Goal: Task Accomplishment & Management: Manage account settings

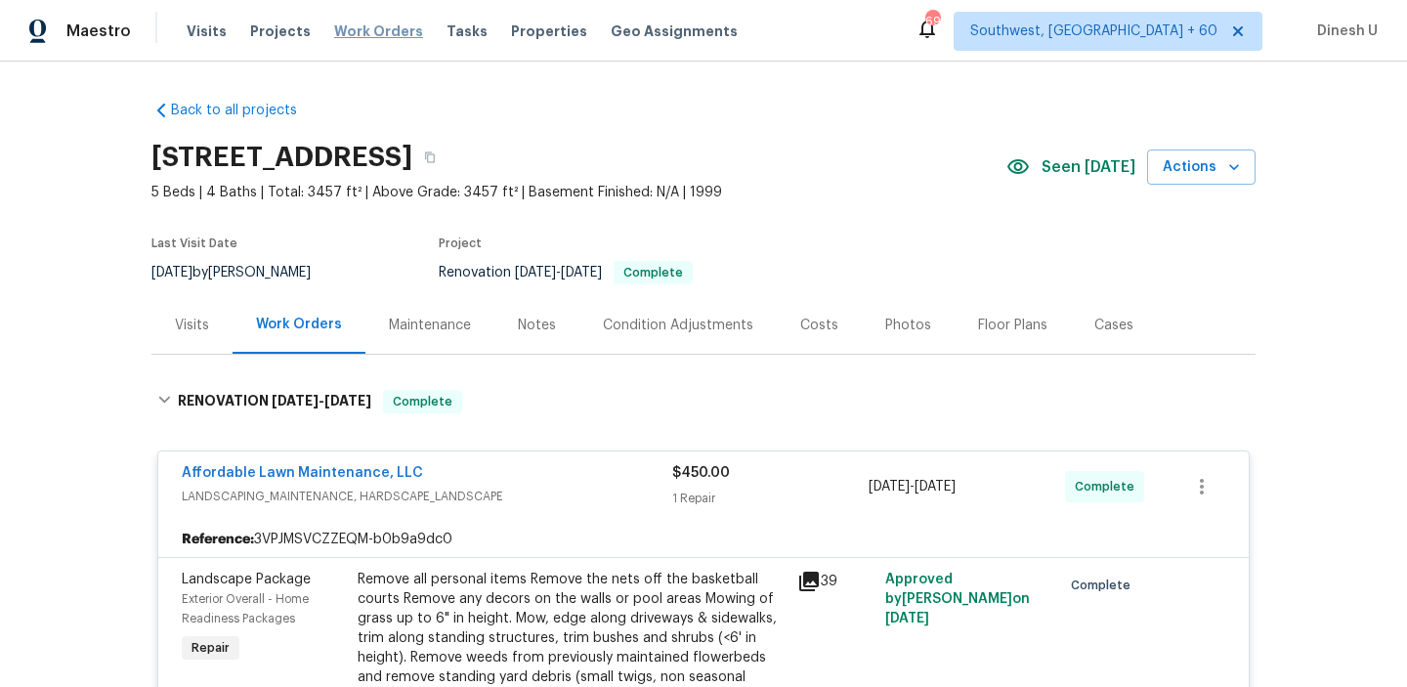
click at [350, 29] on span "Work Orders" at bounding box center [378, 31] width 89 height 20
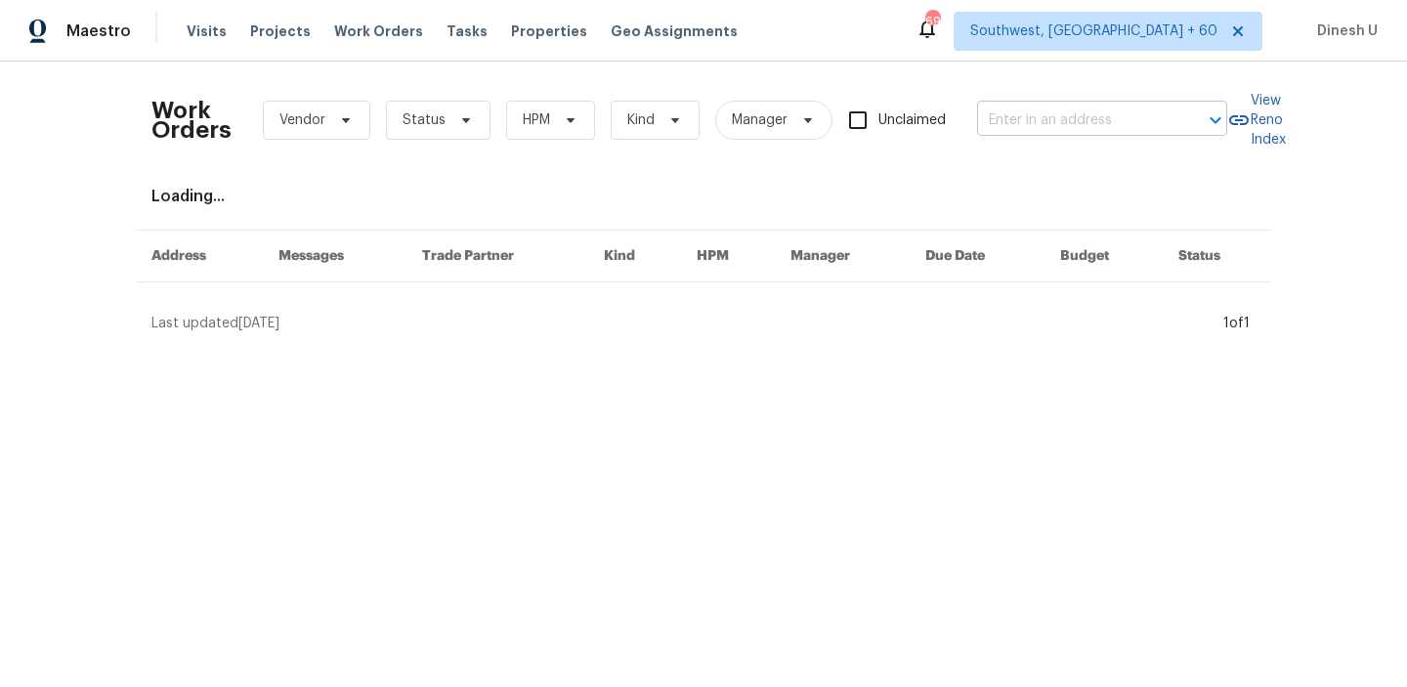
click at [1043, 110] on input "text" at bounding box center [1074, 121] width 195 height 30
paste input "4519 Peckinpaugh Dr, Chattanooga, TN 37416"
type input "4519 Peckinpaugh Dr, Chattanooga, TN 37416"
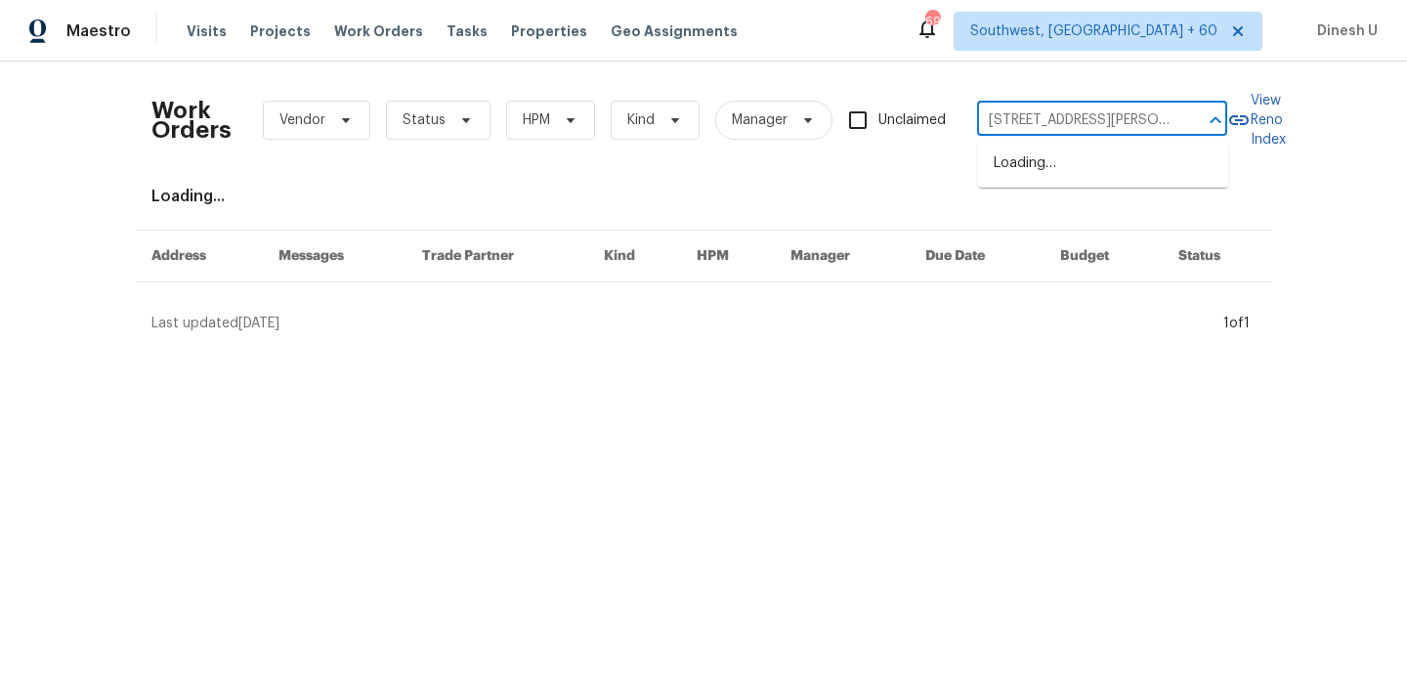
scroll to position [0, 106]
click at [1036, 183] on li "4519 Peckinpaugh Dr, Chattanooga, TN 37416" at bounding box center [1103, 174] width 250 height 53
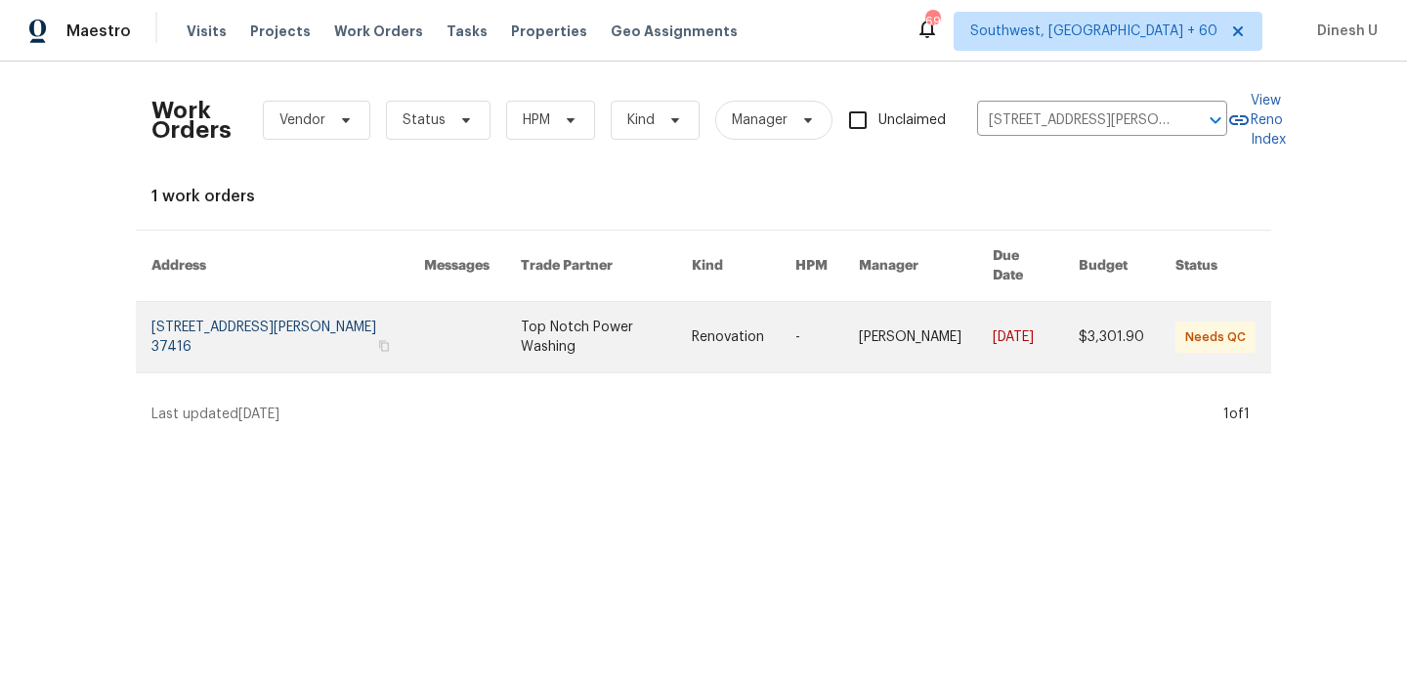
click at [206, 302] on link at bounding box center [287, 337] width 273 height 70
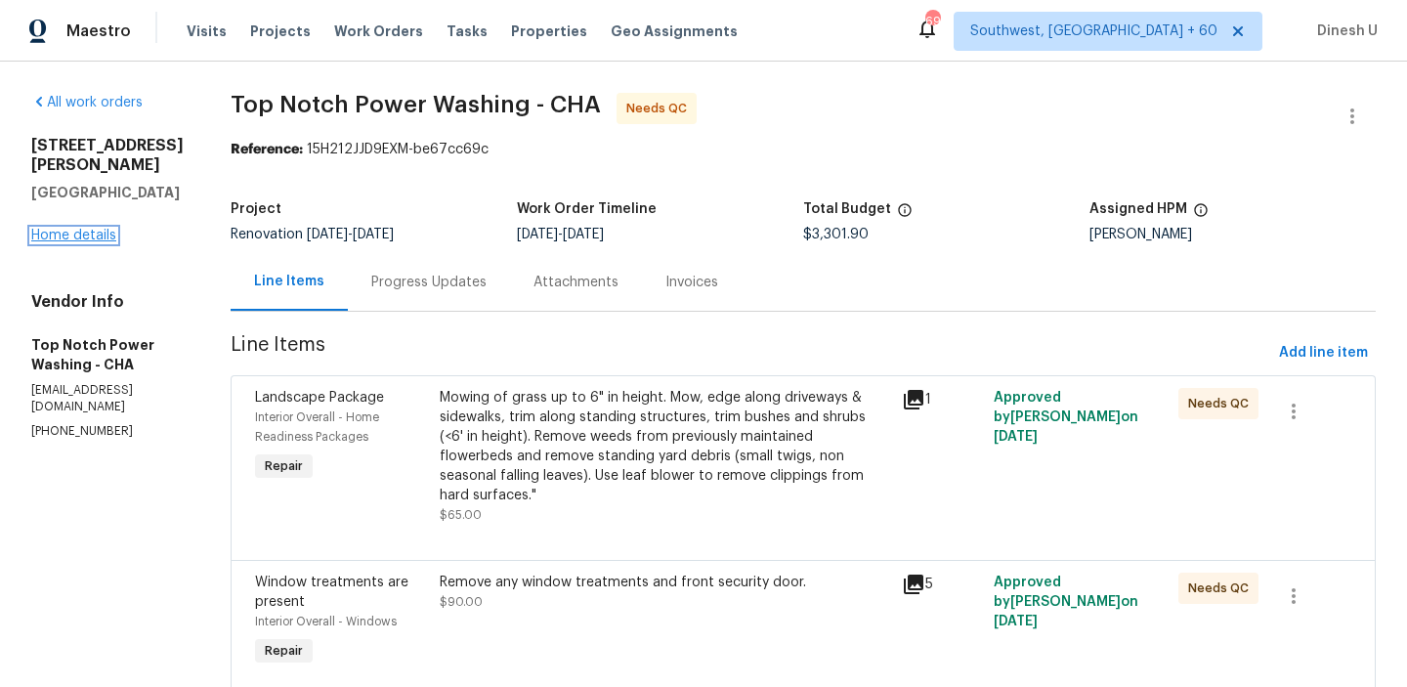
click at [71, 242] on link "Home details" at bounding box center [73, 236] width 85 height 14
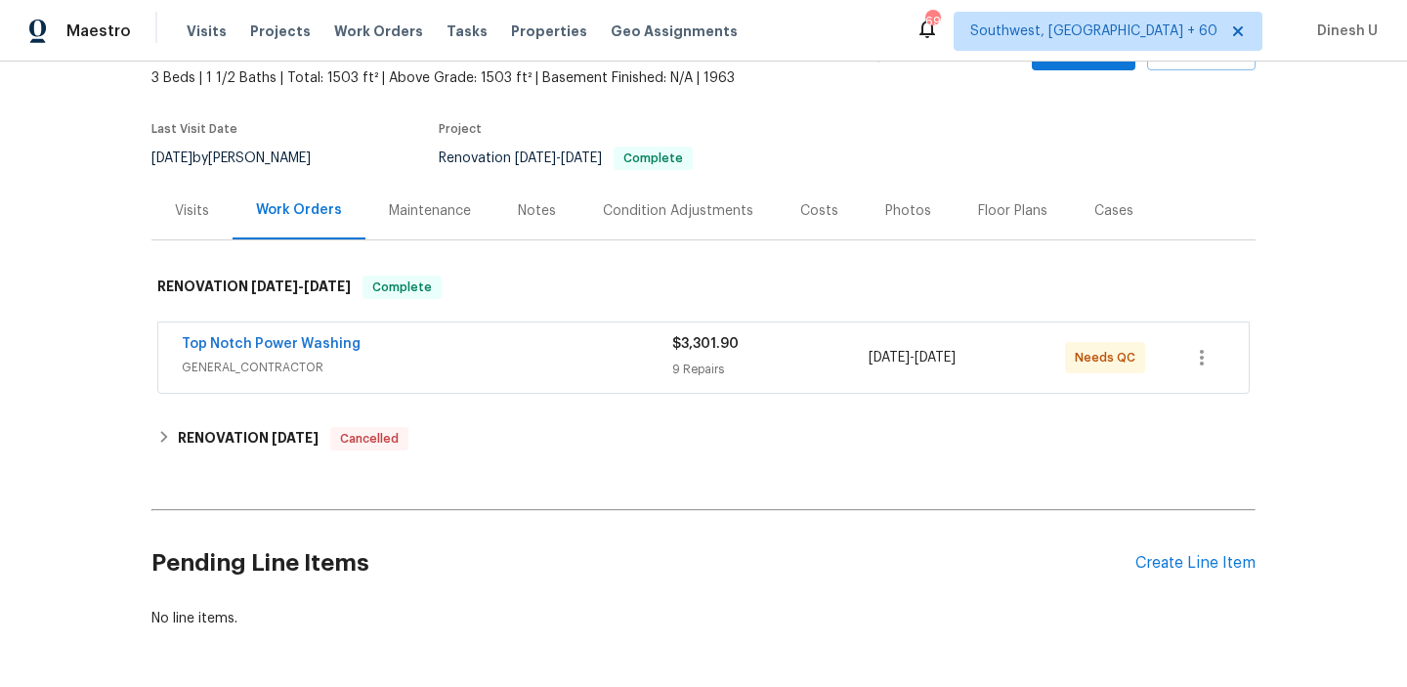
scroll to position [189, 0]
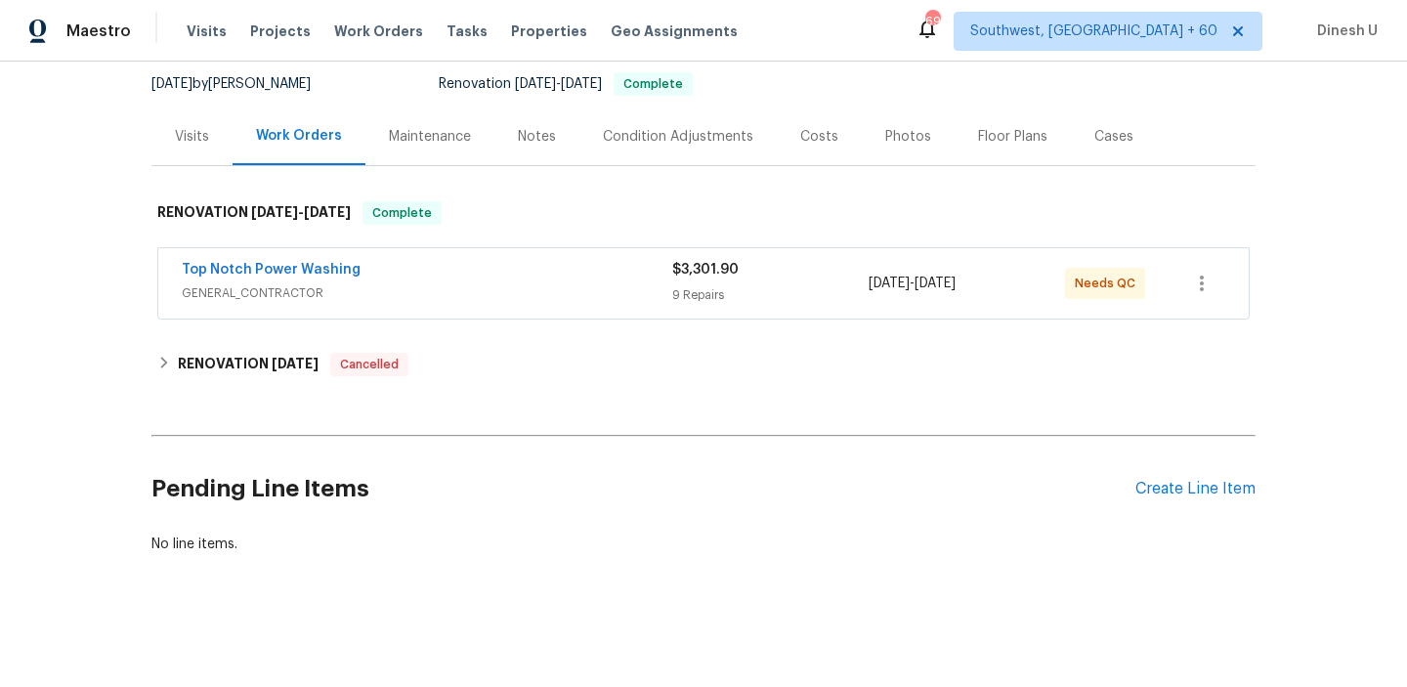
click at [723, 280] on div "$3,301.90 9 Repairs" at bounding box center [770, 283] width 196 height 47
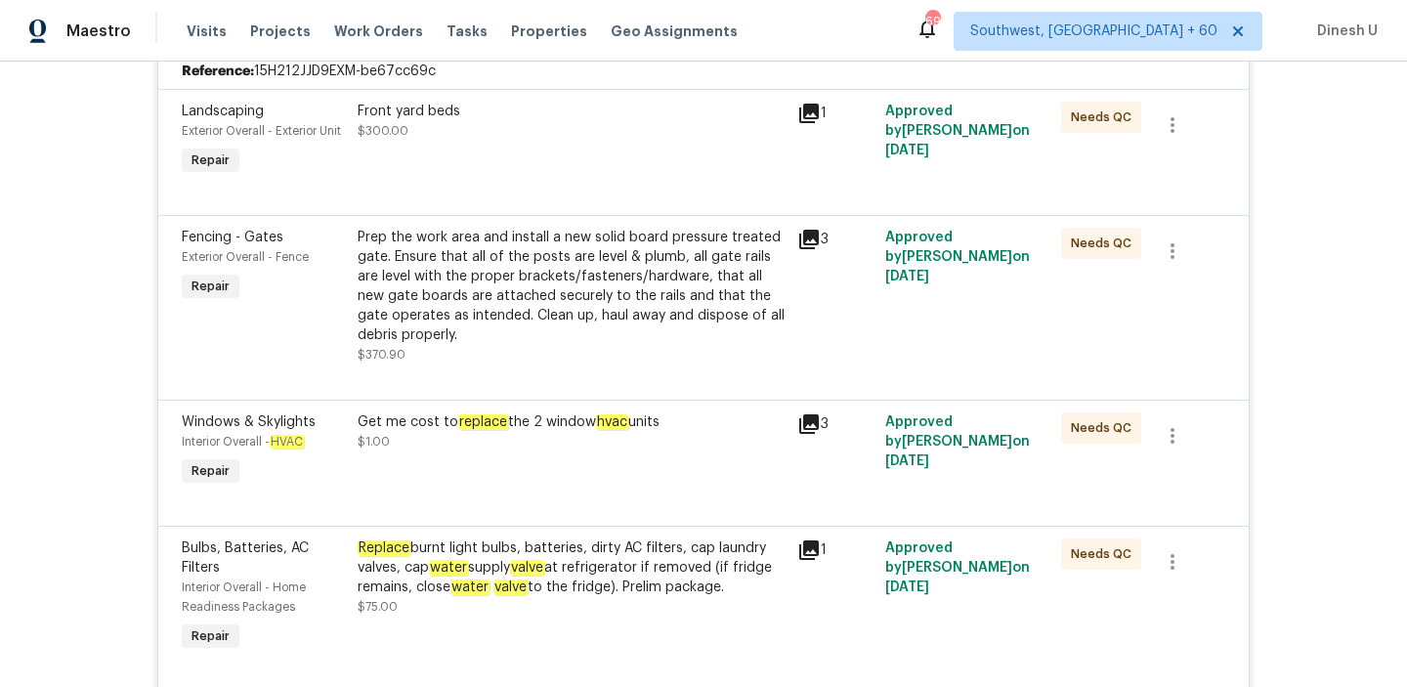
scroll to position [473, 0]
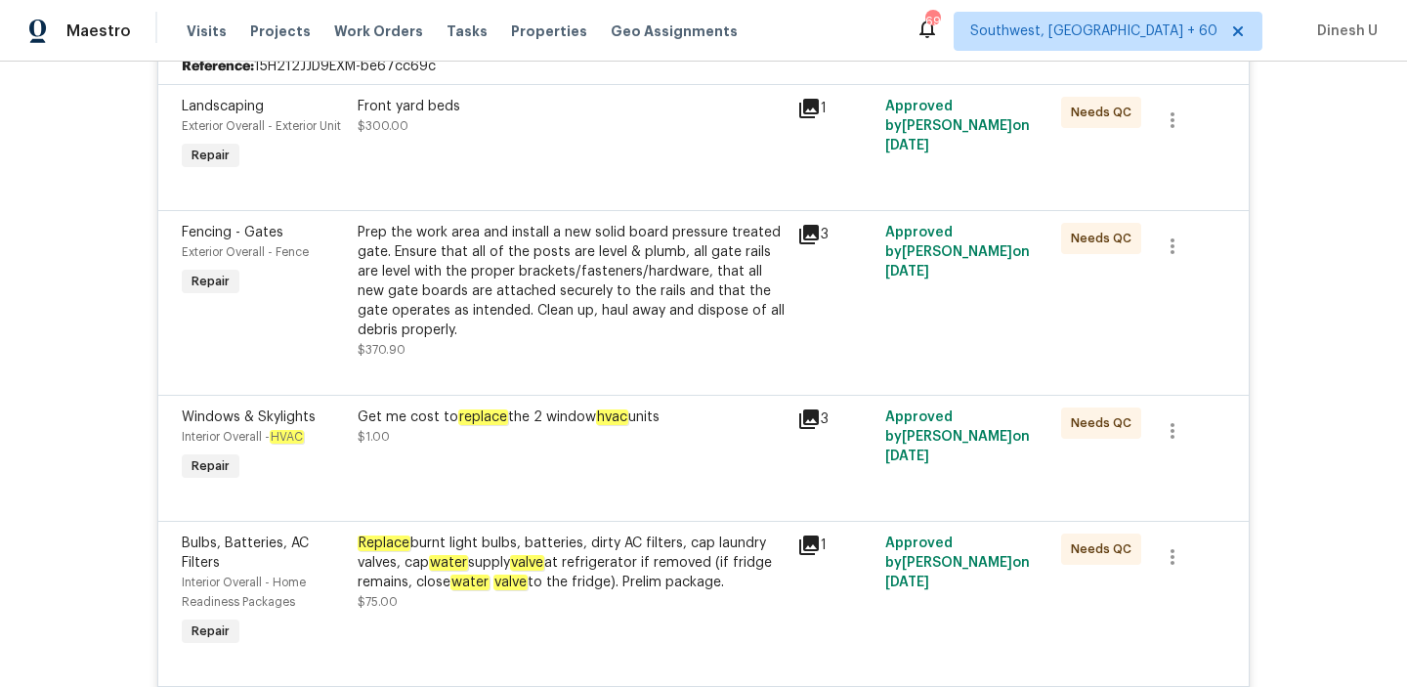
click at [804, 235] on icon at bounding box center [809, 235] width 20 height 20
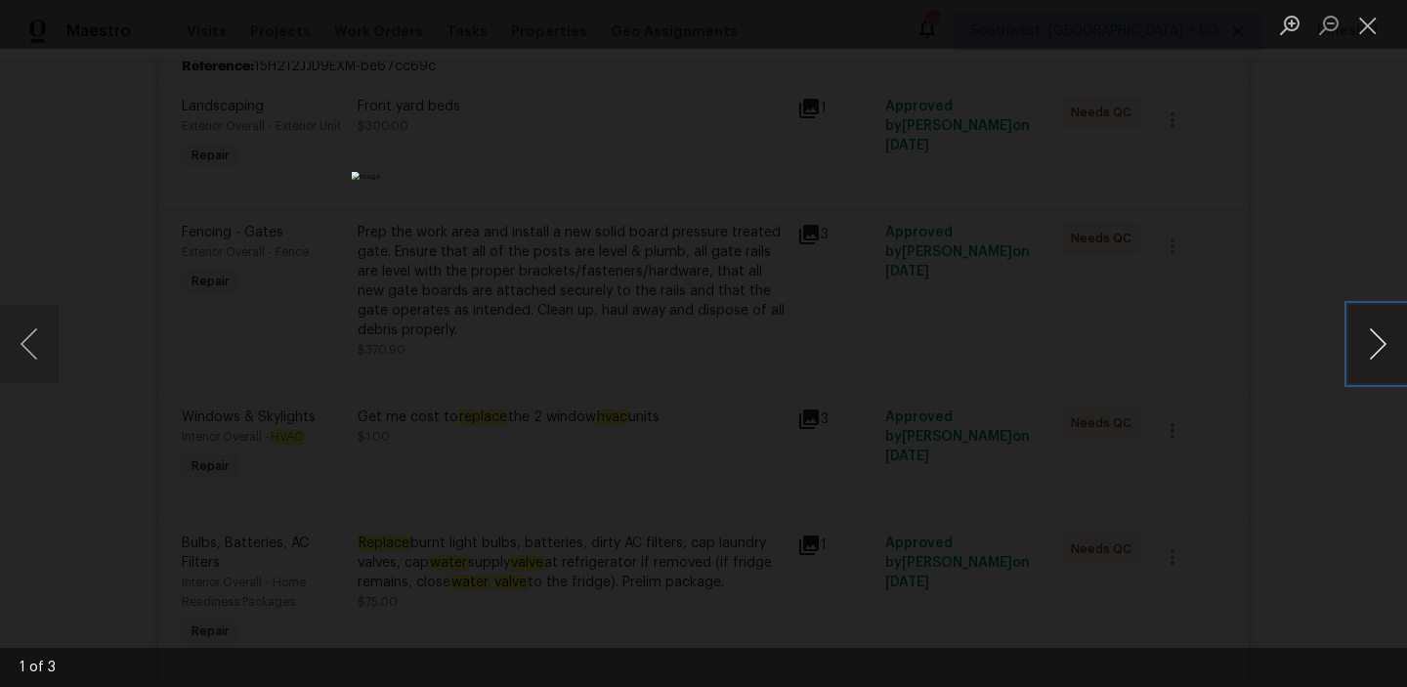
click at [1378, 354] on button "Next image" at bounding box center [1377, 344] width 59 height 78
click at [1368, 26] on button "Close lightbox" at bounding box center [1367, 25] width 39 height 34
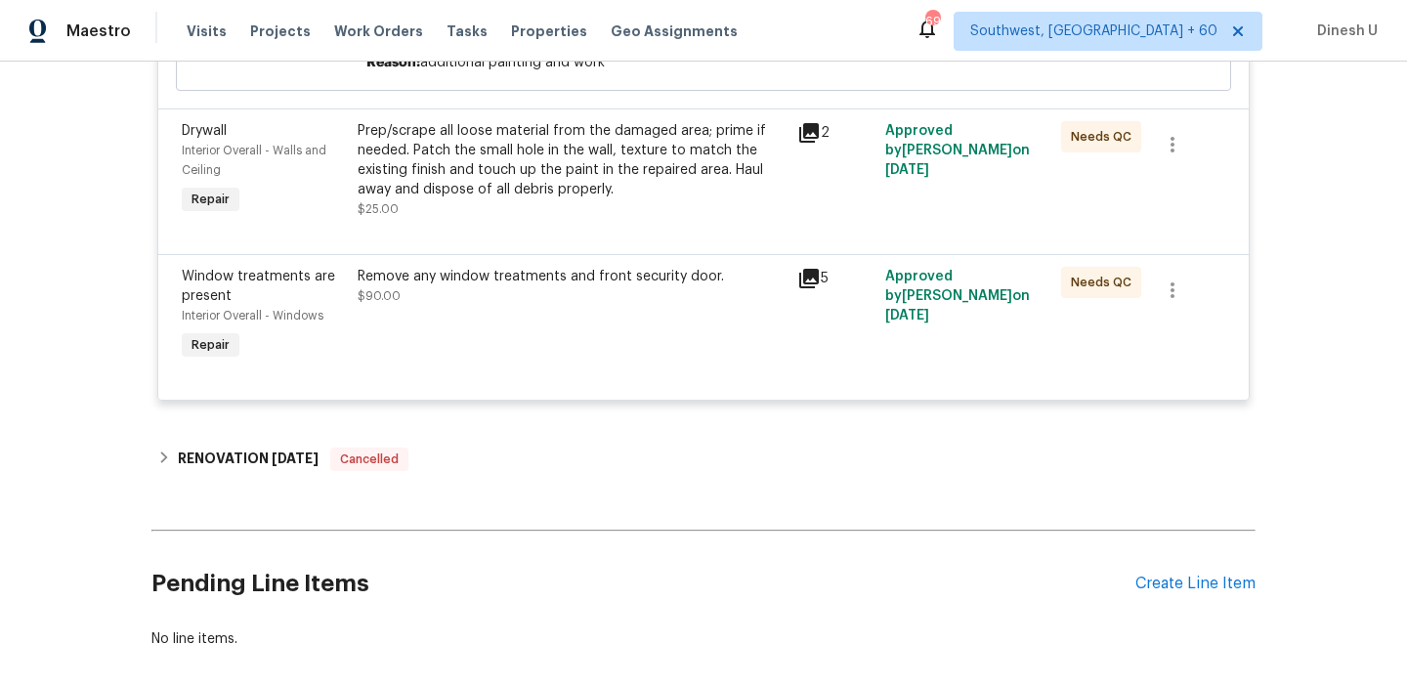
scroll to position [1996, 0]
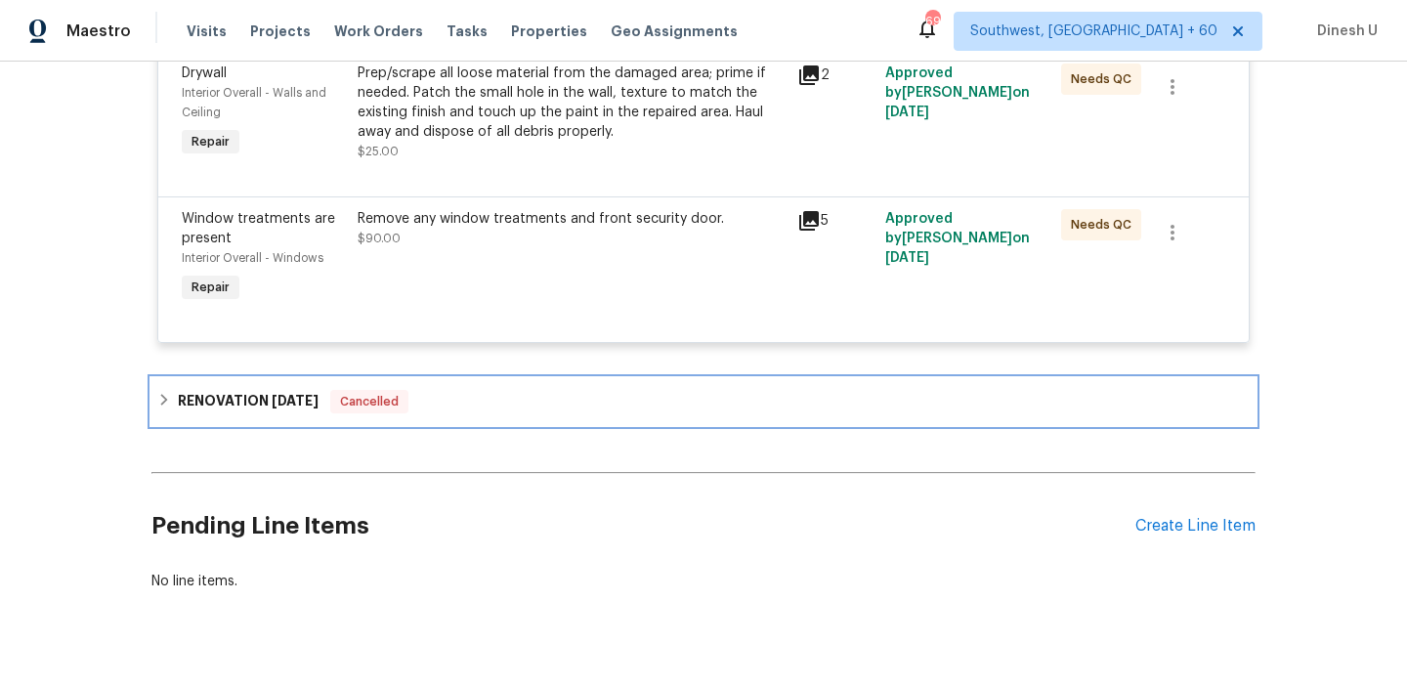
click at [299, 407] on span "8/19/25" at bounding box center [295, 401] width 47 height 14
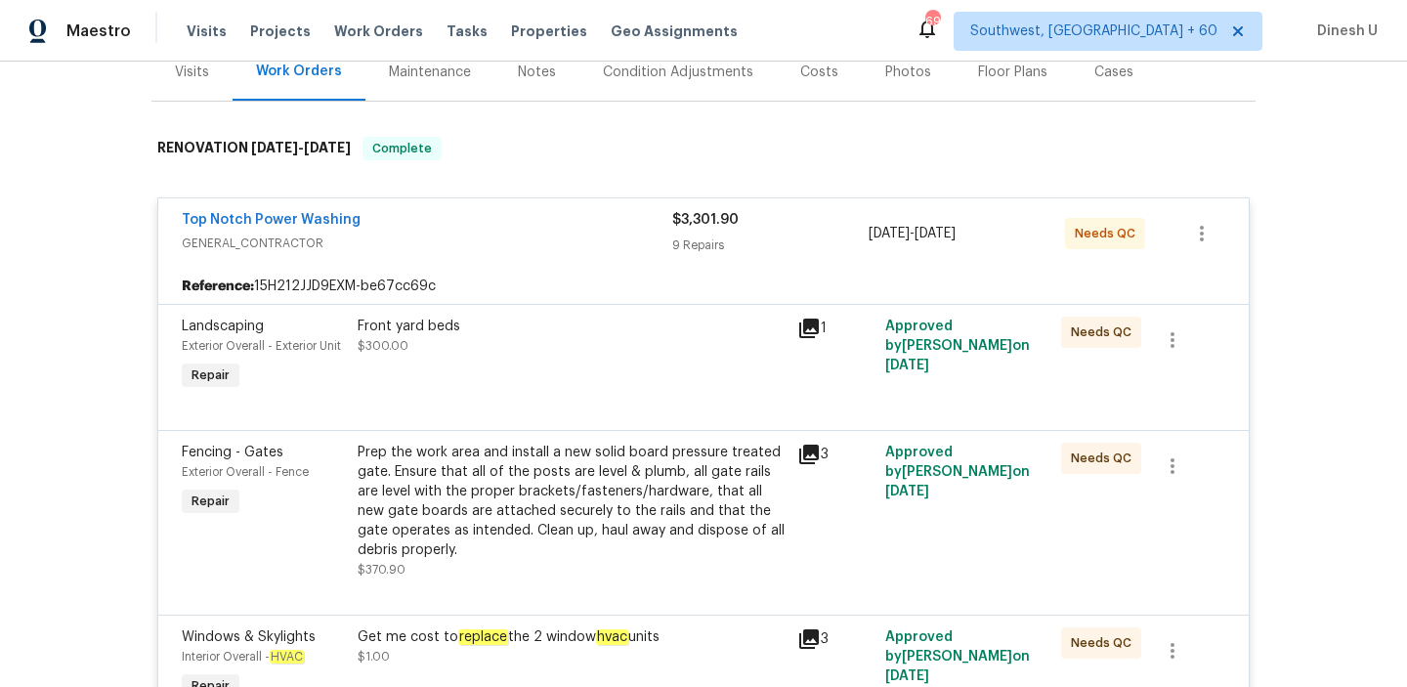
scroll to position [0, 0]
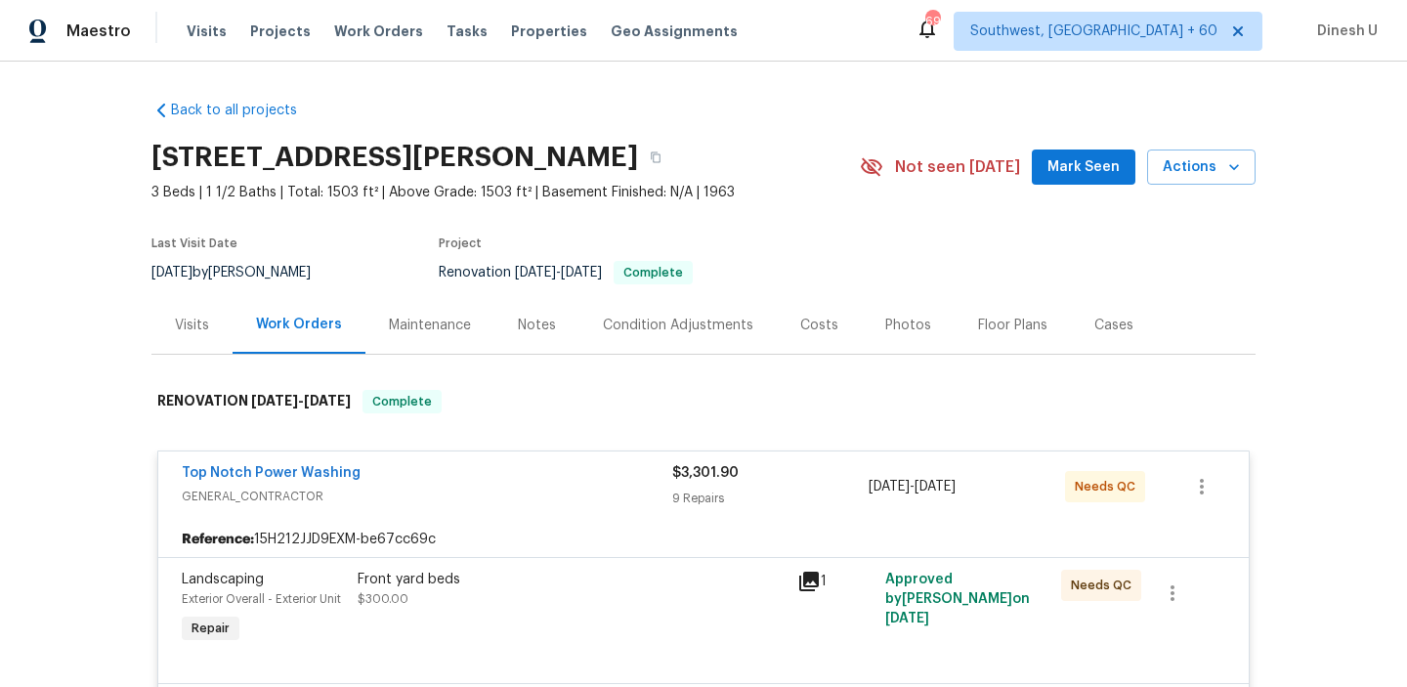
click at [207, 320] on div "Visits" at bounding box center [192, 326] width 34 height 20
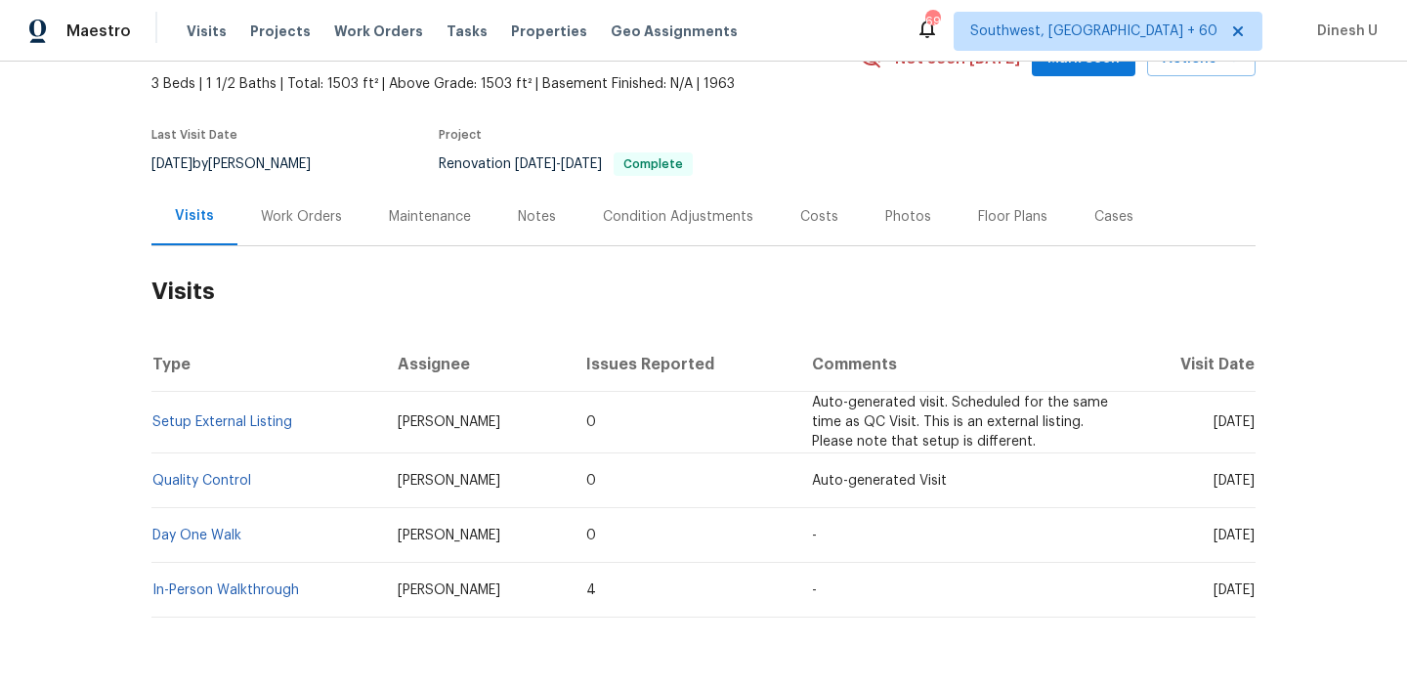
scroll to position [172, 0]
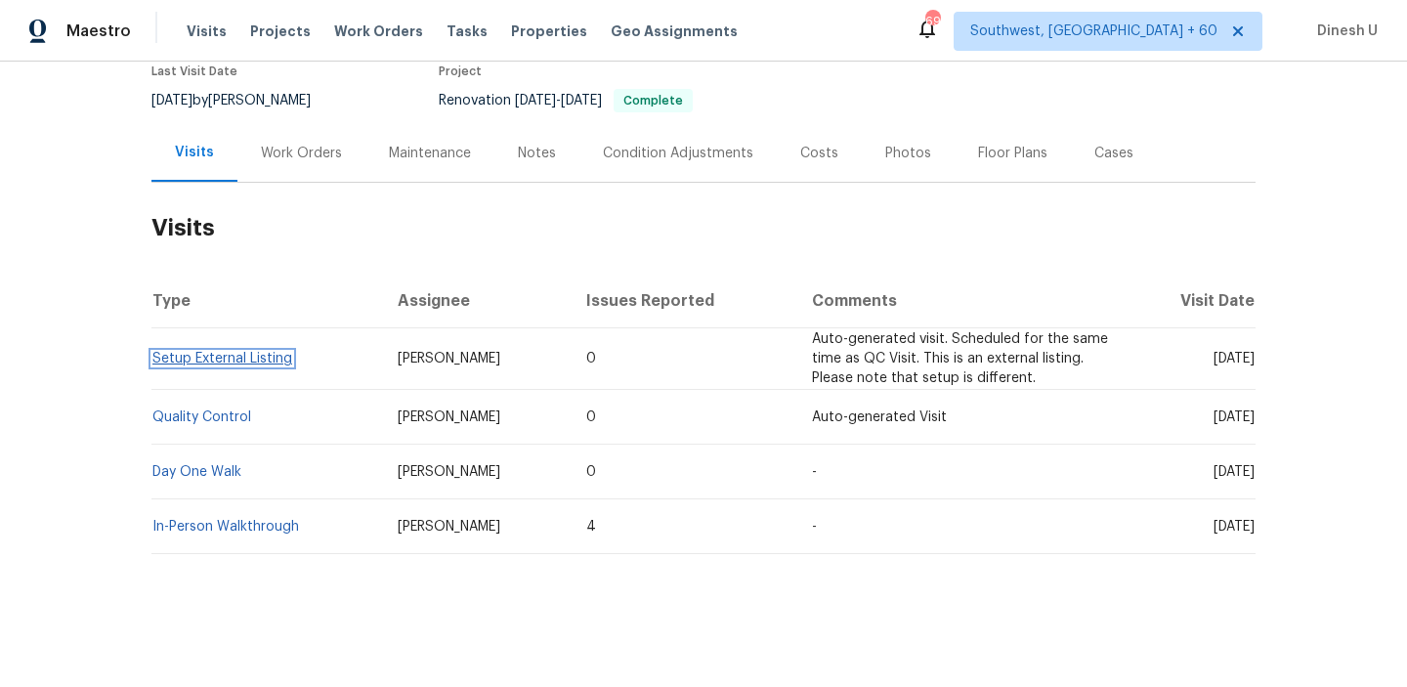
click at [245, 357] on link "Setup External Listing" at bounding box center [222, 359] width 140 height 14
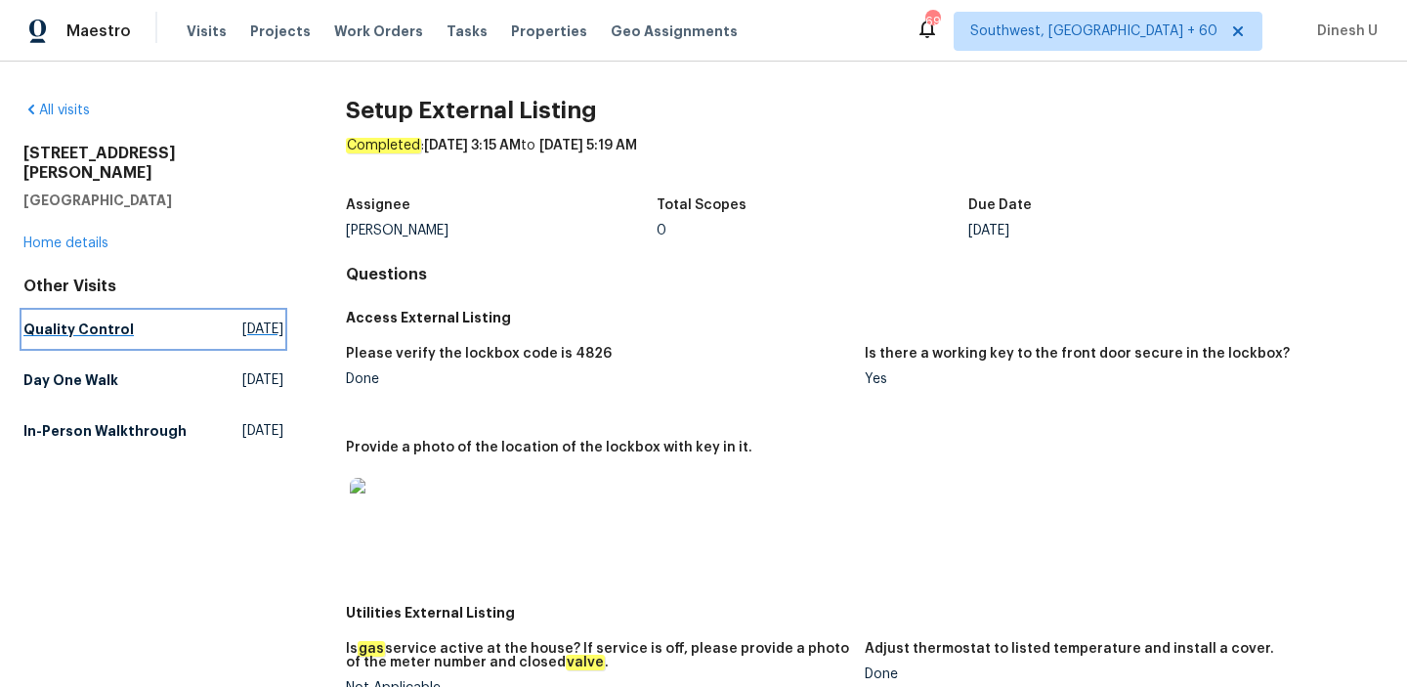
click at [242, 319] on span "[DATE]" at bounding box center [262, 329] width 41 height 20
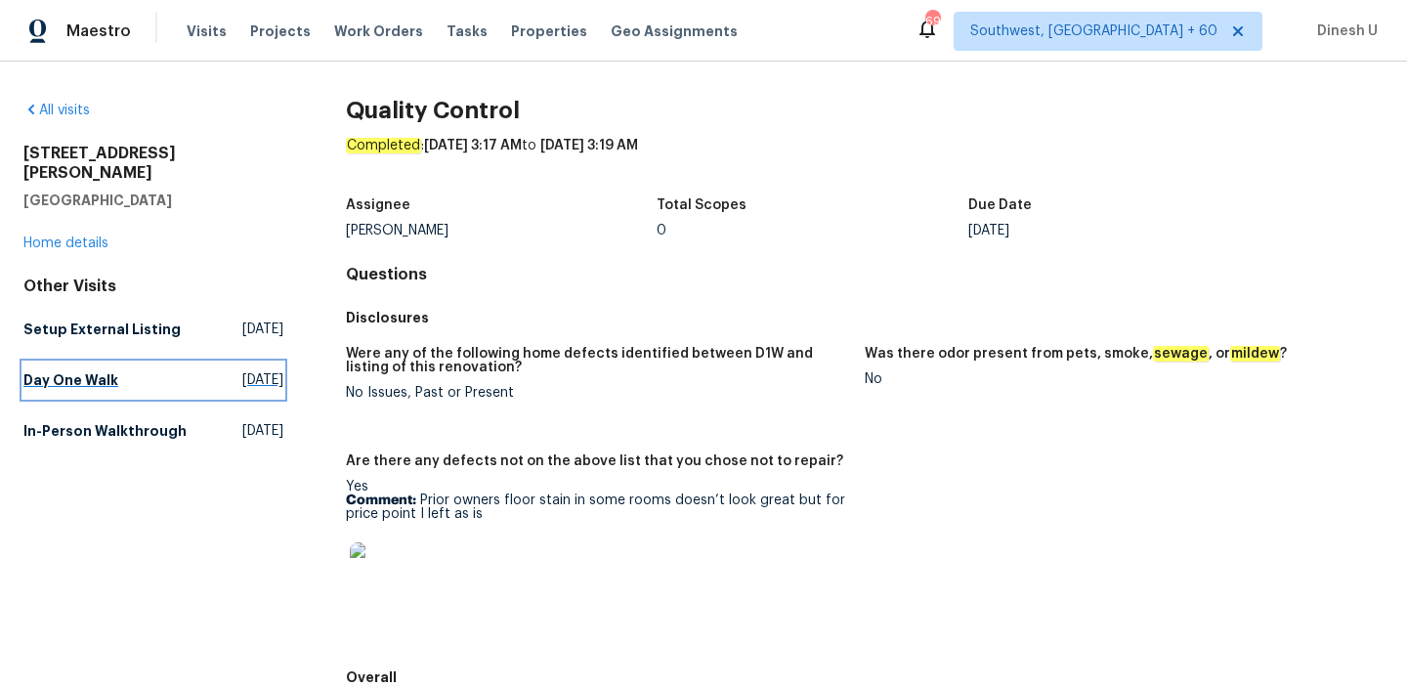
click at [202, 362] on link "Day One Walk Mon, Sep 22 2025" at bounding box center [153, 379] width 260 height 35
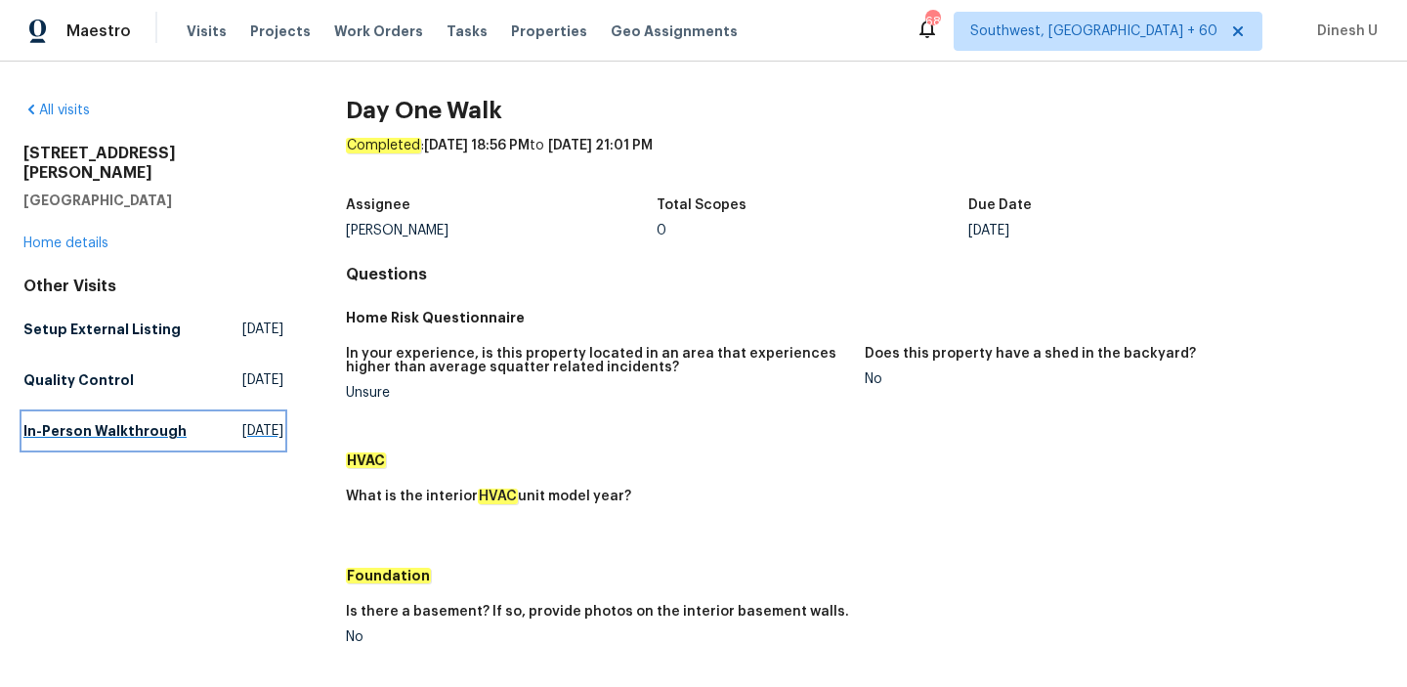
click at [242, 421] on span "Thu, Jul 24 2025" at bounding box center [262, 431] width 41 height 20
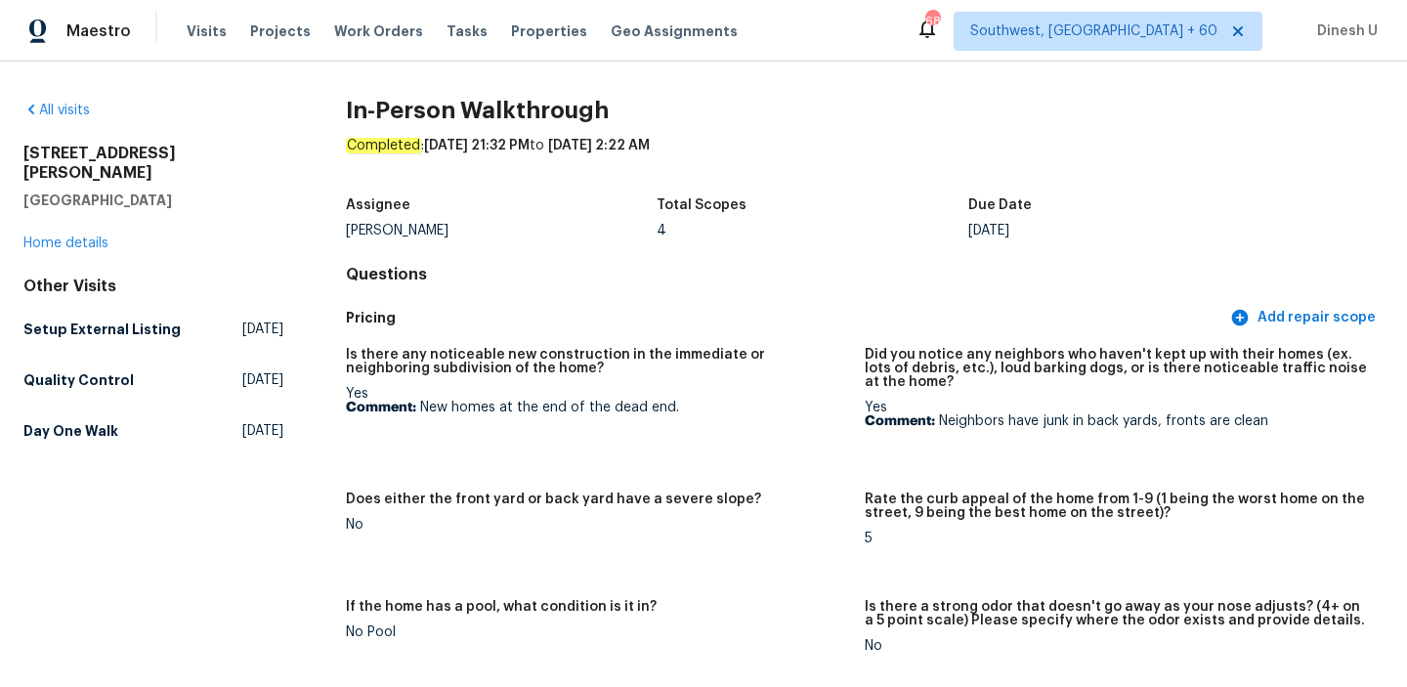
click at [110, 149] on h2 "4519 Peckinpaugh Dr" at bounding box center [153, 163] width 260 height 39
copy h2 "4519 Peckinpaugh Dr"
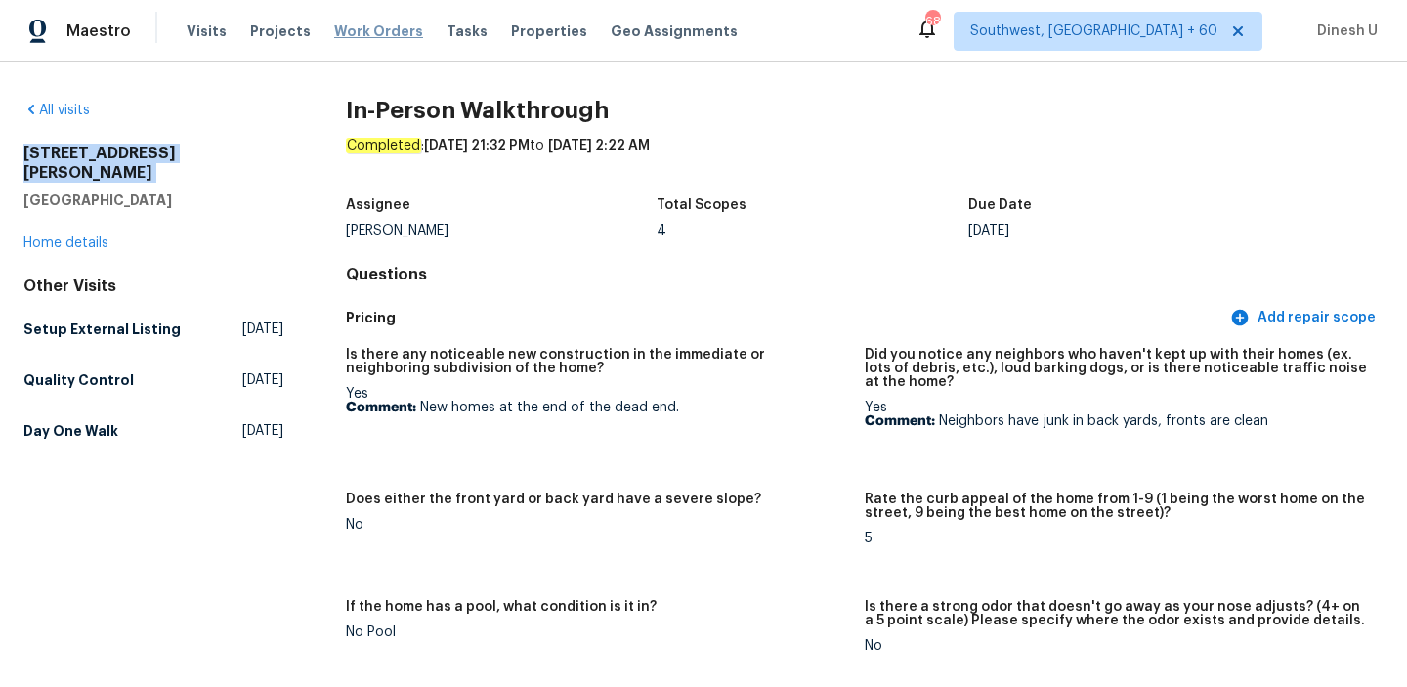
click at [381, 23] on span "Work Orders" at bounding box center [378, 31] width 89 height 20
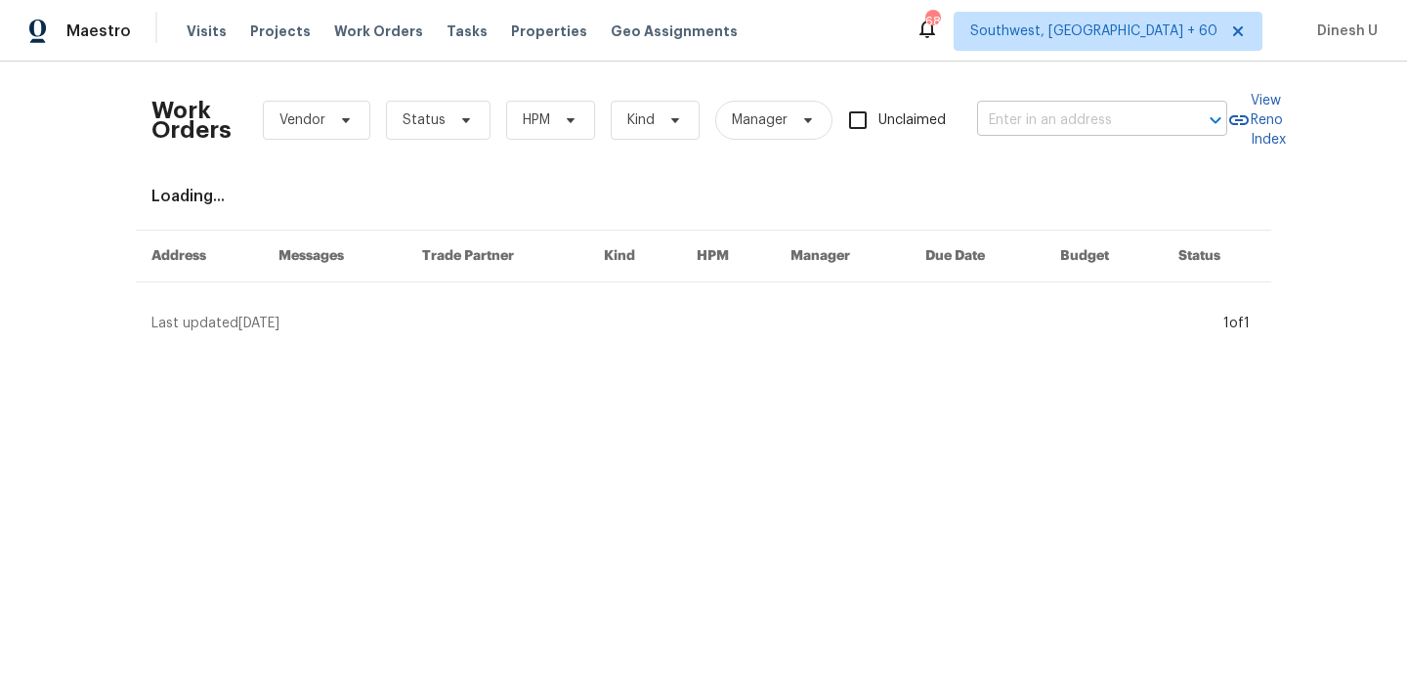
click at [1057, 120] on input "text" at bounding box center [1074, 121] width 195 height 30
paste input "121 Northwoods Rd Sharpsburg, GA 30277"
type input "121 Northwoods Rd Sharpsburg, GA 30277"
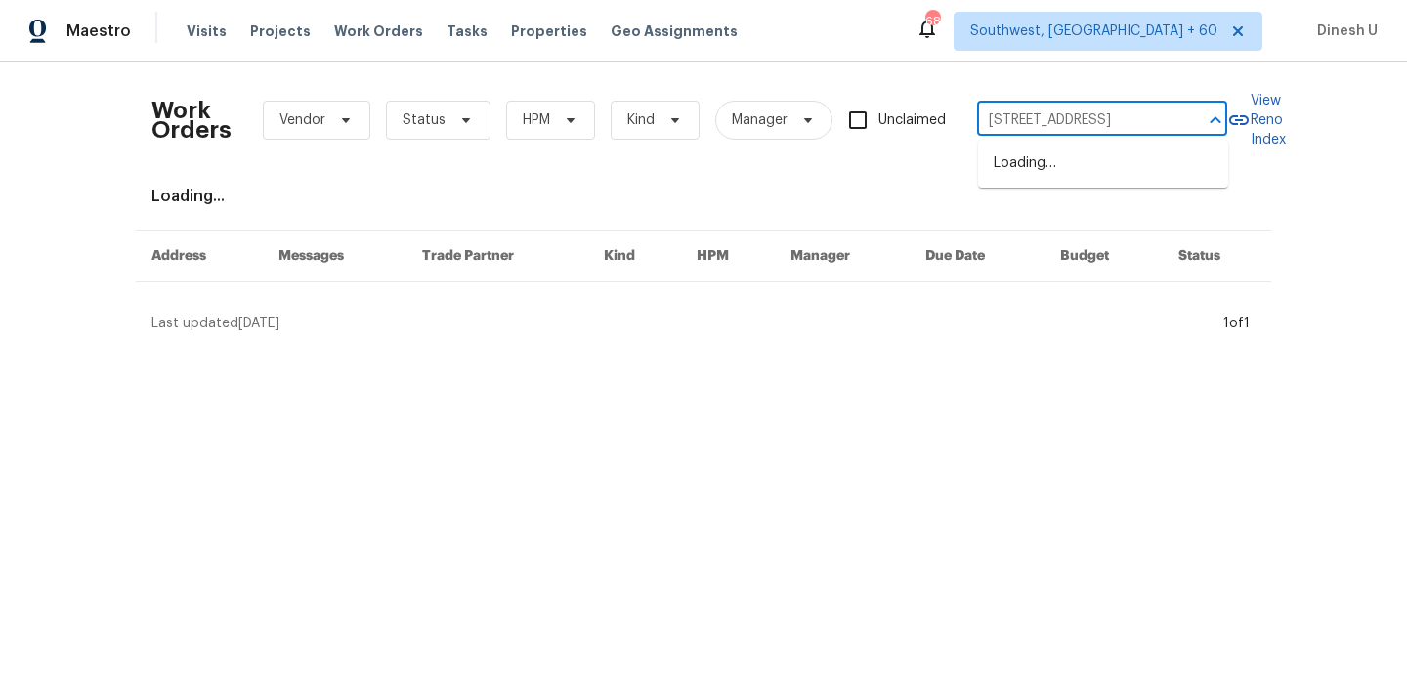
scroll to position [0, 85]
click at [1023, 168] on li "121 Northwoods Rd, Sharpsburg, GA 30277" at bounding box center [1103, 164] width 250 height 32
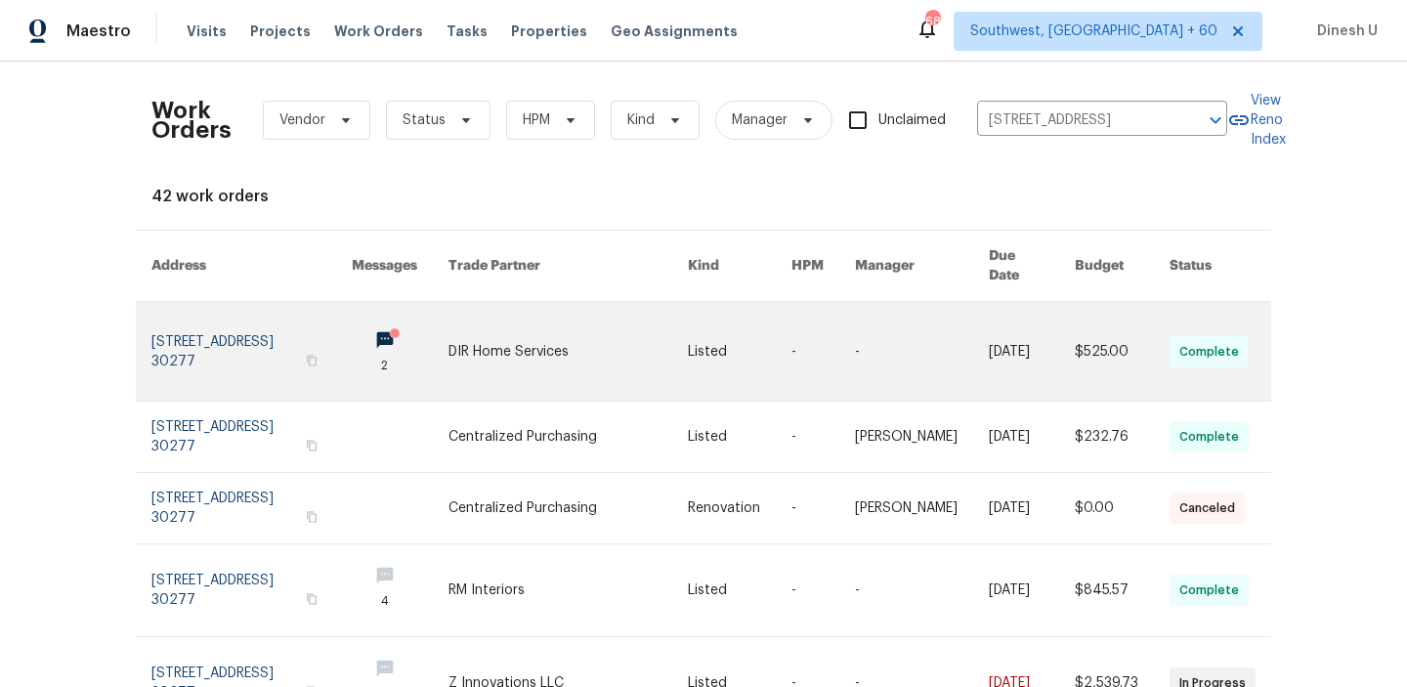
click at [207, 338] on link at bounding box center [251, 351] width 200 height 99
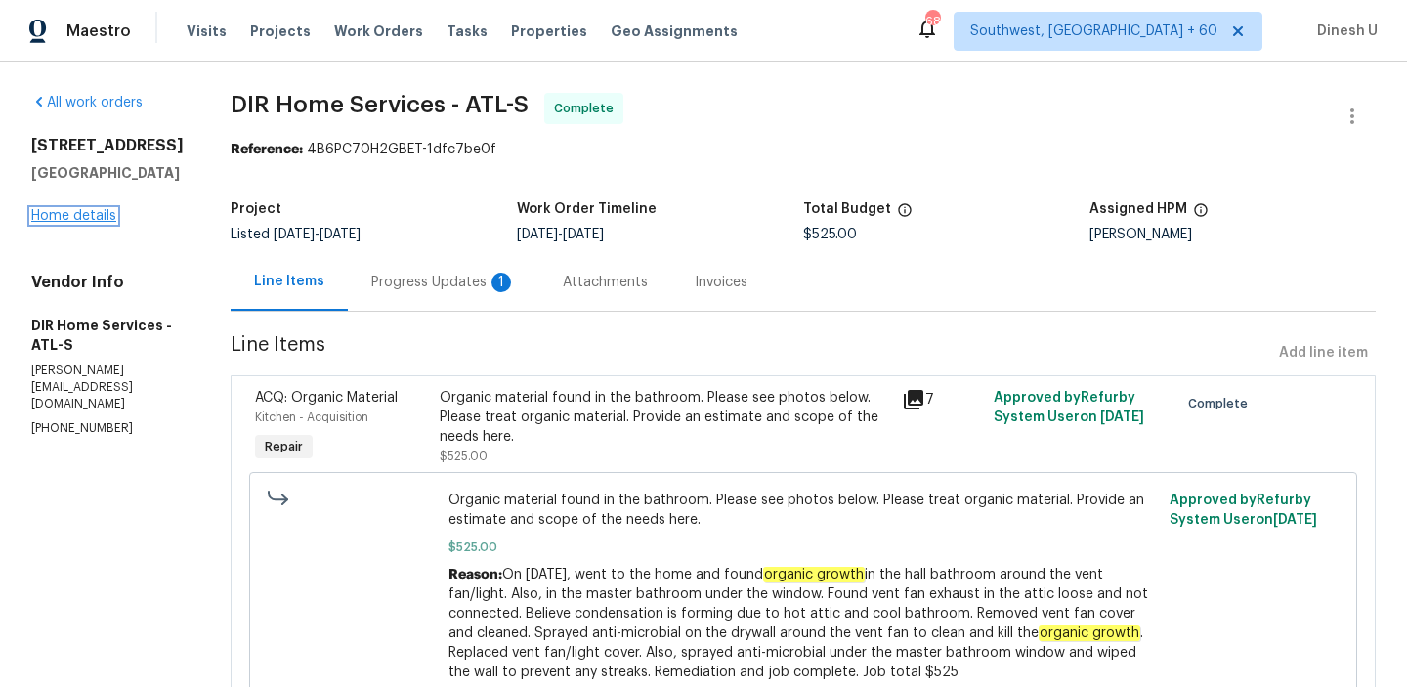
click at [64, 222] on link "Home details" at bounding box center [73, 216] width 85 height 14
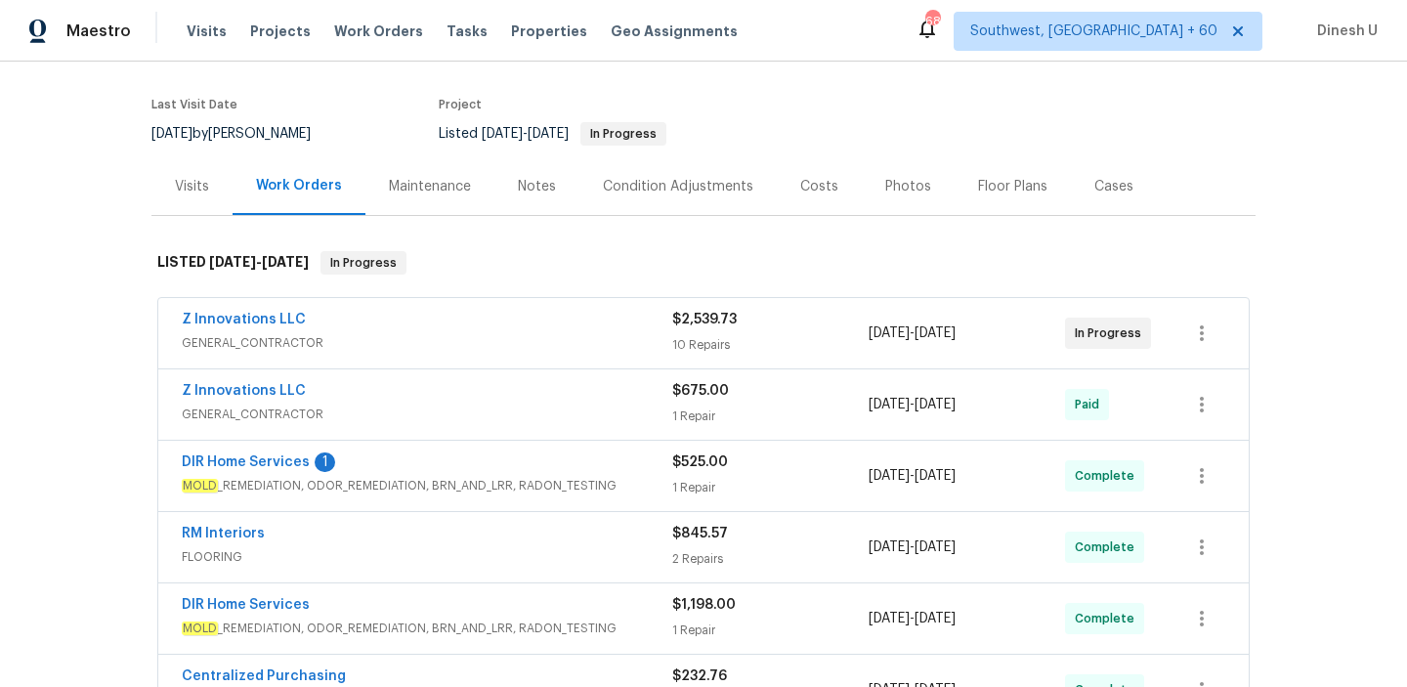
scroll to position [148, 0]
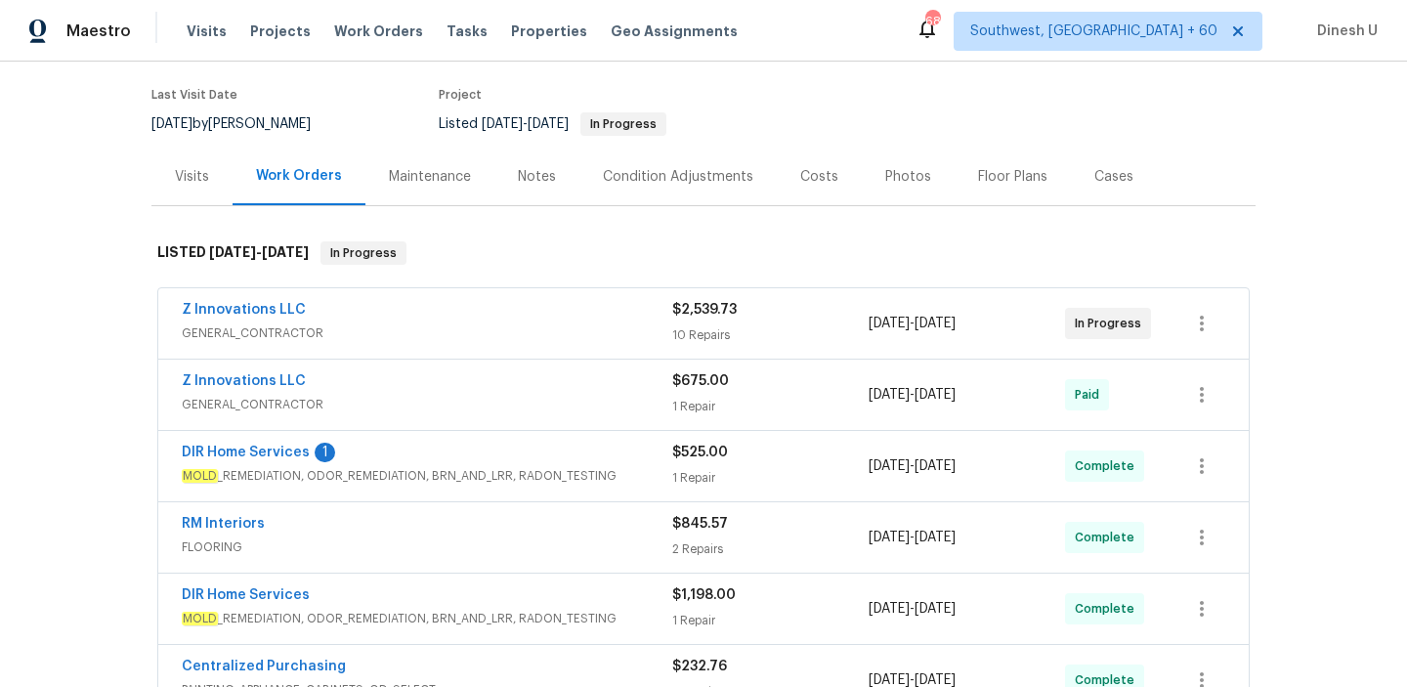
click at [697, 336] on div "10 Repairs" at bounding box center [770, 335] width 196 height 20
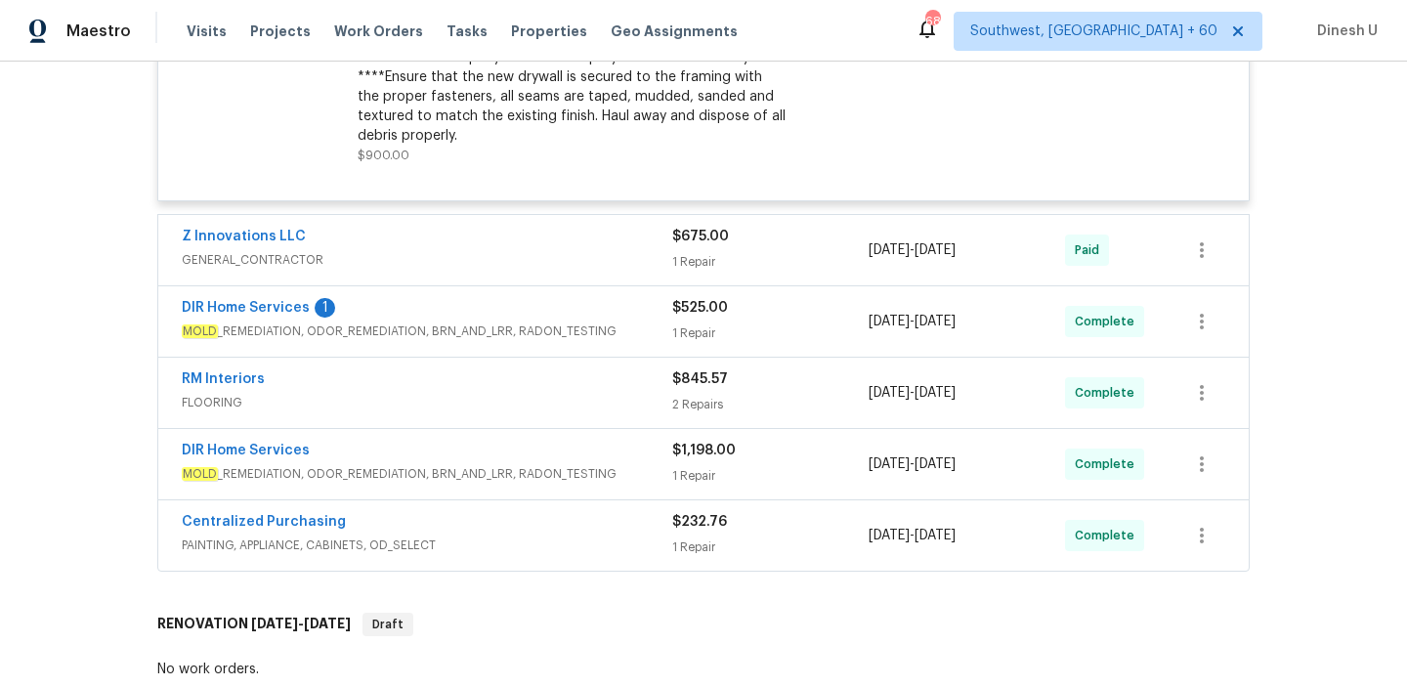
scroll to position [2475, 0]
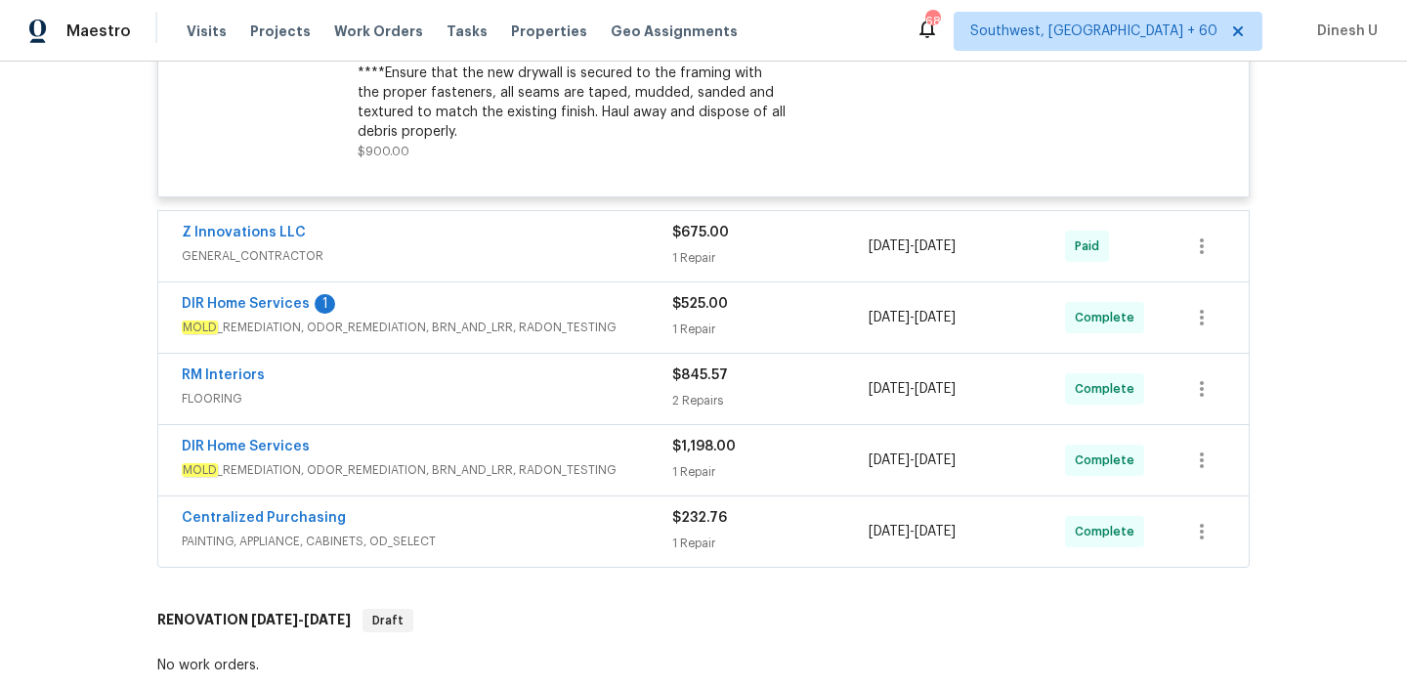
click at [698, 255] on div "1 Repair" at bounding box center [770, 258] width 196 height 20
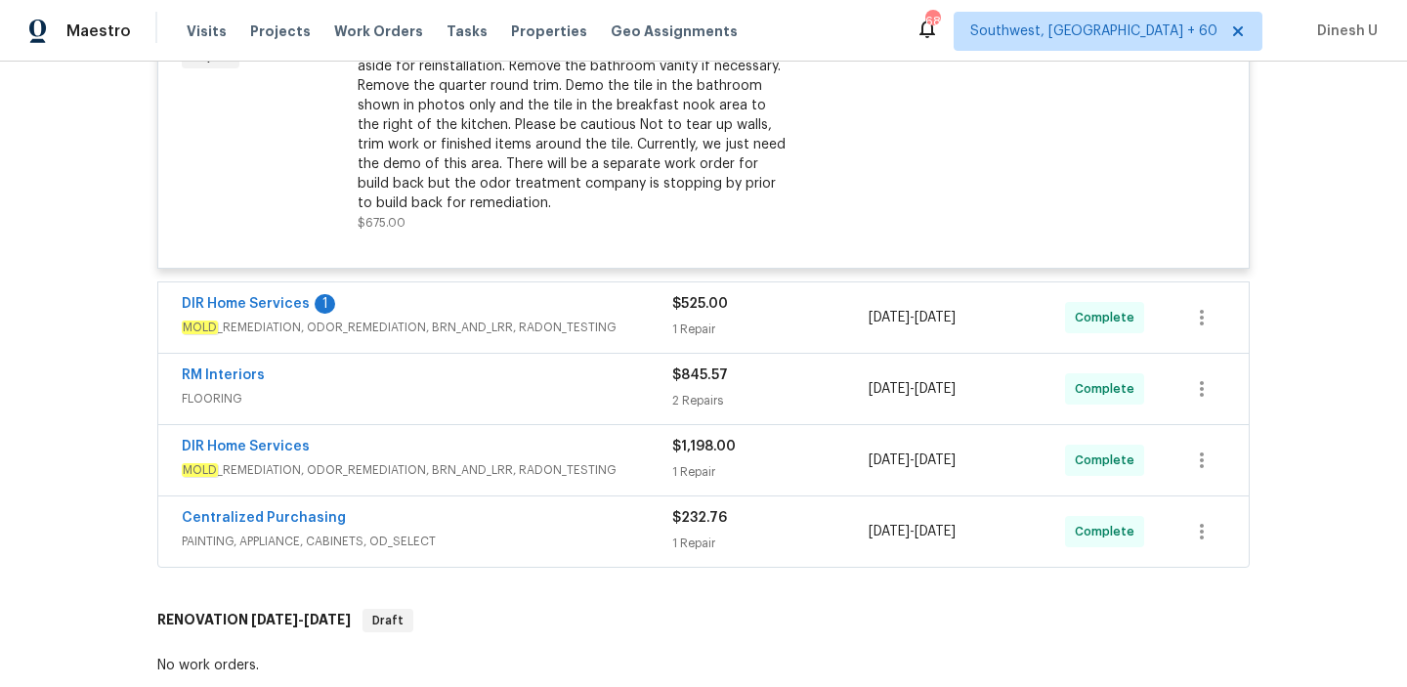
scroll to position [2814, 0]
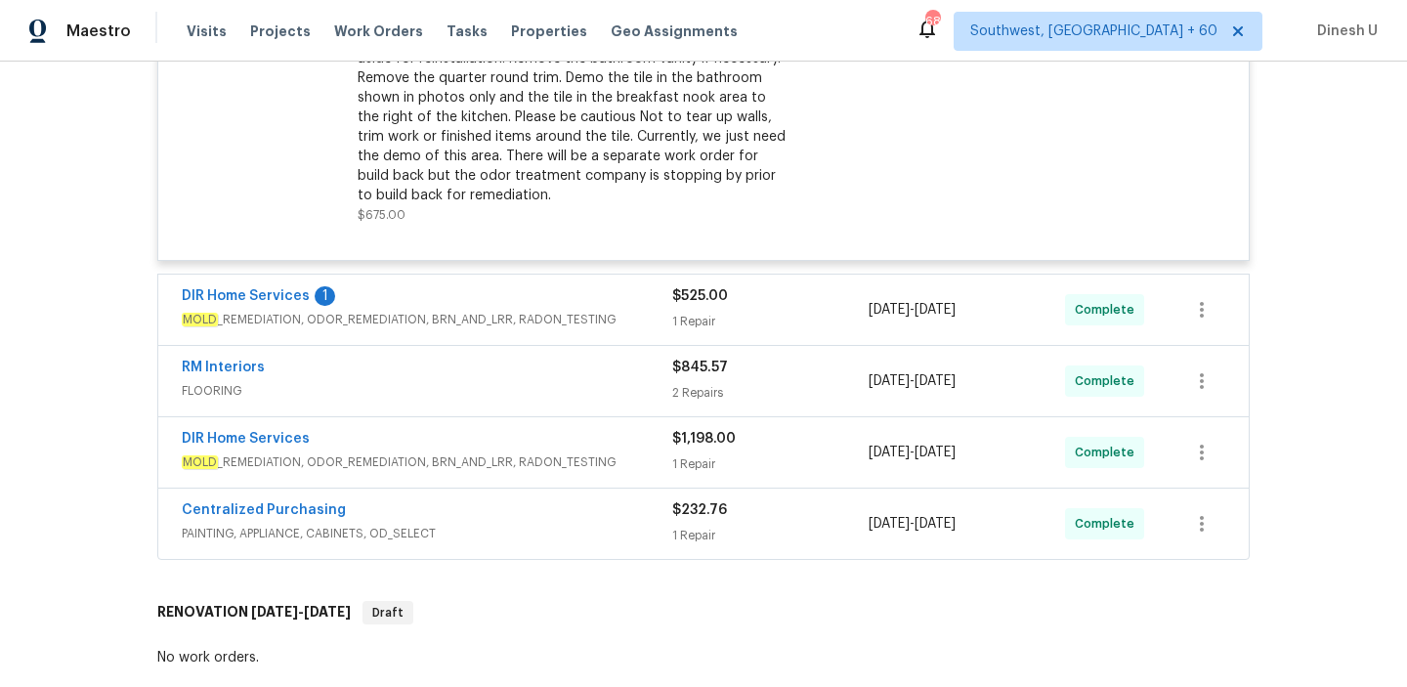
click at [685, 321] on div "1 Repair" at bounding box center [770, 322] width 196 height 20
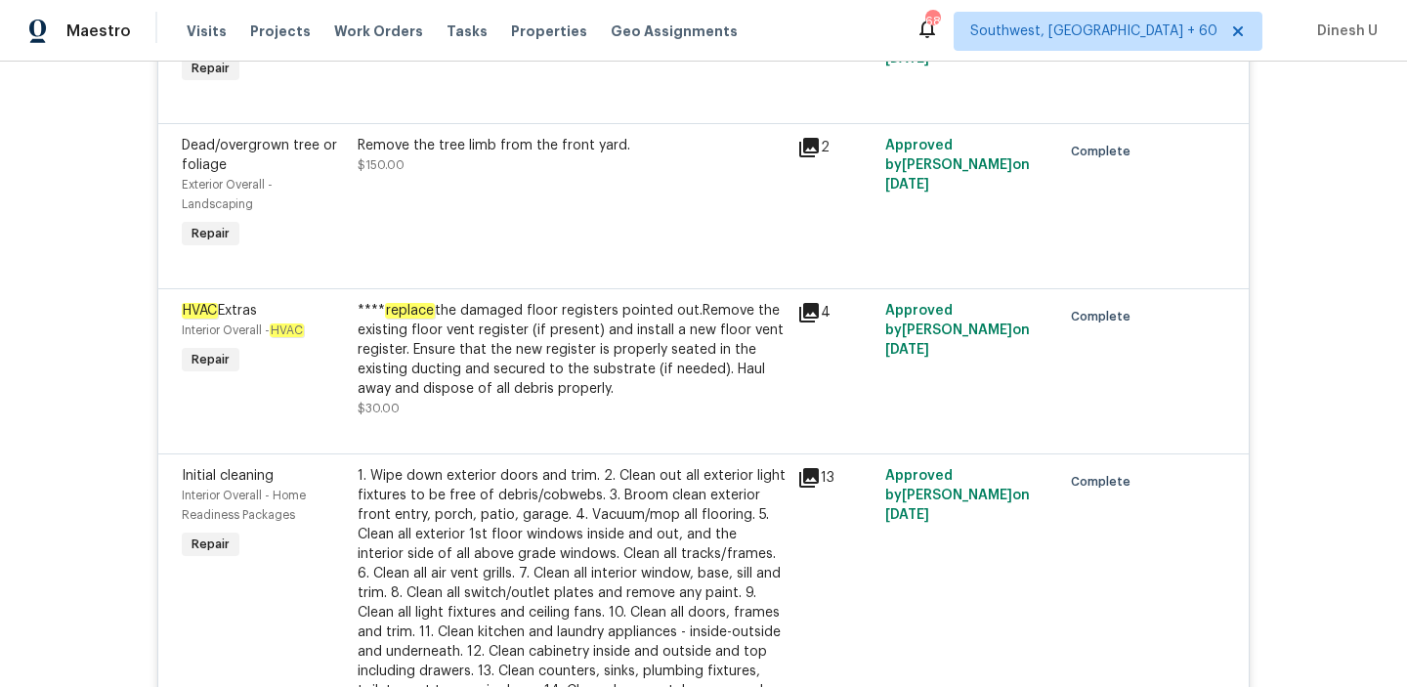
scroll to position [0, 0]
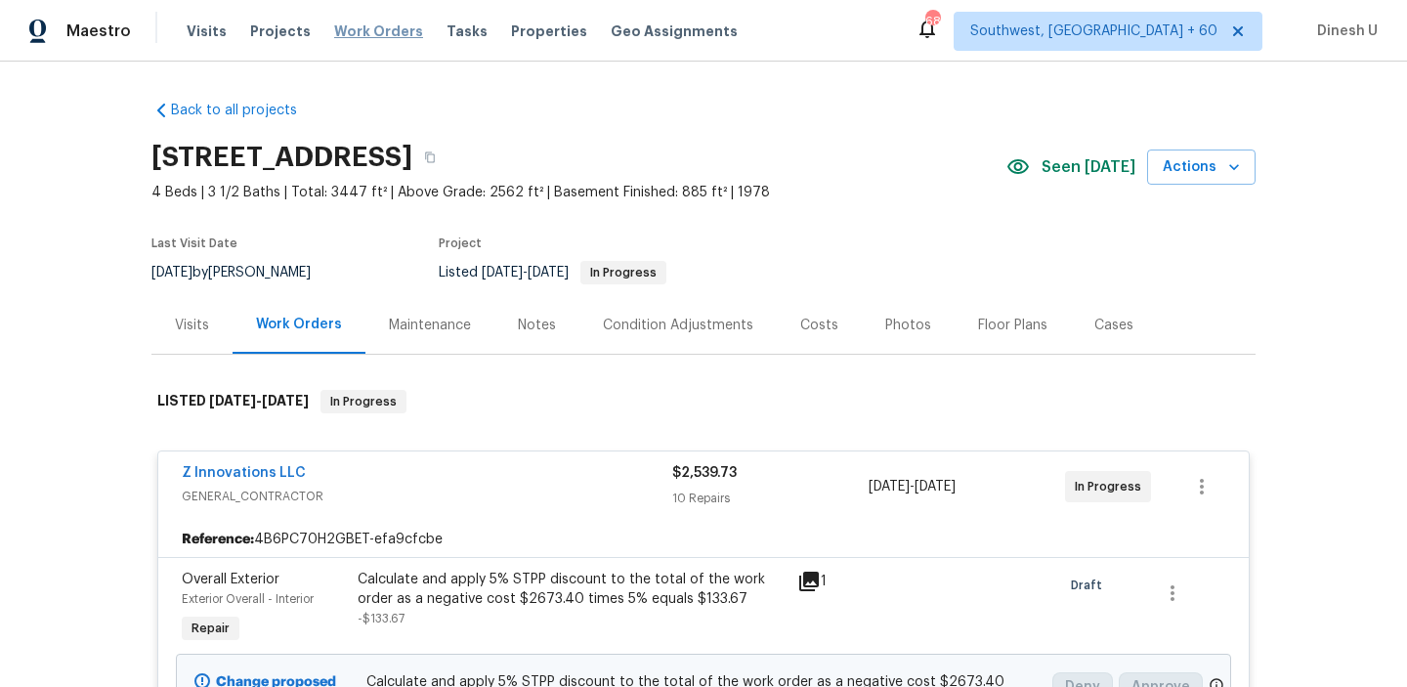
click at [356, 35] on span "Work Orders" at bounding box center [378, 31] width 89 height 20
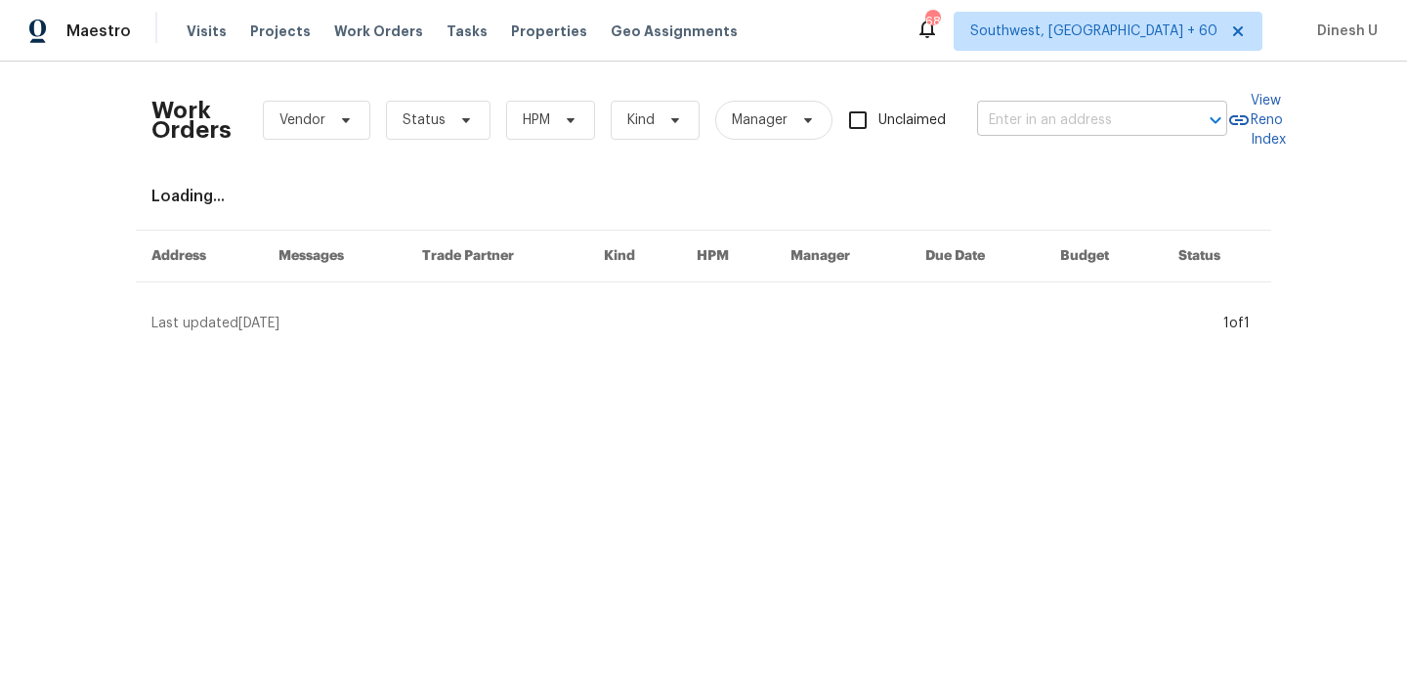
click at [1057, 110] on input "text" at bounding box center [1074, 121] width 195 height 30
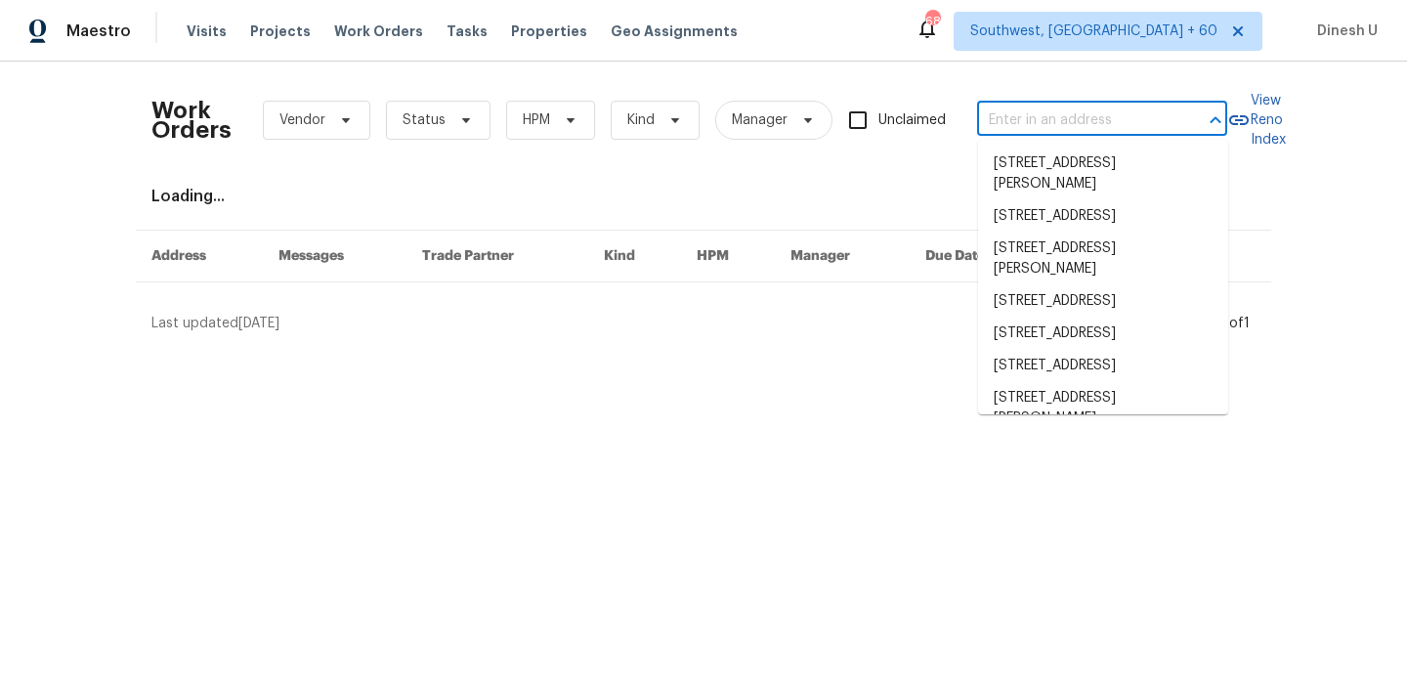
paste input "113 N Harrison Rd, Sterling, VA 20164"
type input "113 N Harrison Rd, Sterling, VA 20164"
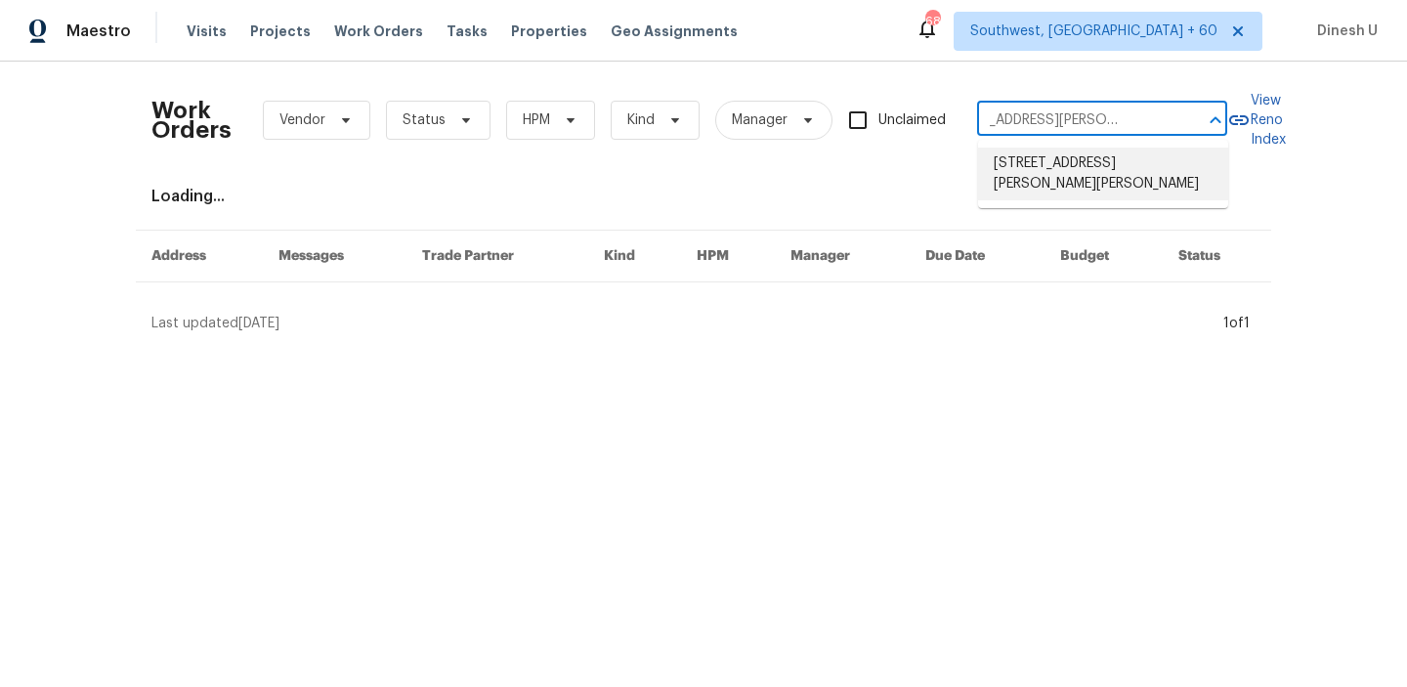
click at [1029, 167] on li "113 N Harrison Rd, Sterling, VA 20164" at bounding box center [1103, 174] width 250 height 53
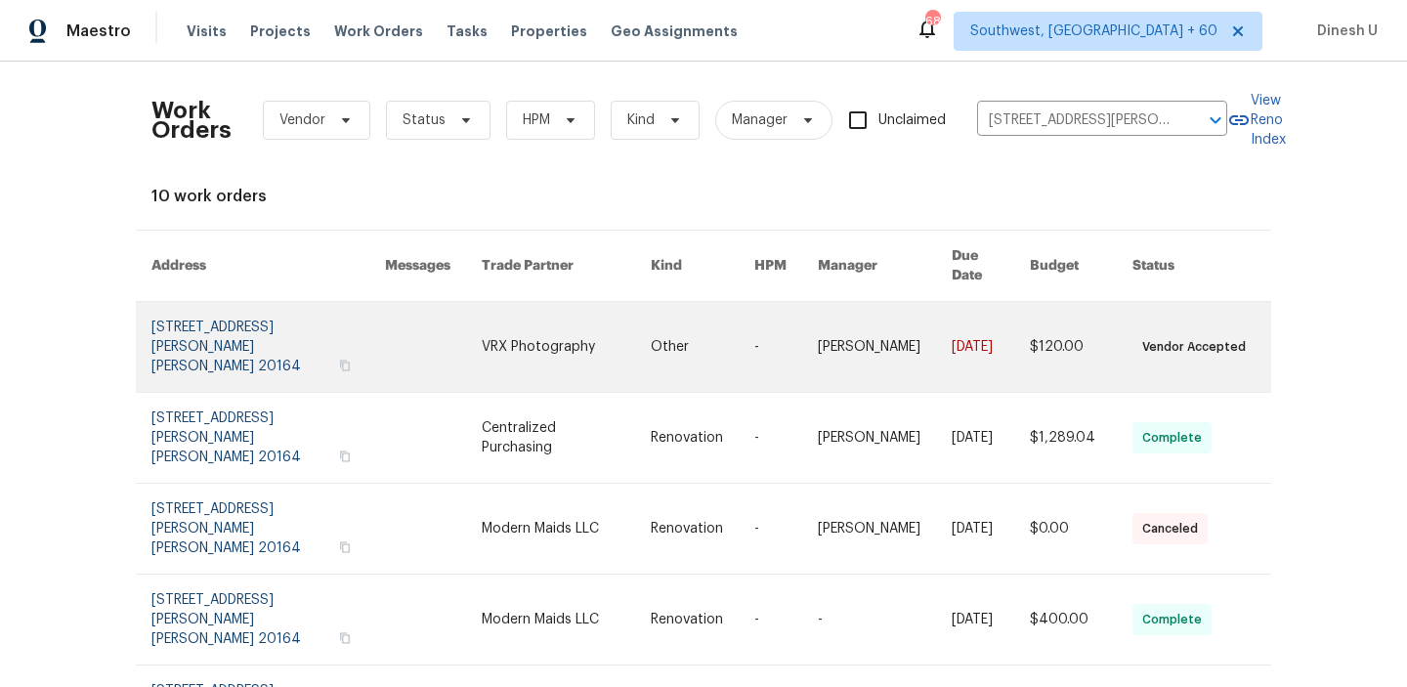
click at [170, 327] on link at bounding box center [267, 347] width 233 height 90
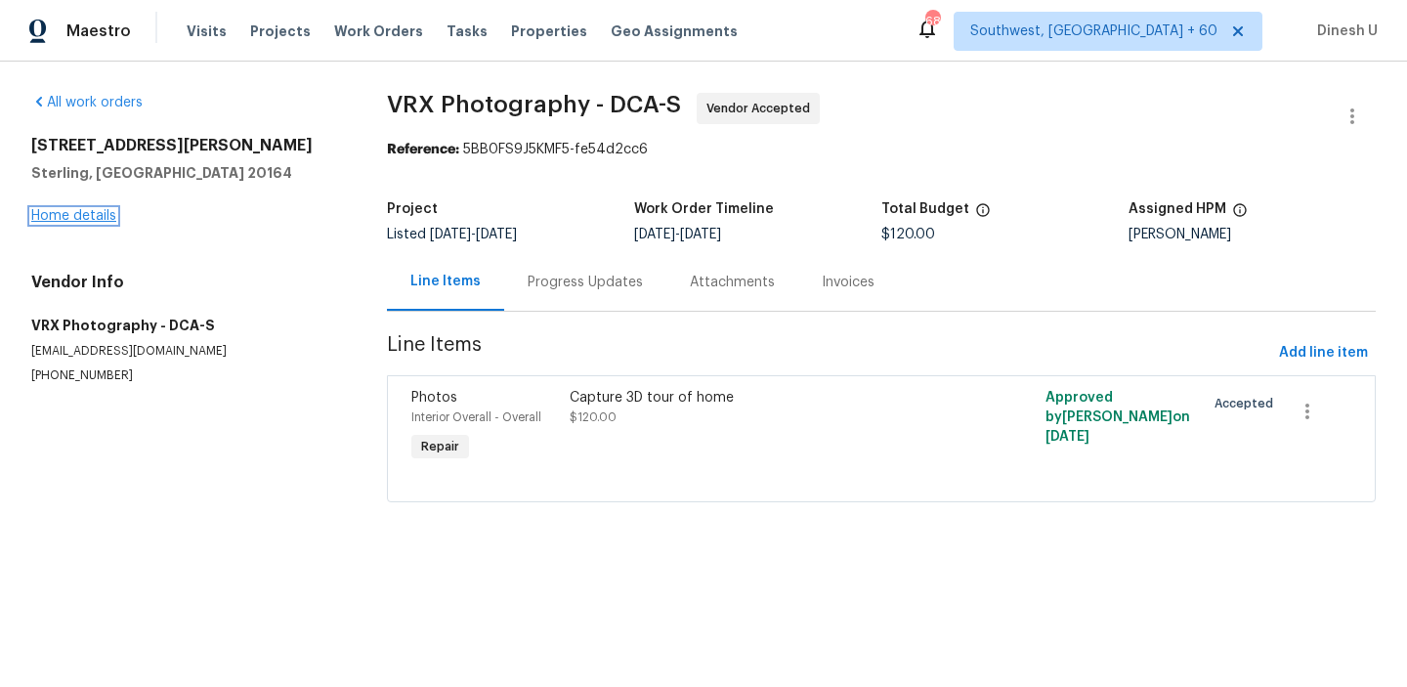
click at [48, 219] on link "Home details" at bounding box center [73, 216] width 85 height 14
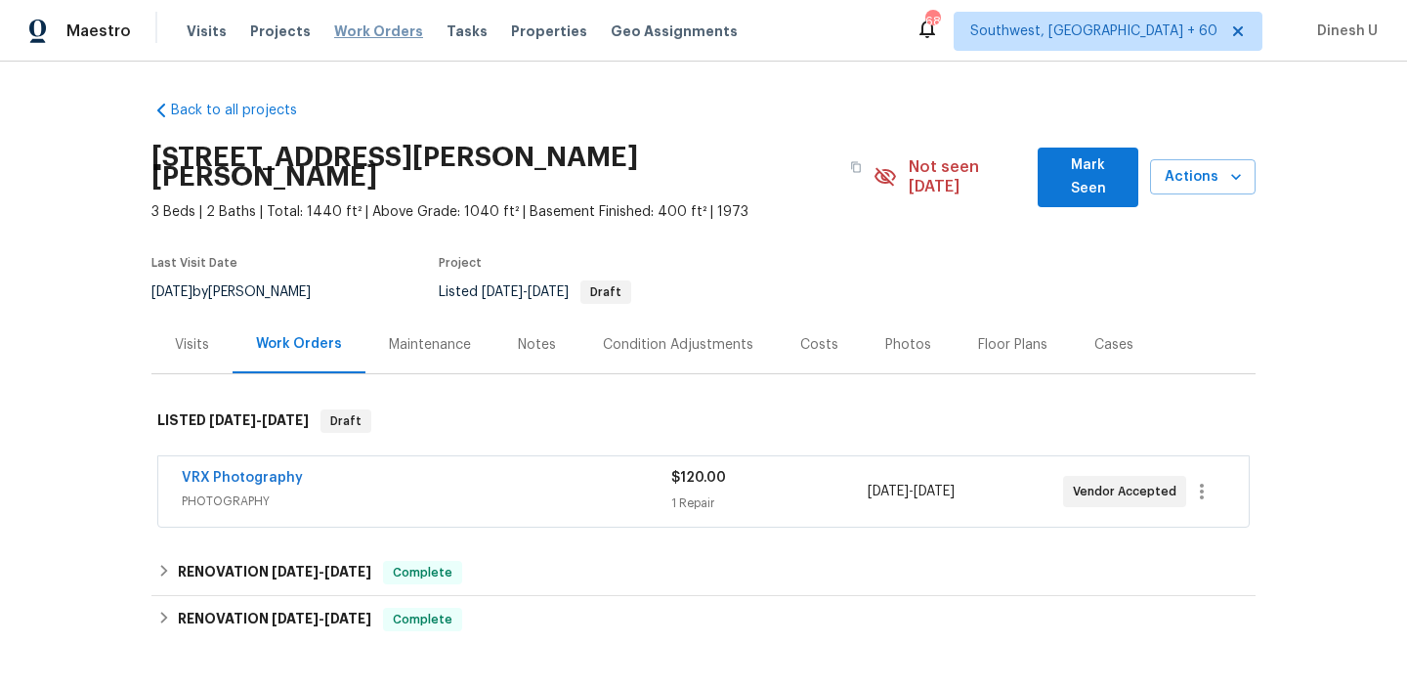
click at [334, 23] on span "Work Orders" at bounding box center [378, 31] width 89 height 20
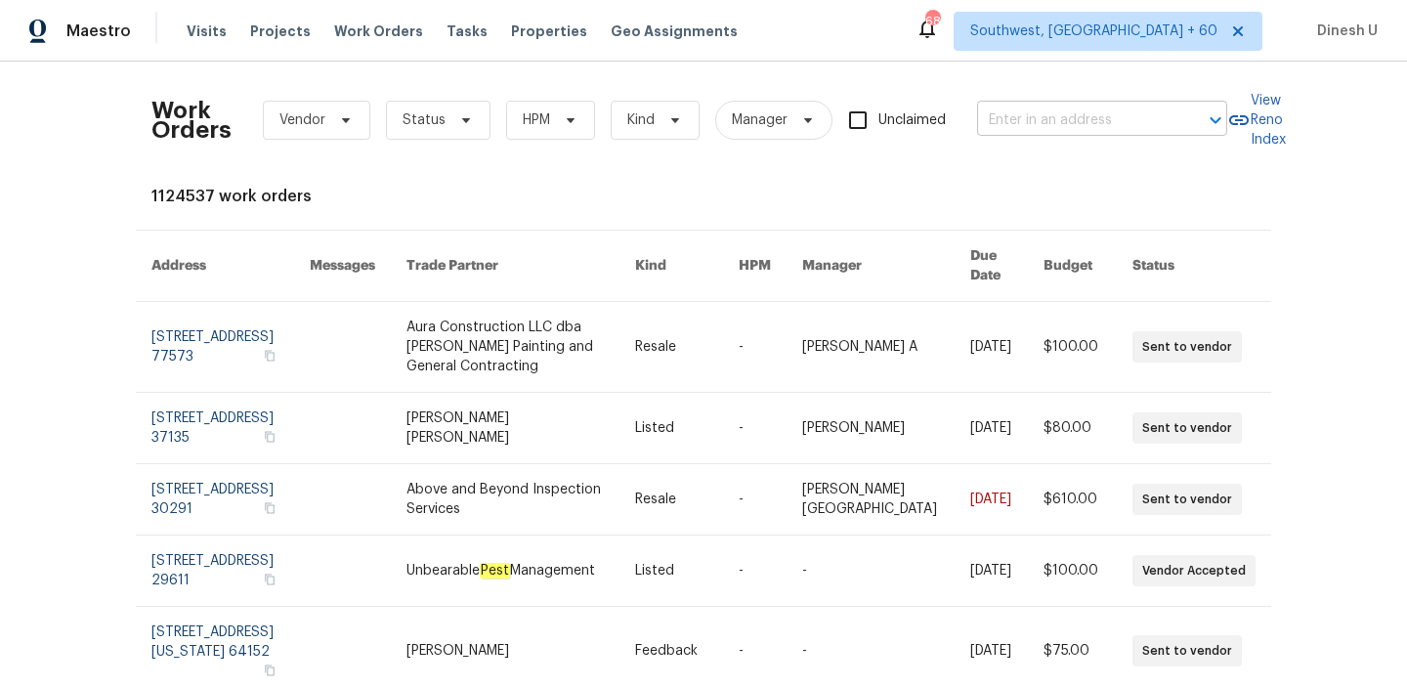
click at [1021, 116] on input "text" at bounding box center [1074, 121] width 195 height 30
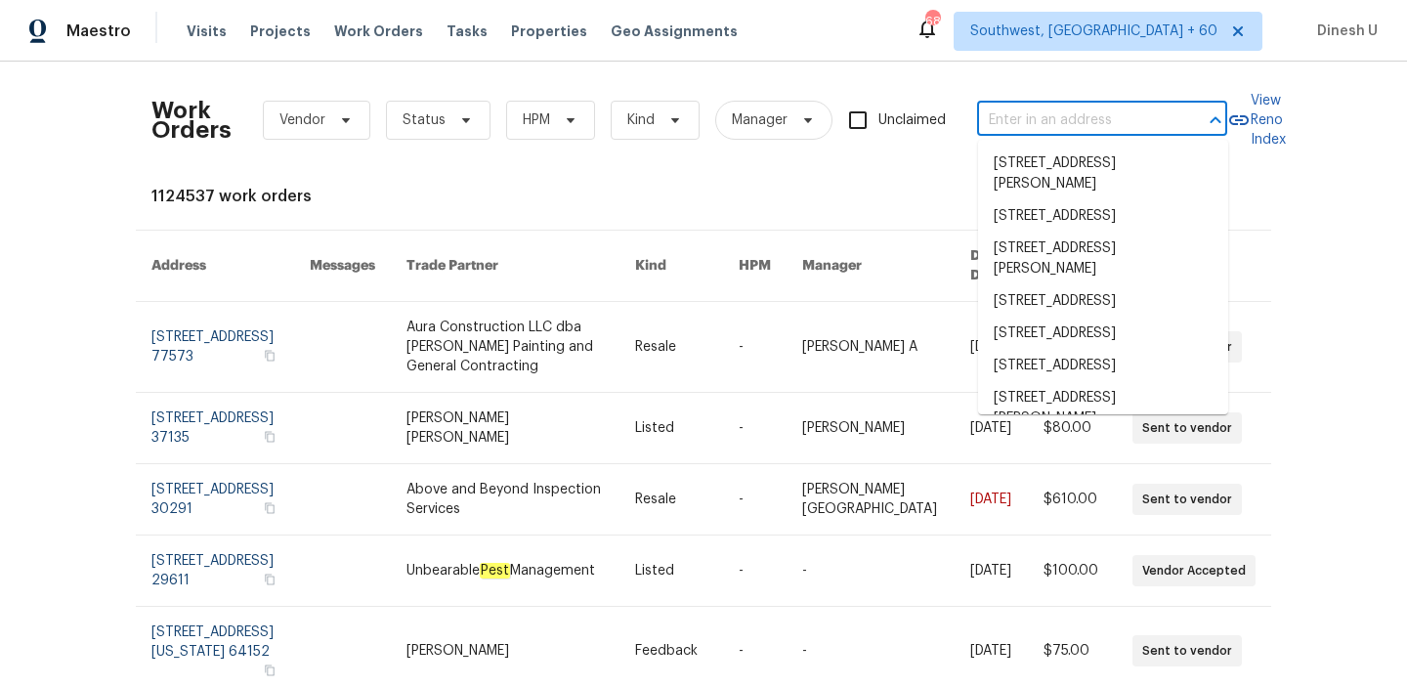
paste input "113 N Harrison Rd, Sterling, VA 20164"
type input "113 N Harrison Rd, Sterling, VA 20164"
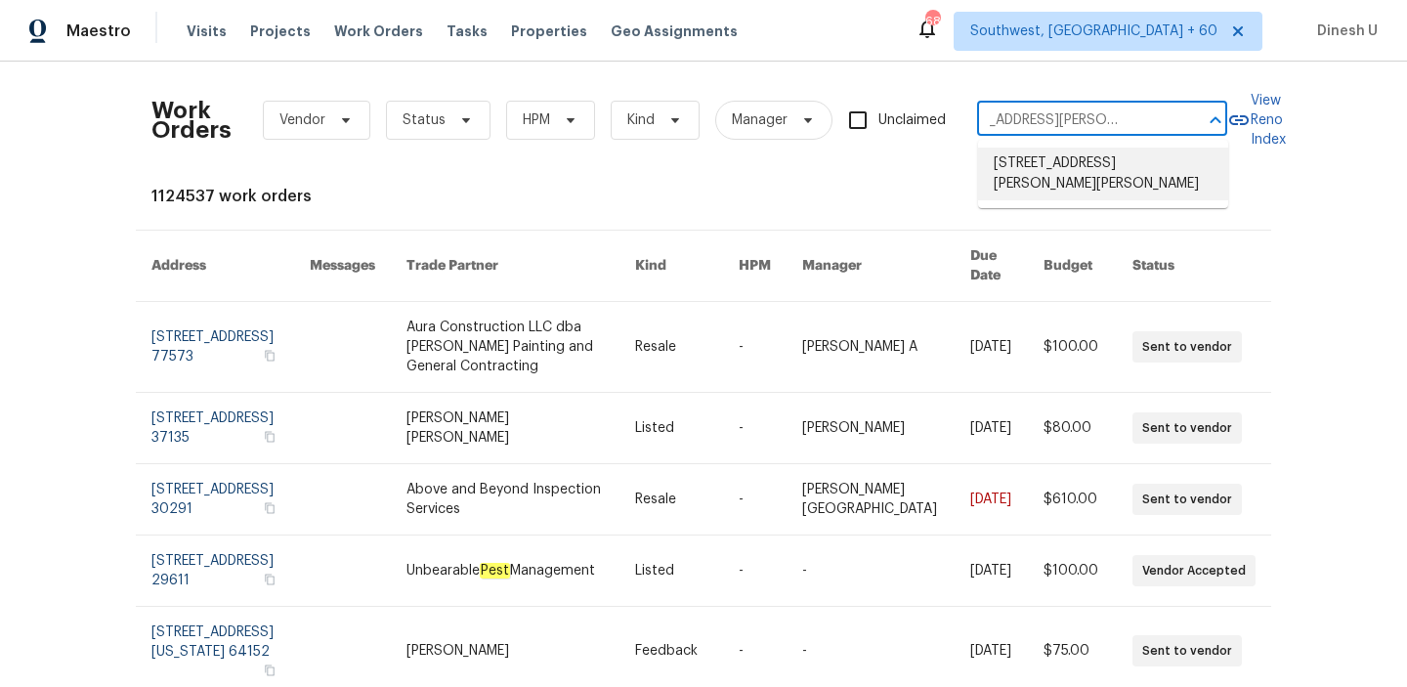
click at [1018, 170] on li "113 N Harrison Rd, Sterling, VA 20164" at bounding box center [1103, 174] width 250 height 53
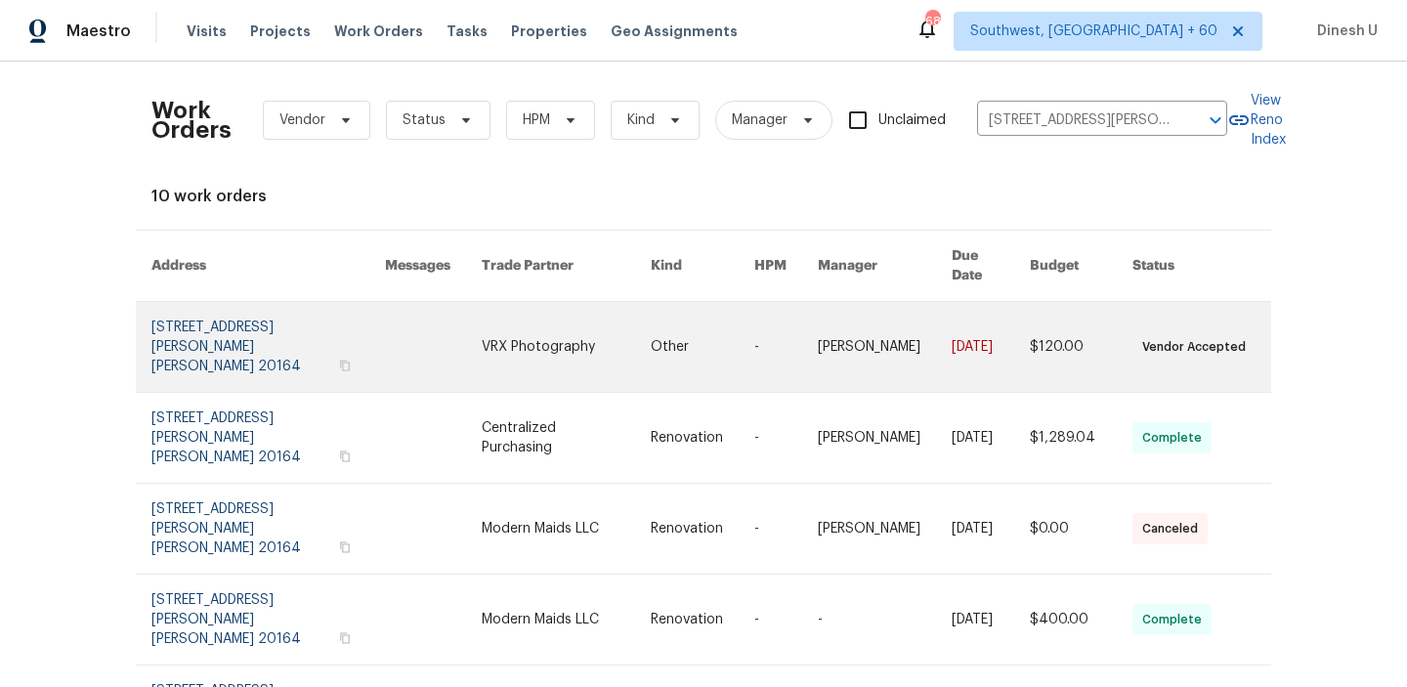
click at [199, 317] on link at bounding box center [267, 347] width 233 height 90
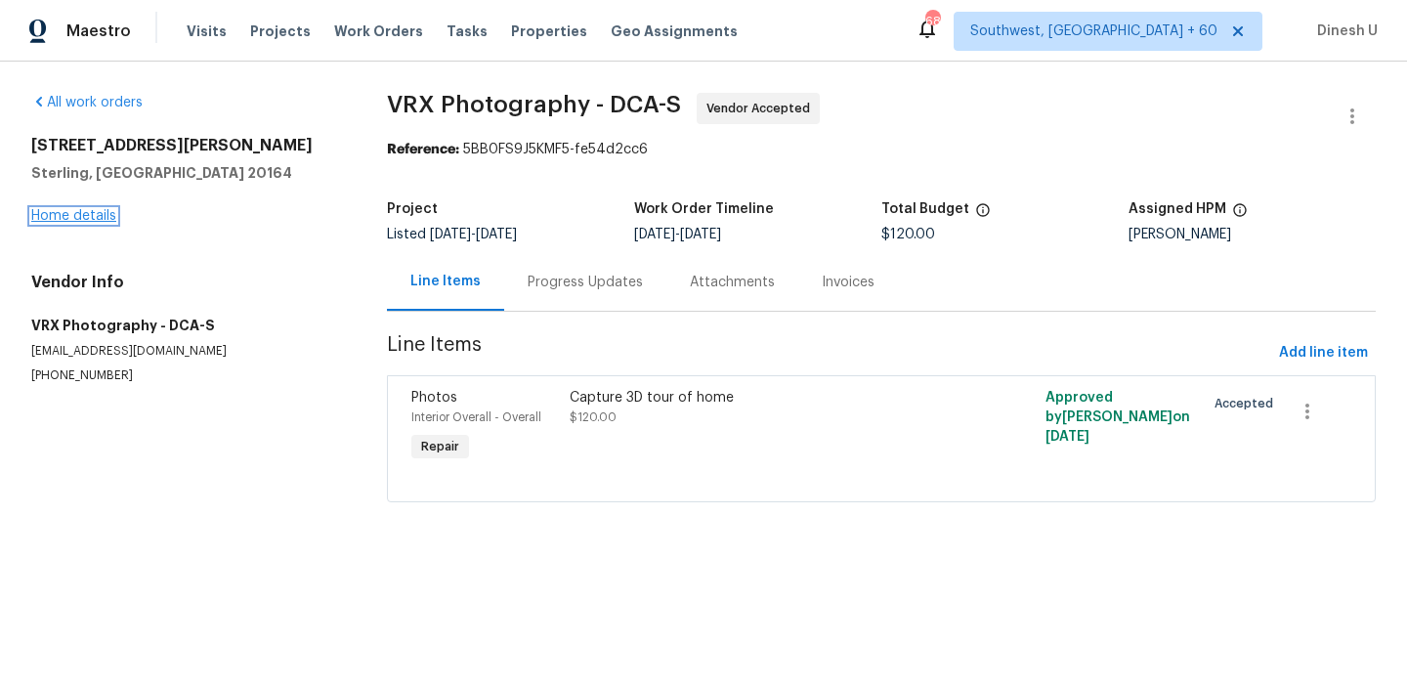
click at [69, 218] on link "Home details" at bounding box center [73, 216] width 85 height 14
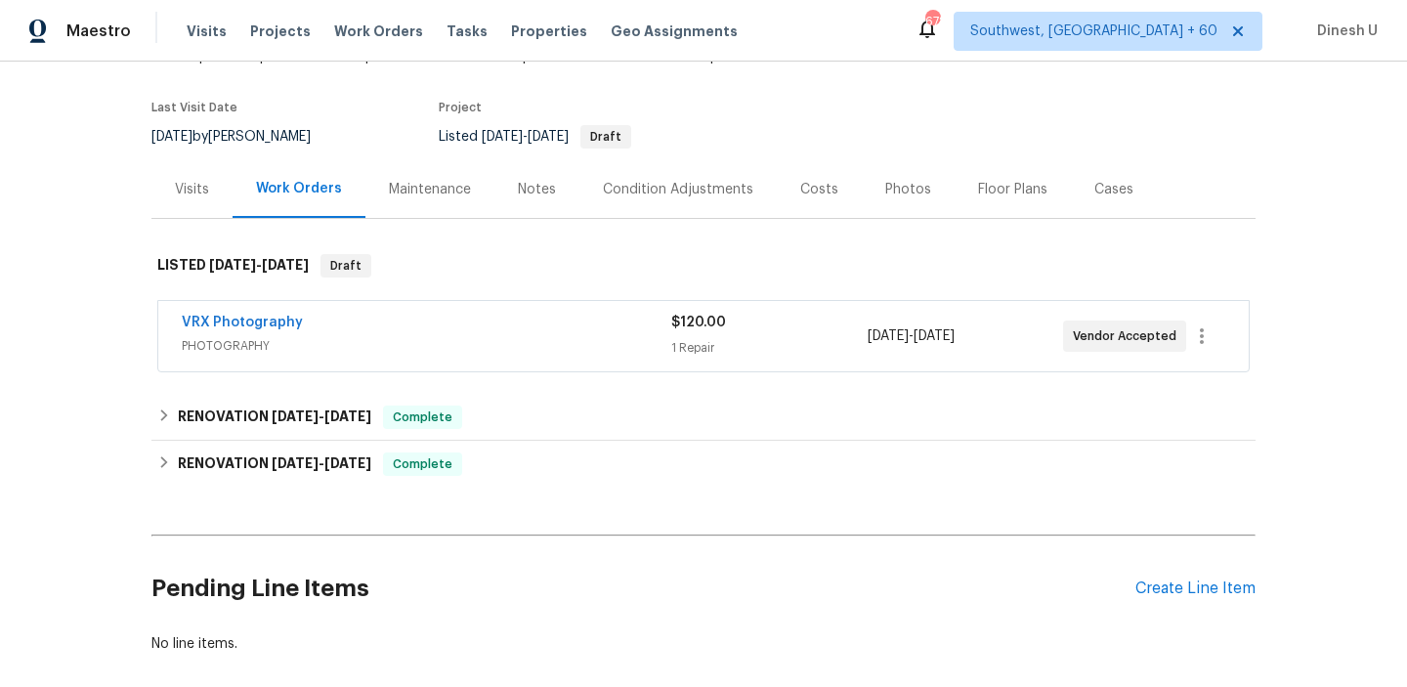
scroll to position [171, 0]
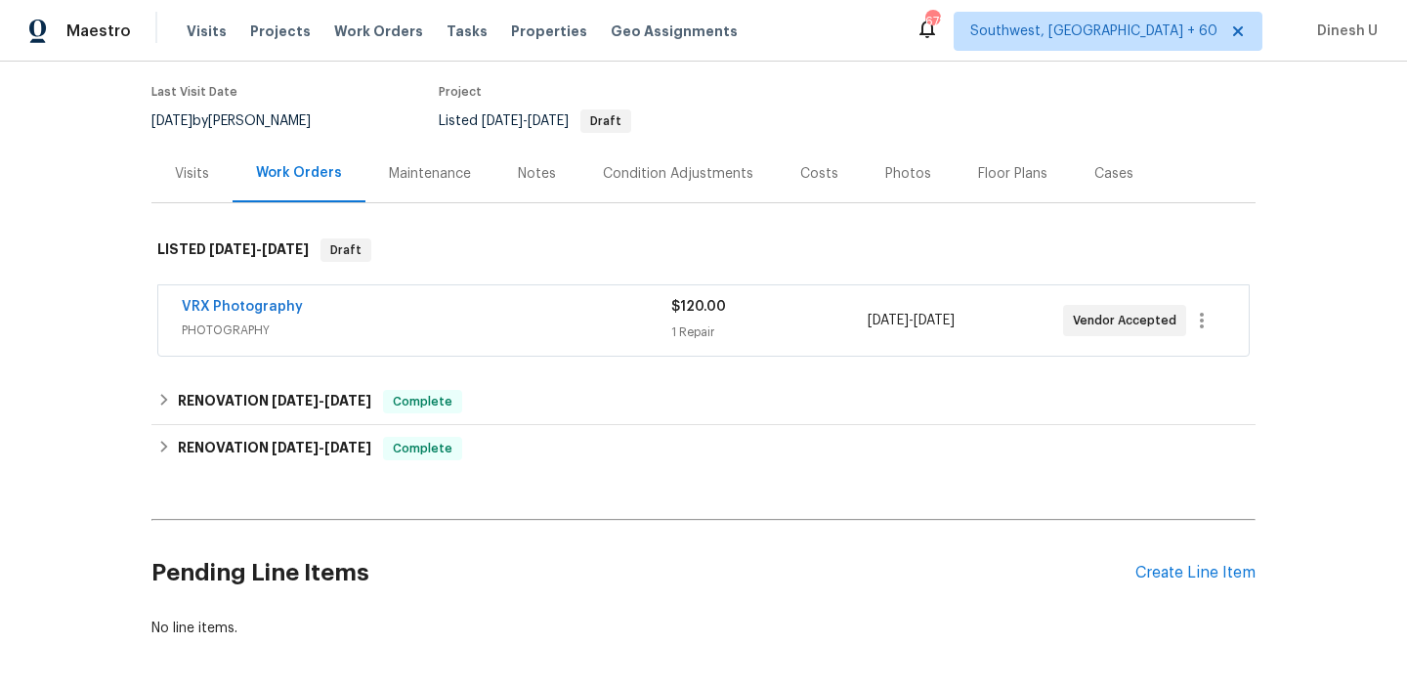
click at [688, 297] on div "$120.00" at bounding box center [768, 307] width 195 height 20
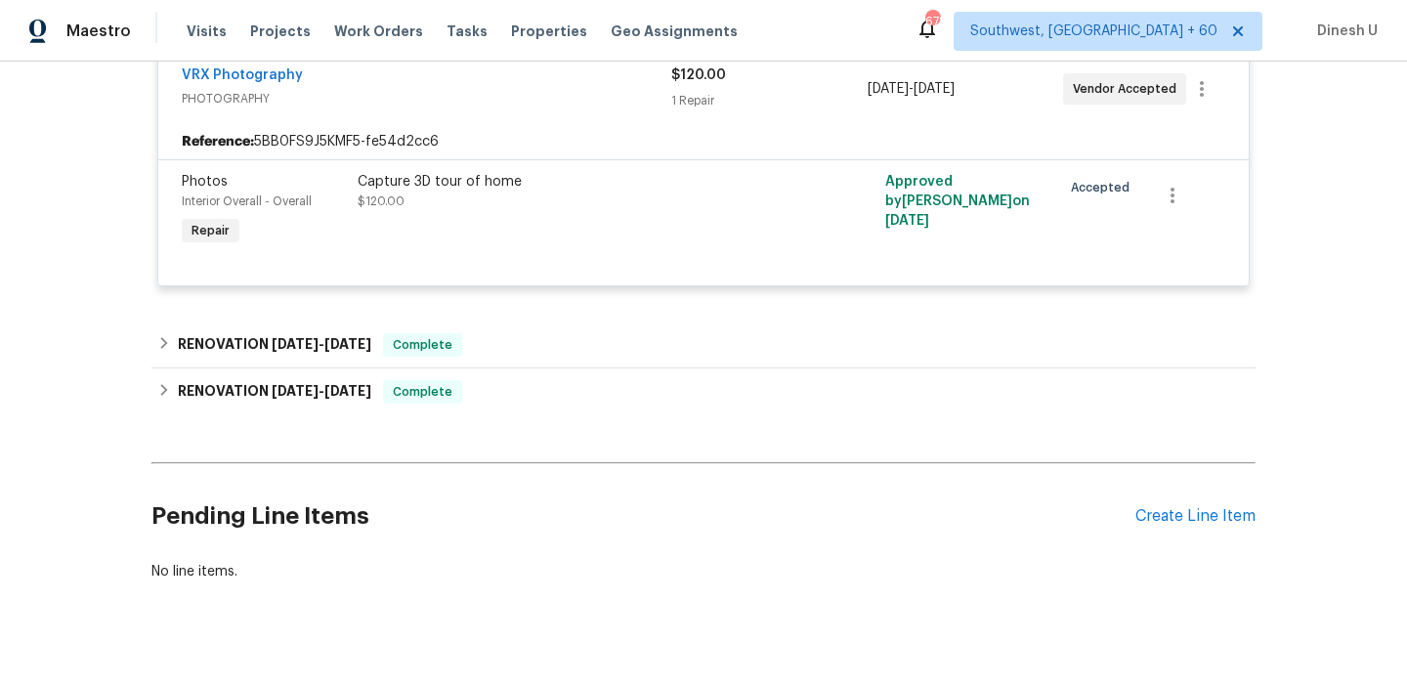
scroll to position [425, 0]
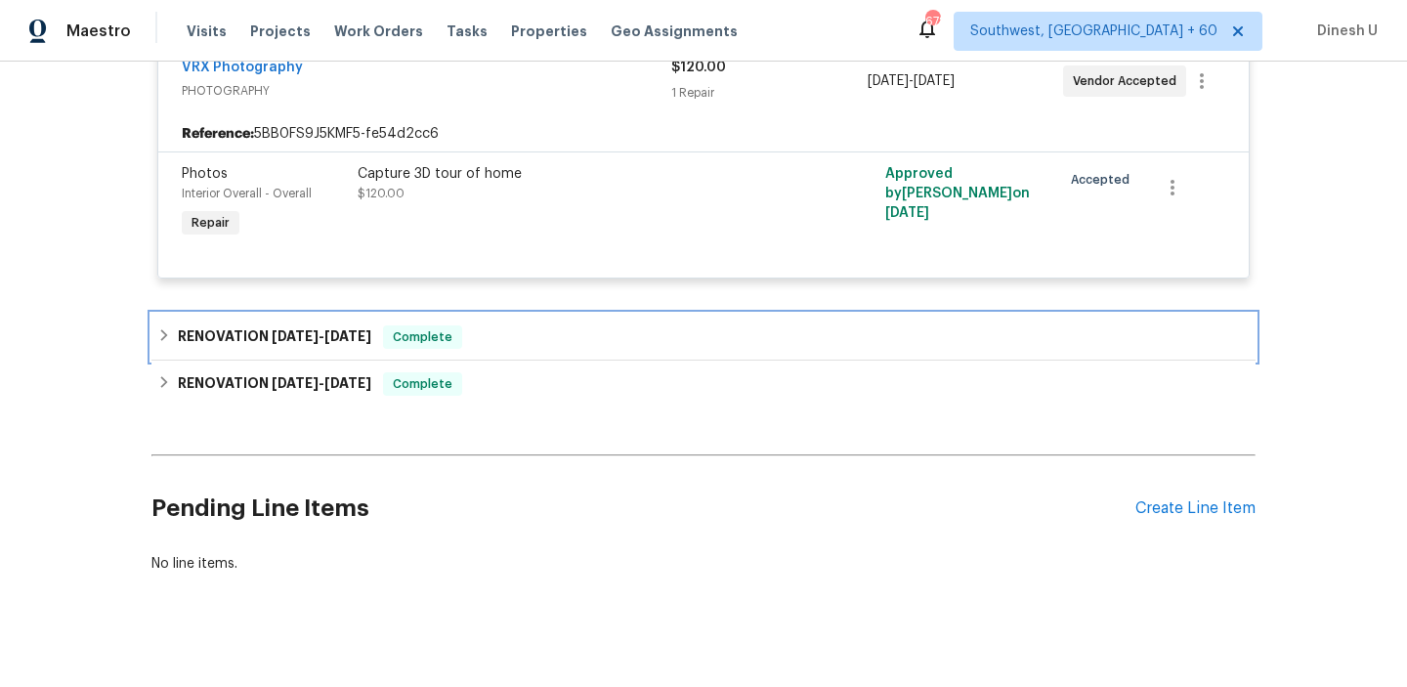
click at [352, 329] on span "10/3/25" at bounding box center [347, 336] width 47 height 14
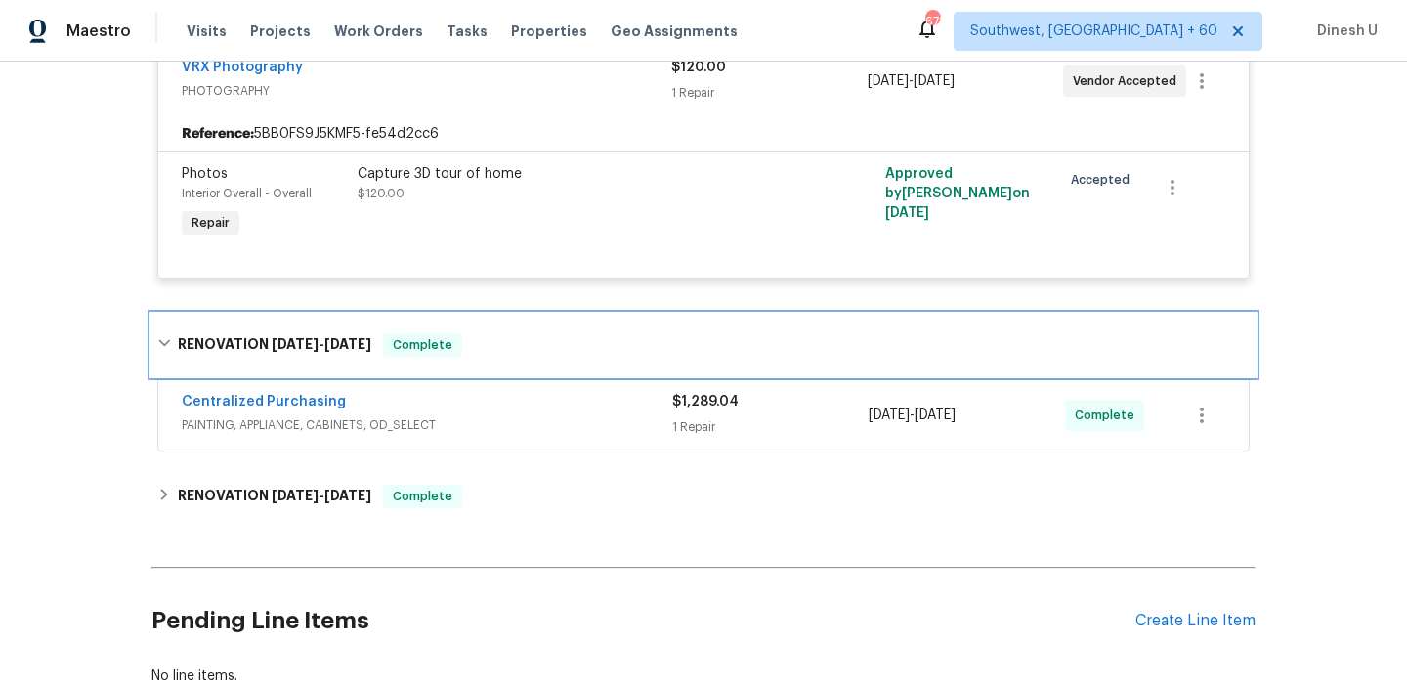
scroll to position [494, 0]
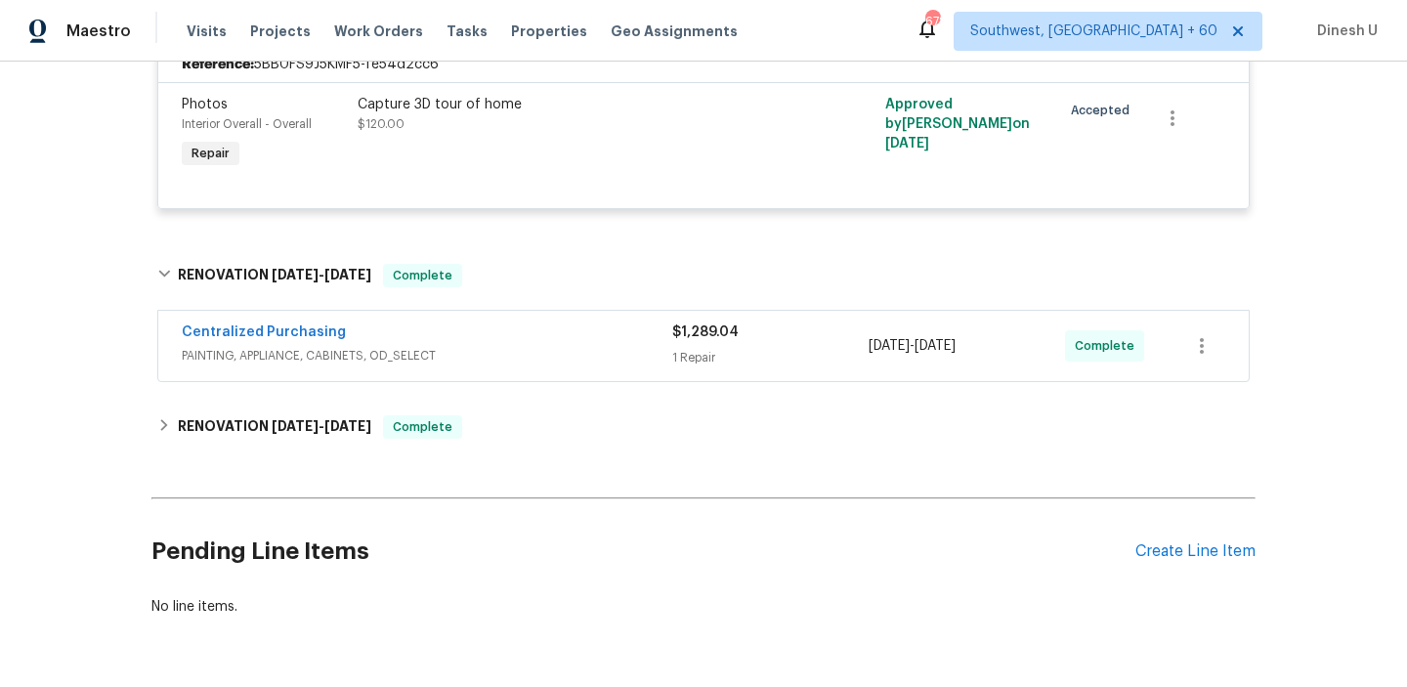
click at [675, 348] on div "1 Repair" at bounding box center [770, 358] width 196 height 20
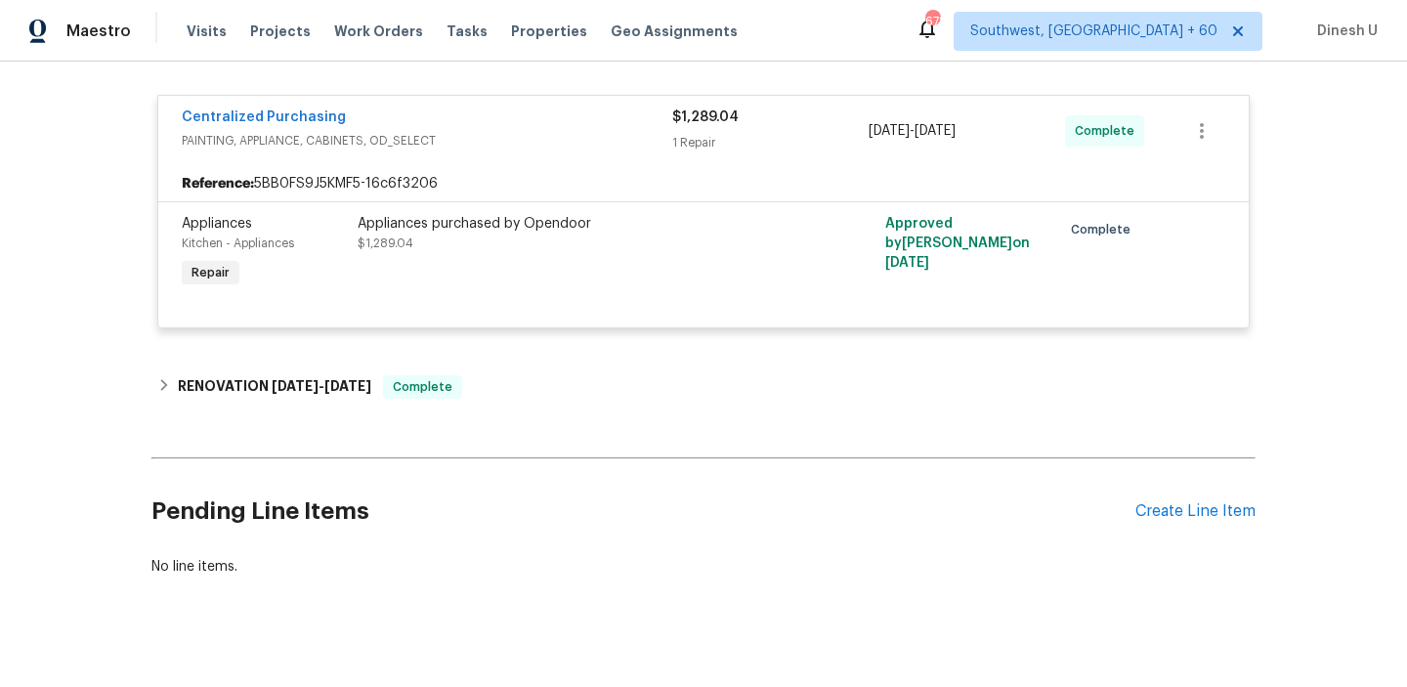
scroll to position [728, 0]
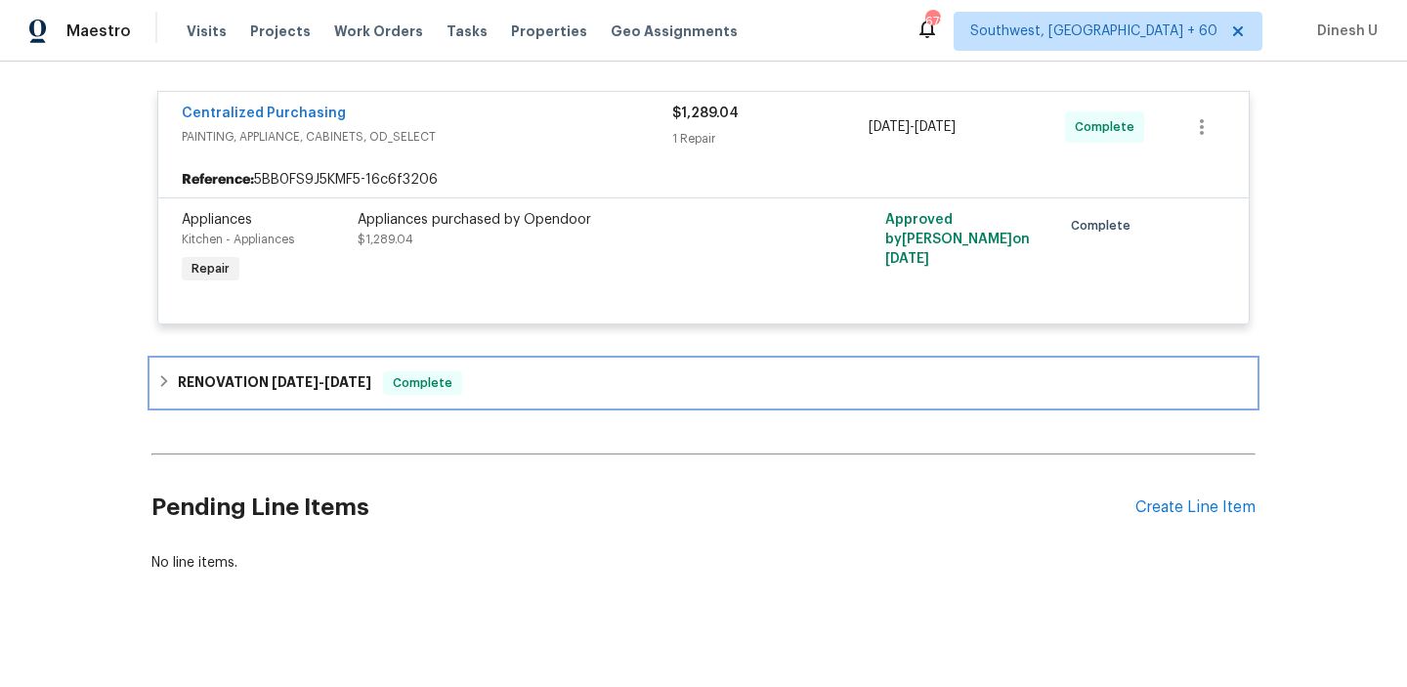
click at [320, 360] on div "RENOVATION 9/2/25 - 10/2/25 Complete" at bounding box center [703, 383] width 1104 height 47
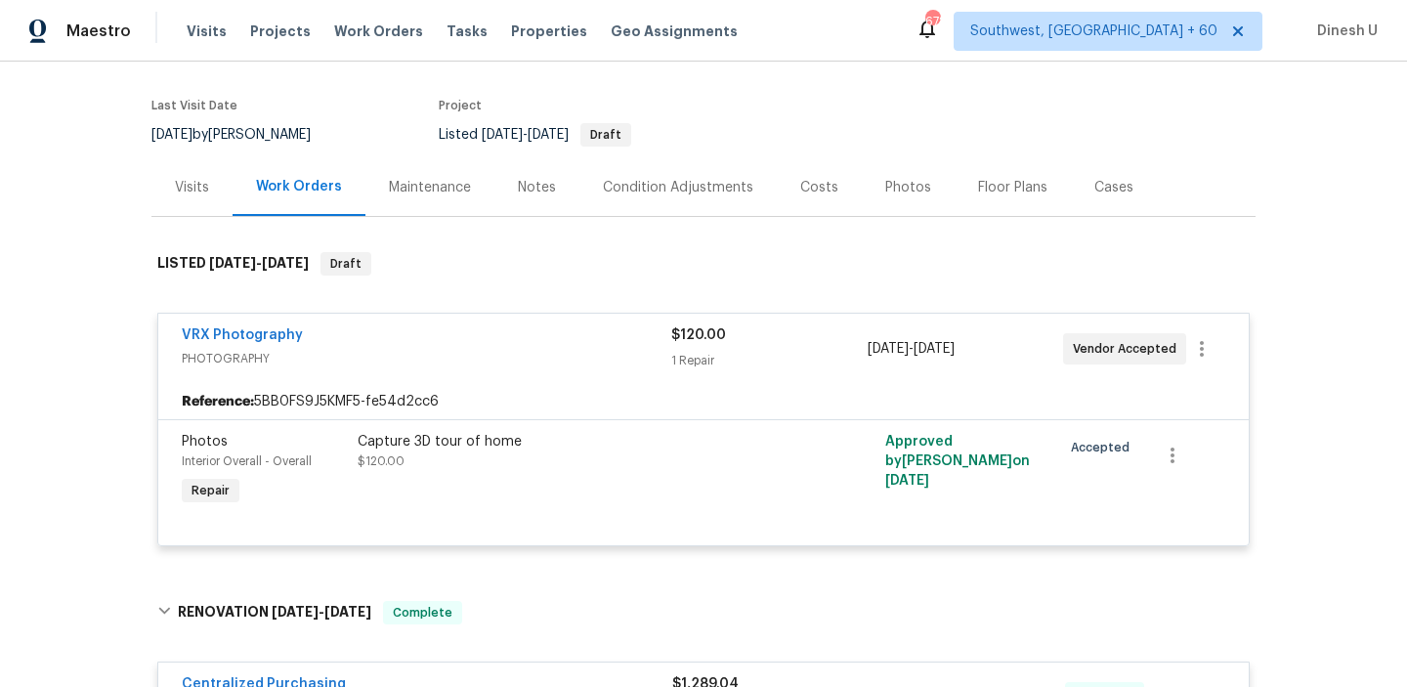
scroll to position [0, 0]
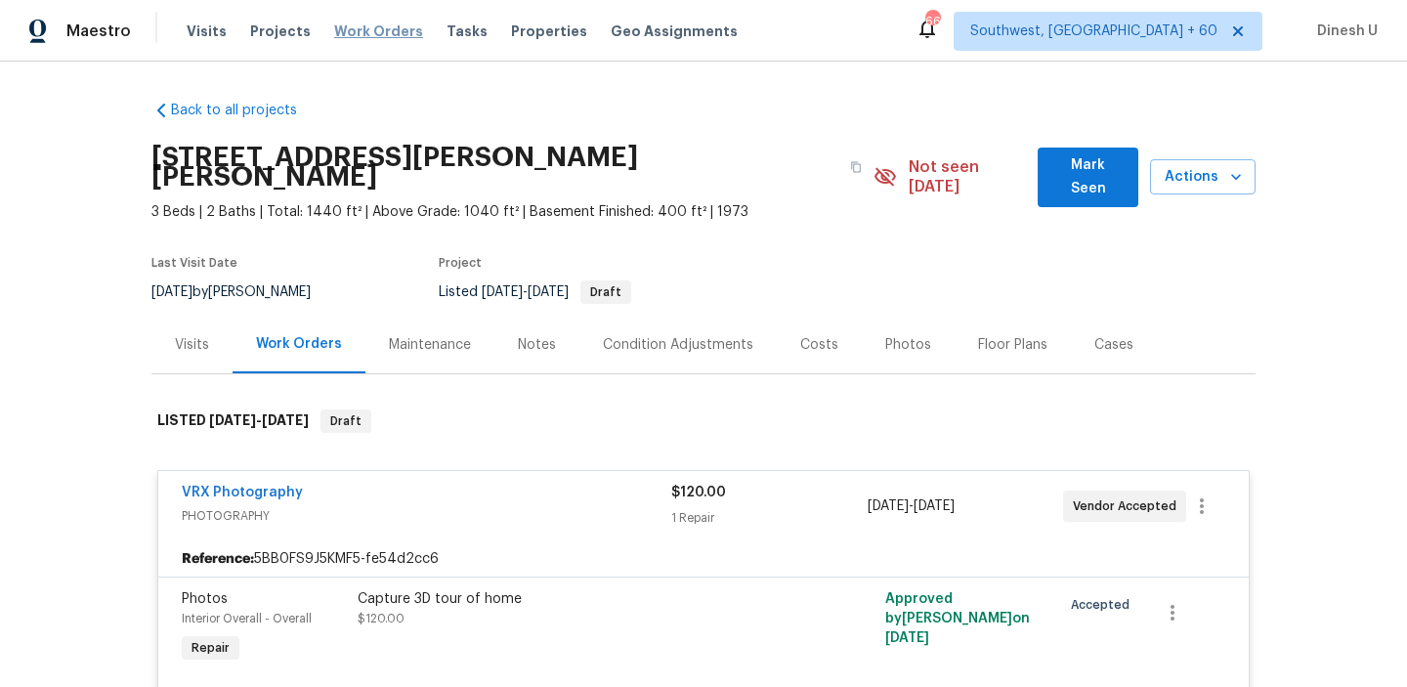
click at [334, 23] on span "Work Orders" at bounding box center [378, 31] width 89 height 20
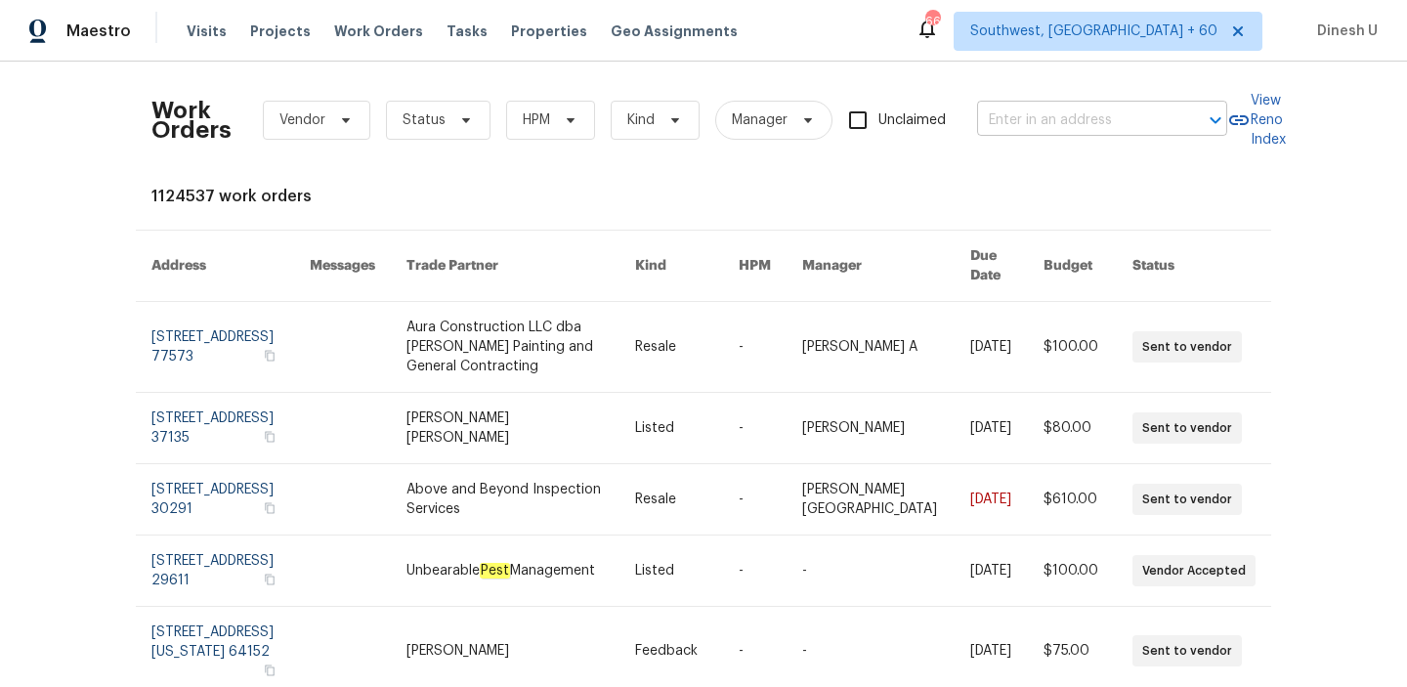
click at [1014, 123] on input "text" at bounding box center [1074, 121] width 195 height 30
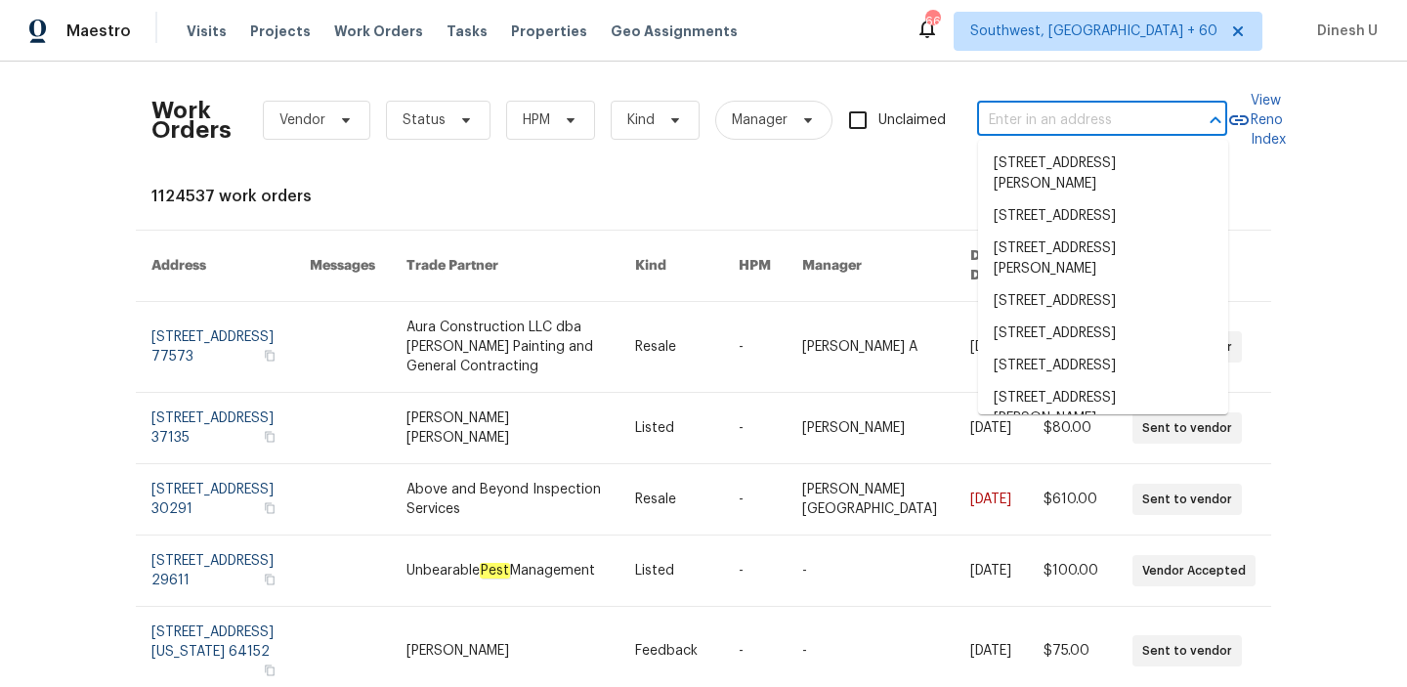
paste input "8358 Balmoral Ln Avon, IN 46123"
type input "8358 Balmoral Ln Avon, IN 46123"
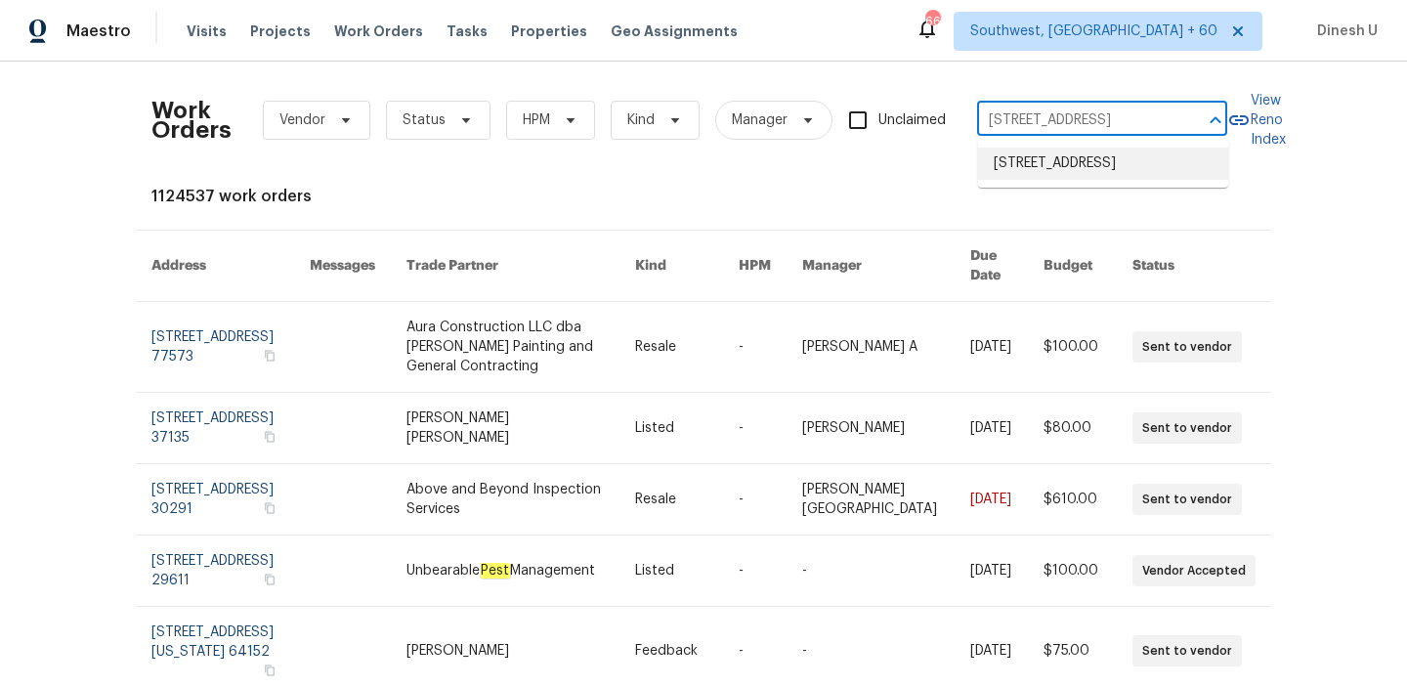
click at [1016, 156] on li "8358 Balmoral Ln, Avon, IN 46123" at bounding box center [1103, 164] width 250 height 32
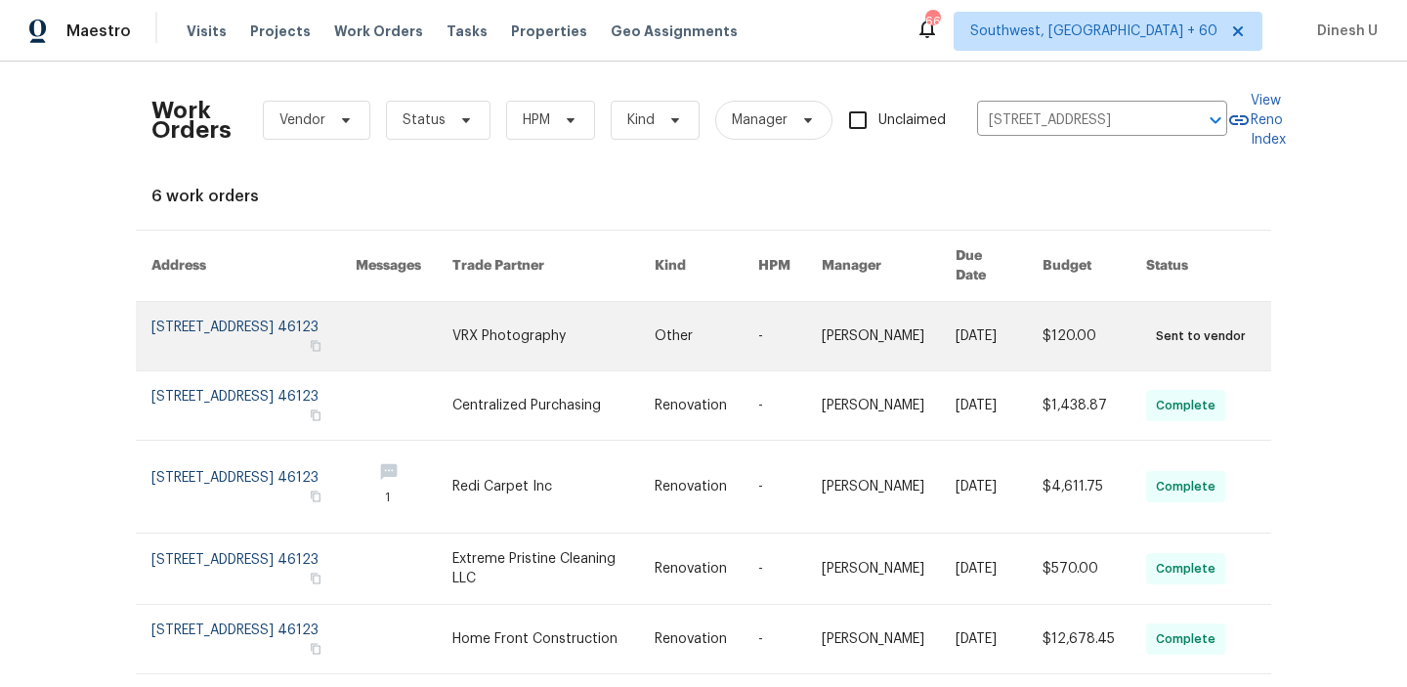
click at [282, 305] on link at bounding box center [253, 336] width 204 height 68
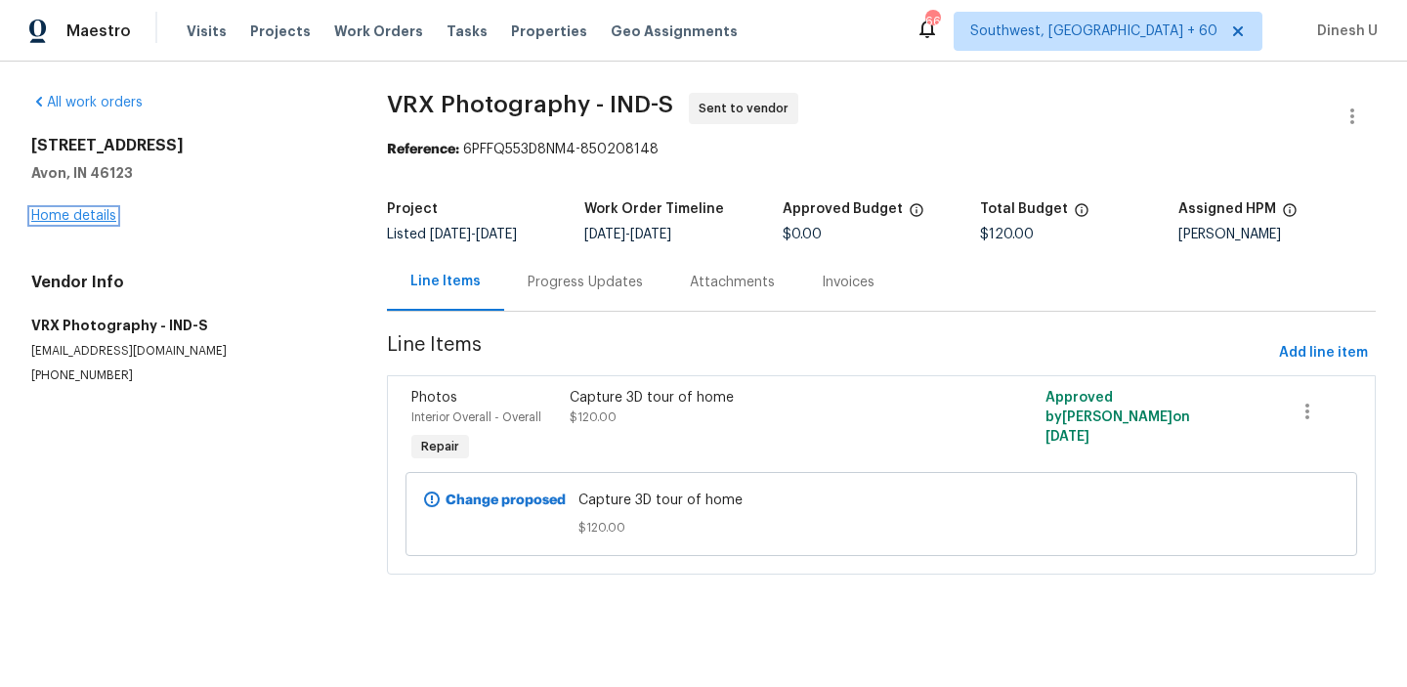
click at [90, 213] on link "Home details" at bounding box center [73, 216] width 85 height 14
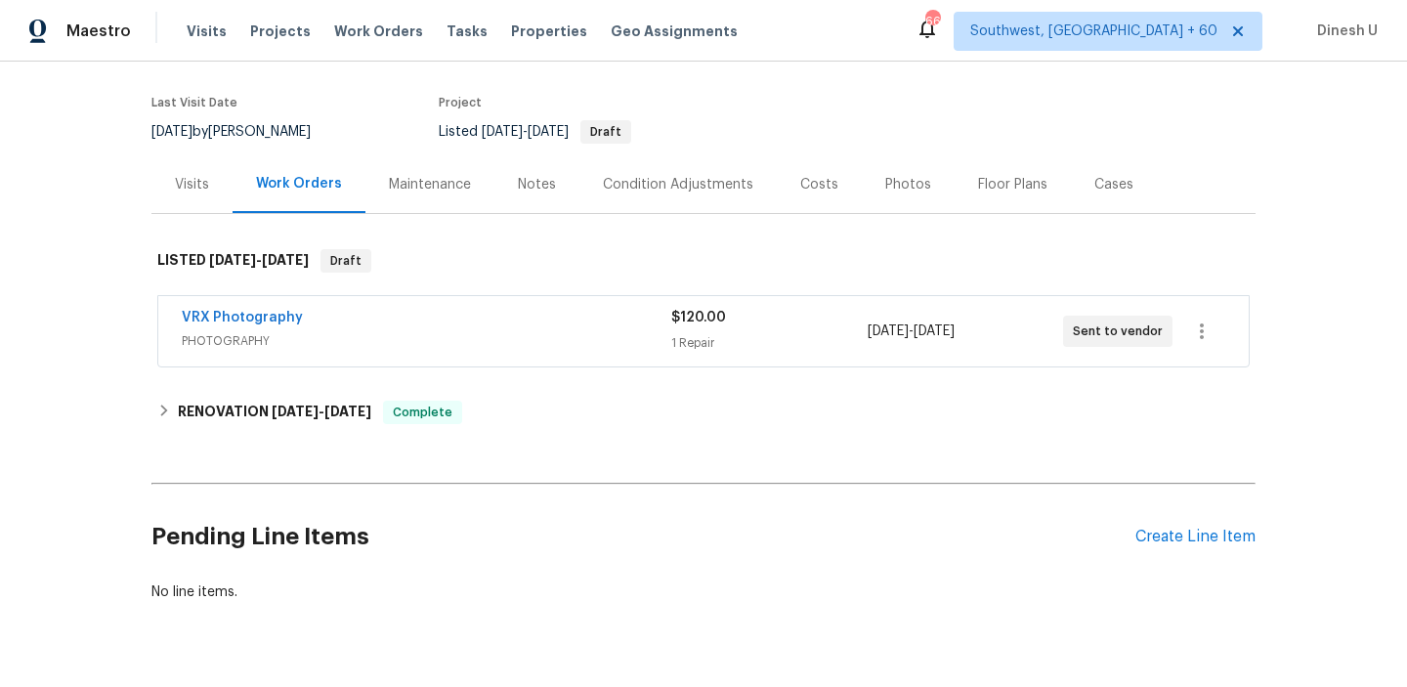
scroll to position [151, 0]
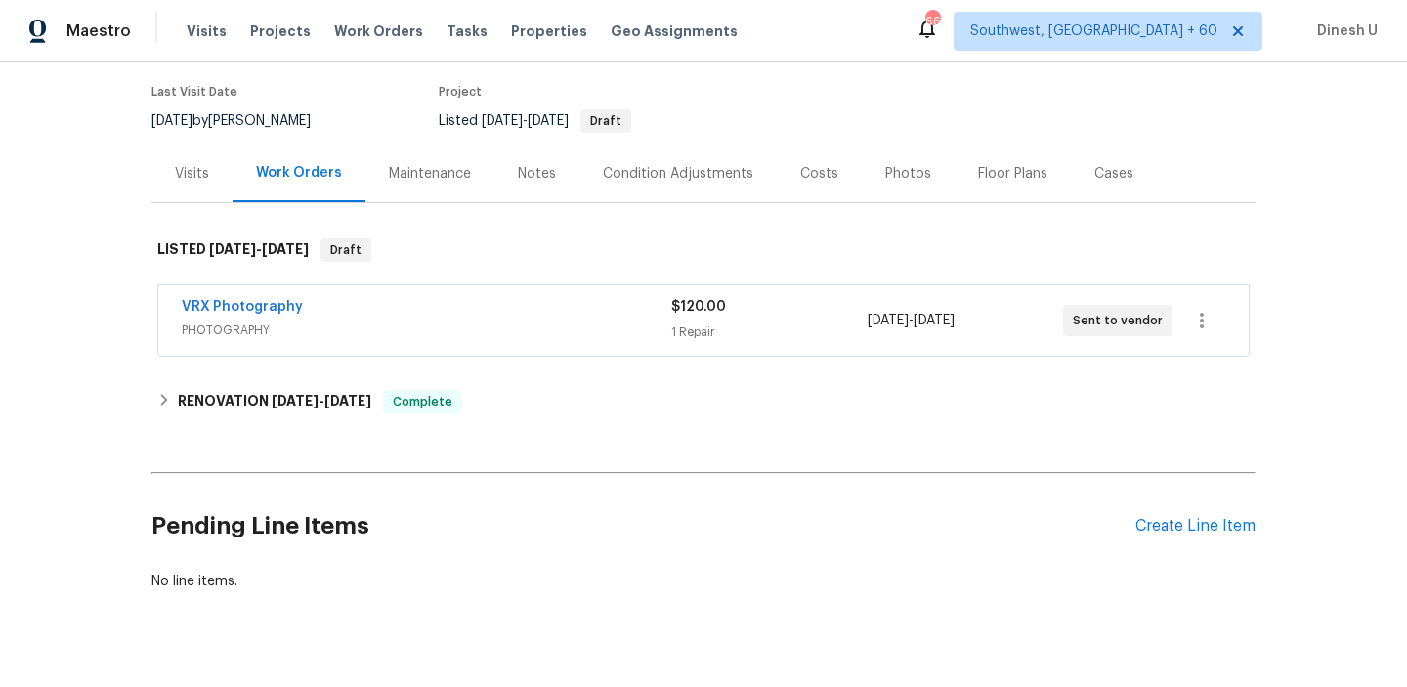
click at [696, 323] on div "1 Repair" at bounding box center [768, 332] width 195 height 20
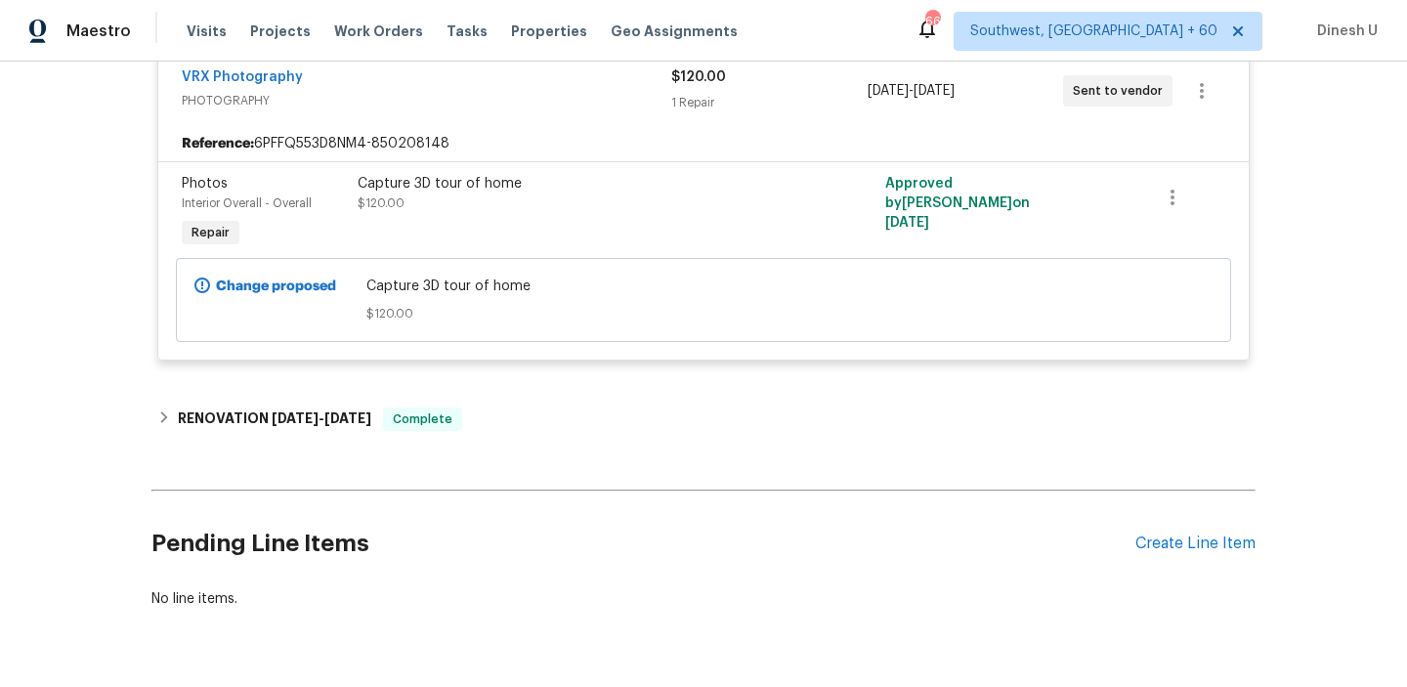
scroll to position [420, 0]
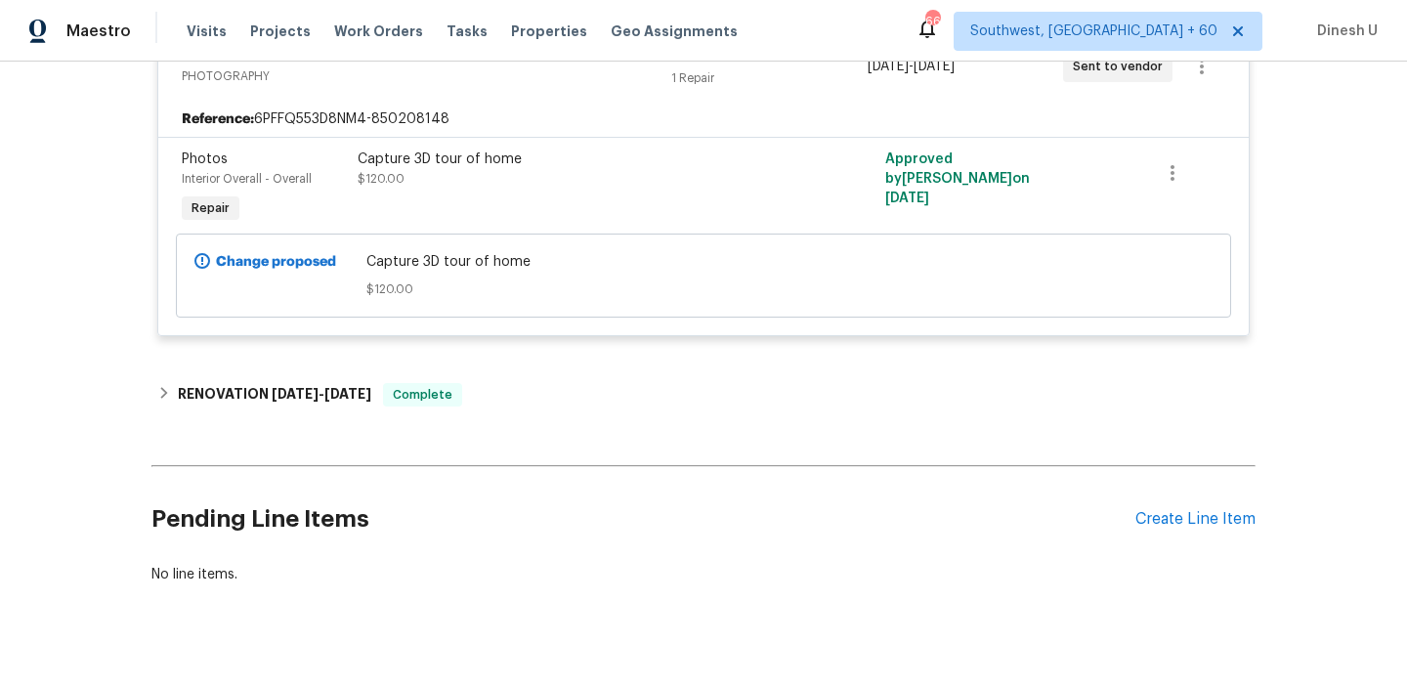
click at [360, 365] on div "Back to all projects 8358 Balmoral Ln, Avon, IN 46123 4 Beds | 2 1/2 Baths | To…" at bounding box center [703, 132] width 1104 height 935
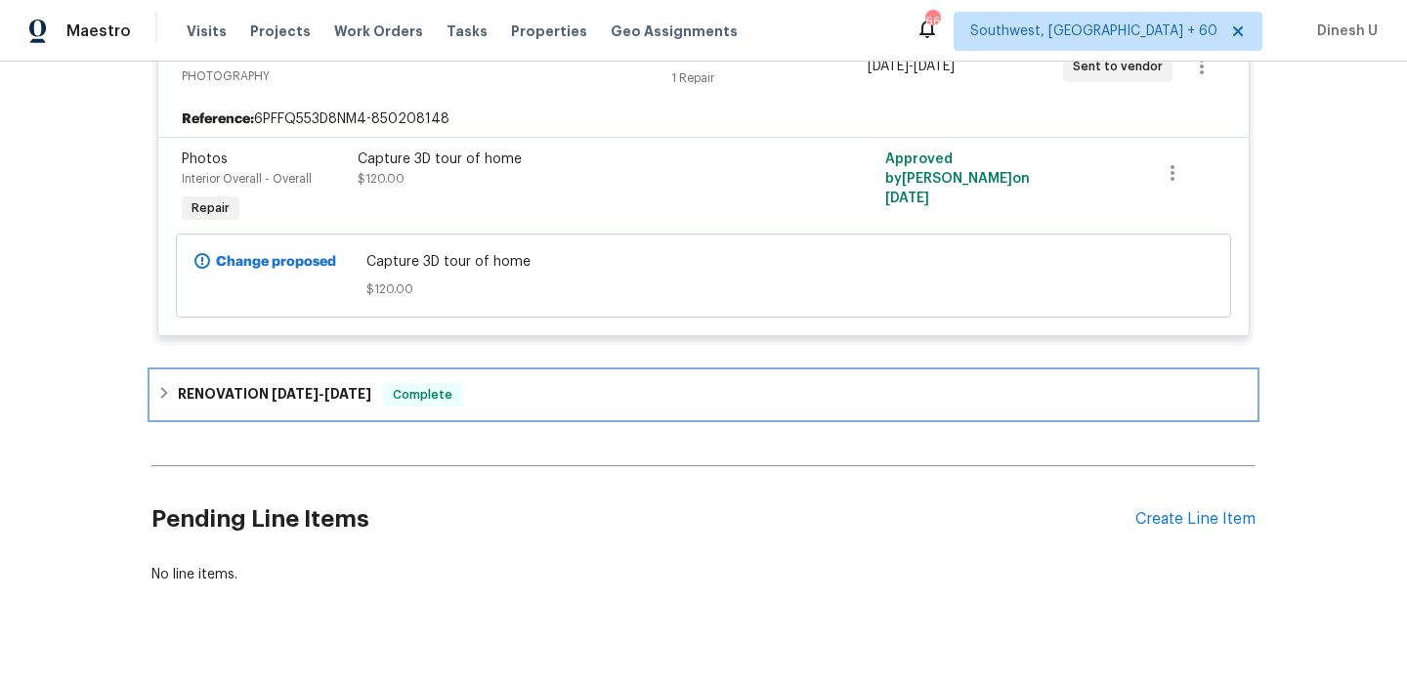
click at [360, 403] on h6 "RENOVATION 9/17/25 - 10/3/25" at bounding box center [274, 394] width 193 height 23
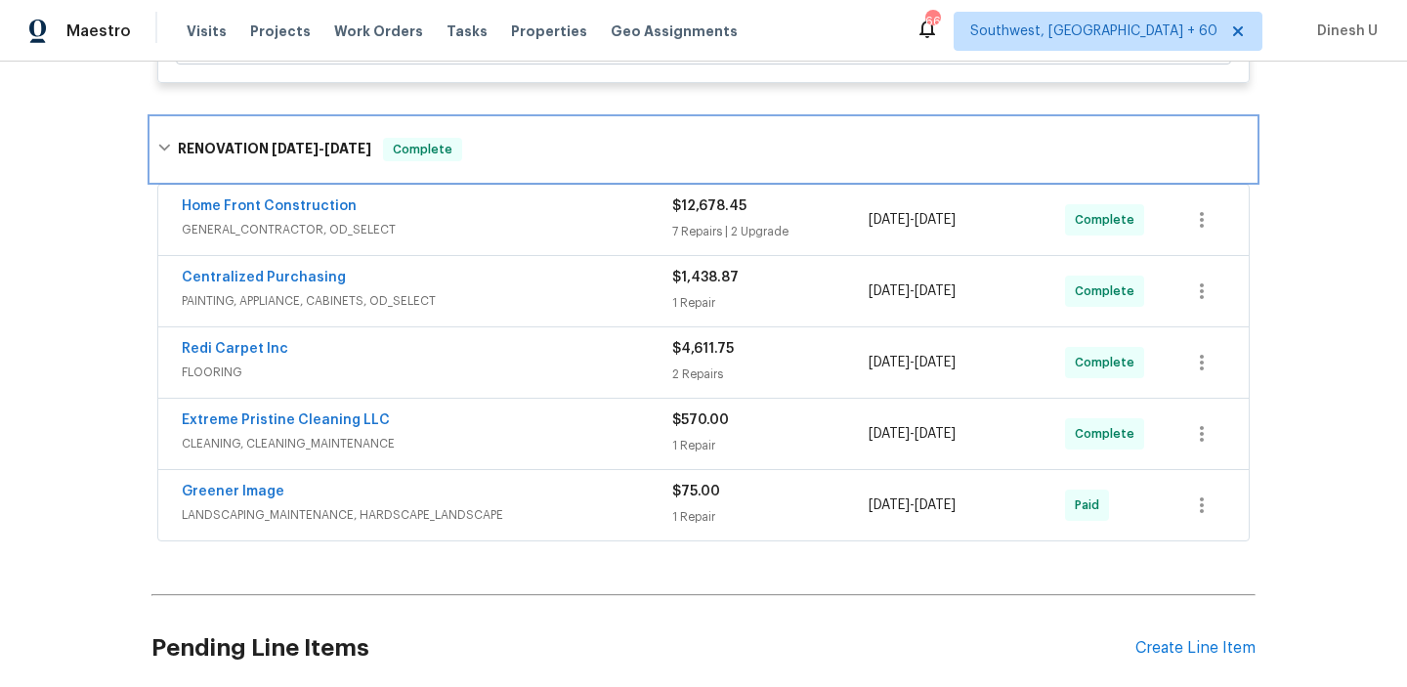
scroll to position [642, 0]
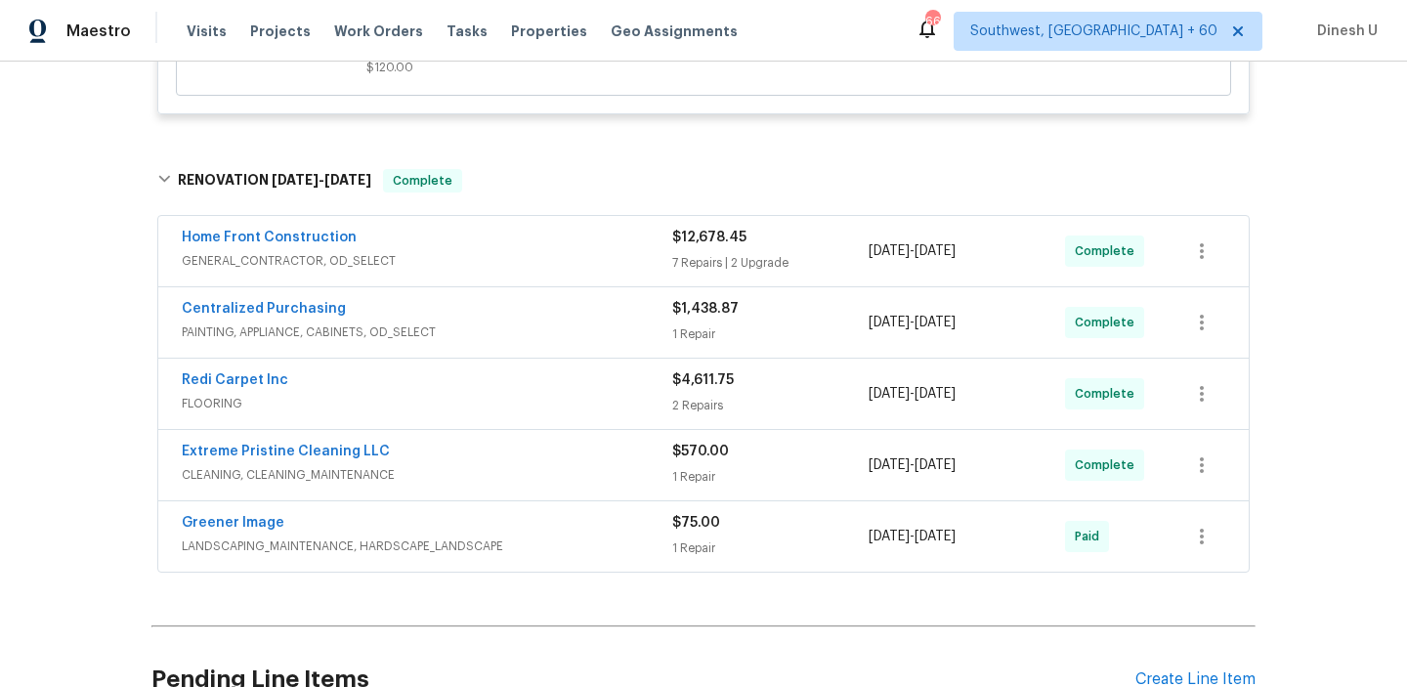
click at [697, 269] on div "7 Repairs | 2 Upgrade" at bounding box center [770, 263] width 196 height 20
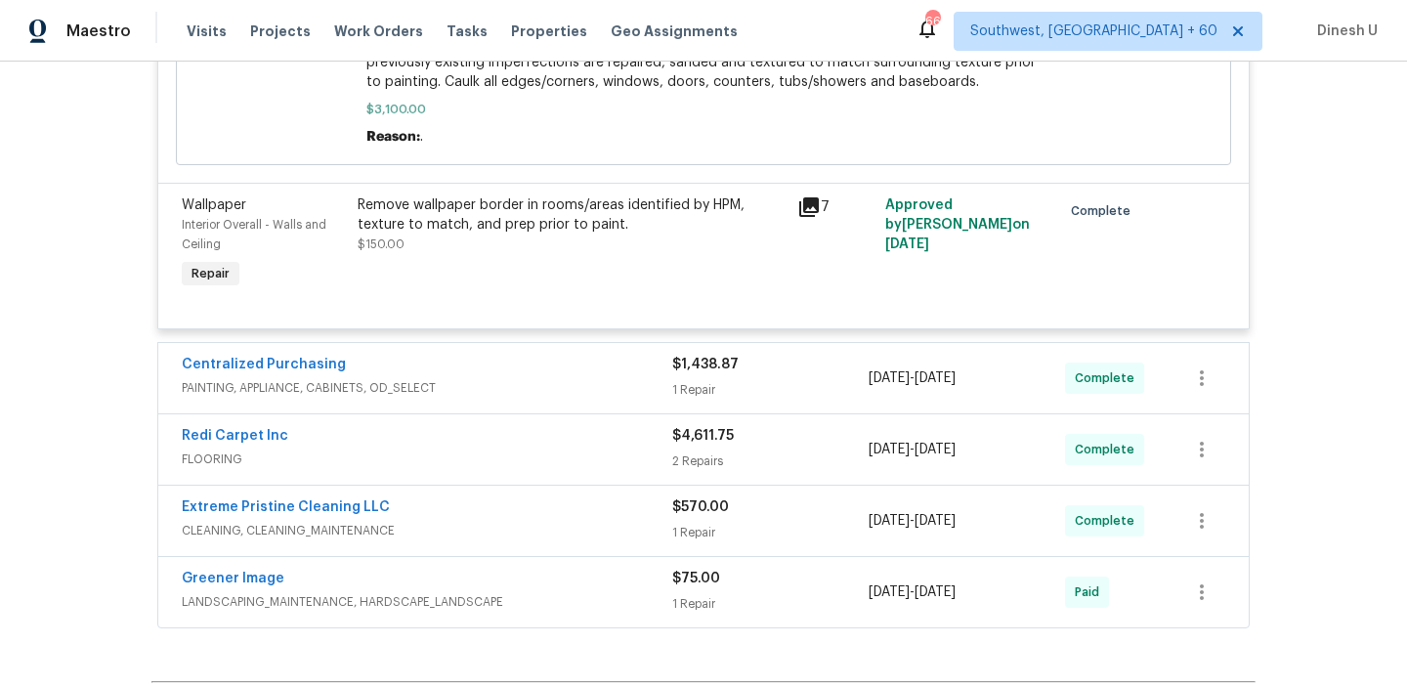
scroll to position [3426, 0]
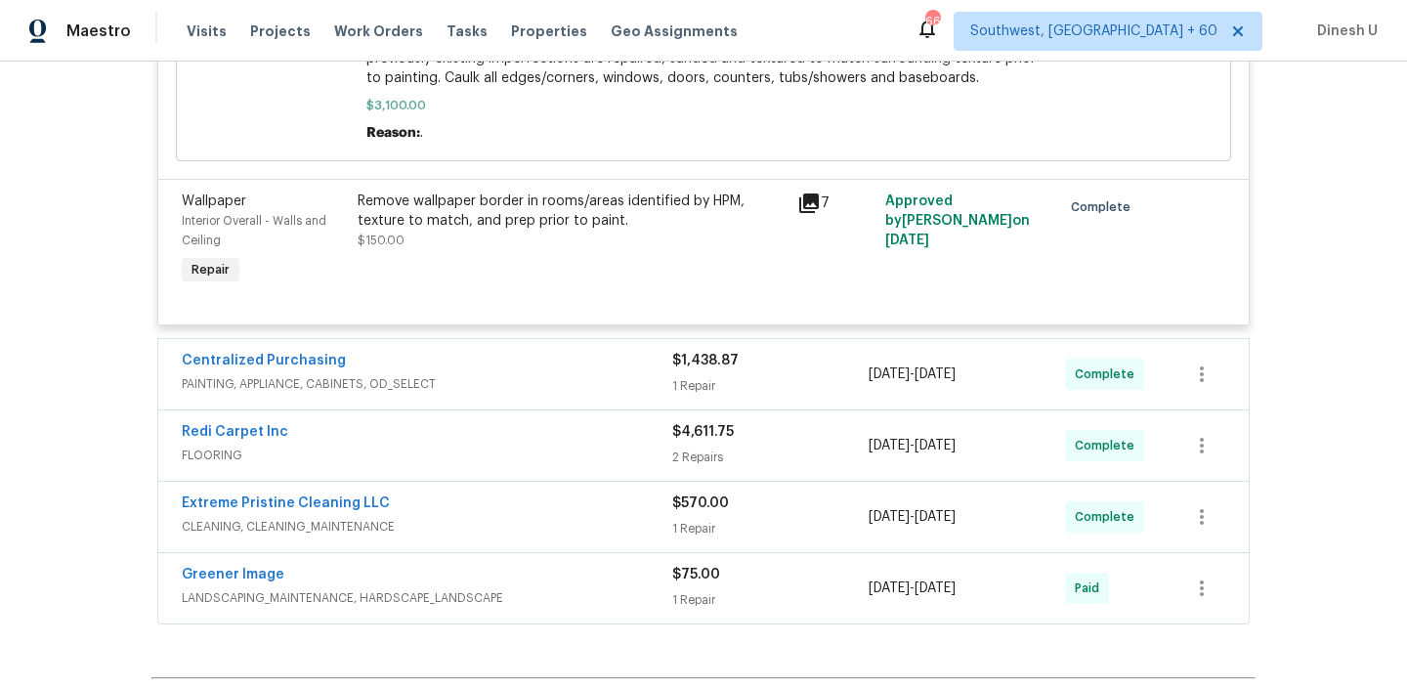
click at [691, 398] on div "$1,438.87 1 Repair" at bounding box center [770, 374] width 196 height 47
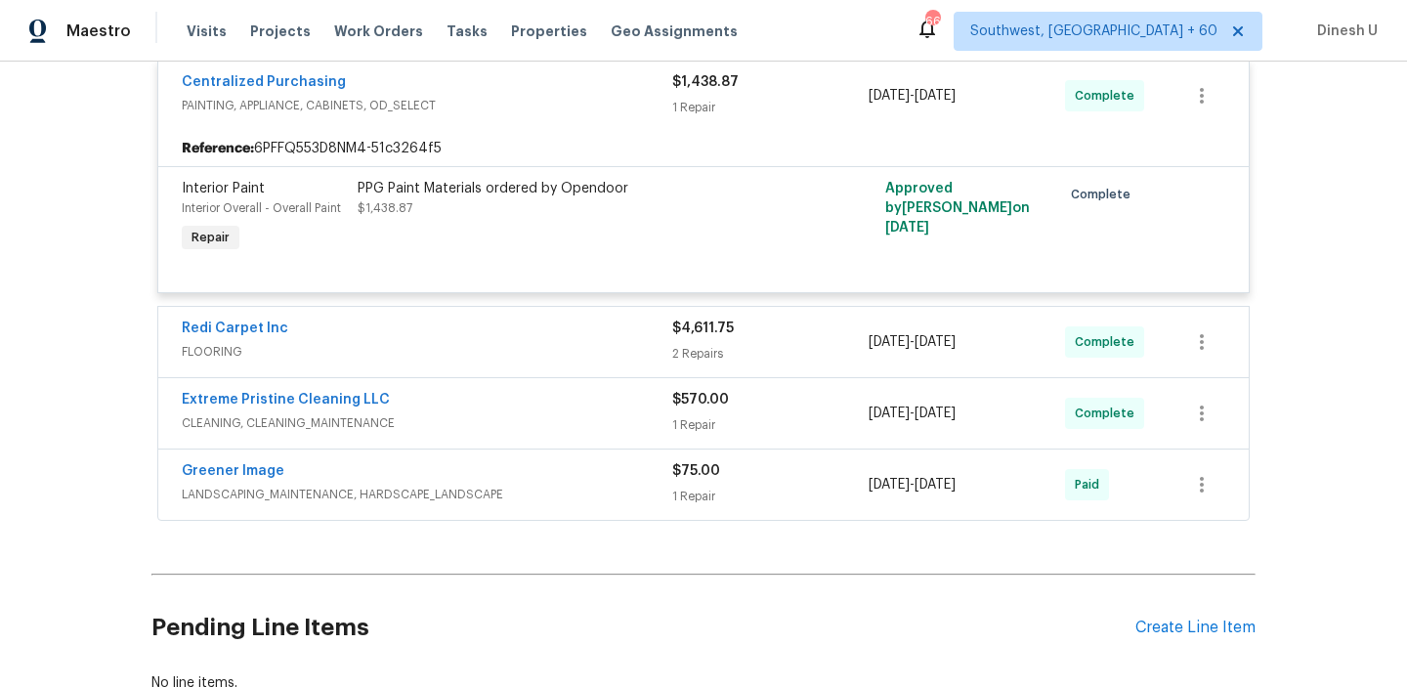
scroll to position [3733, 0]
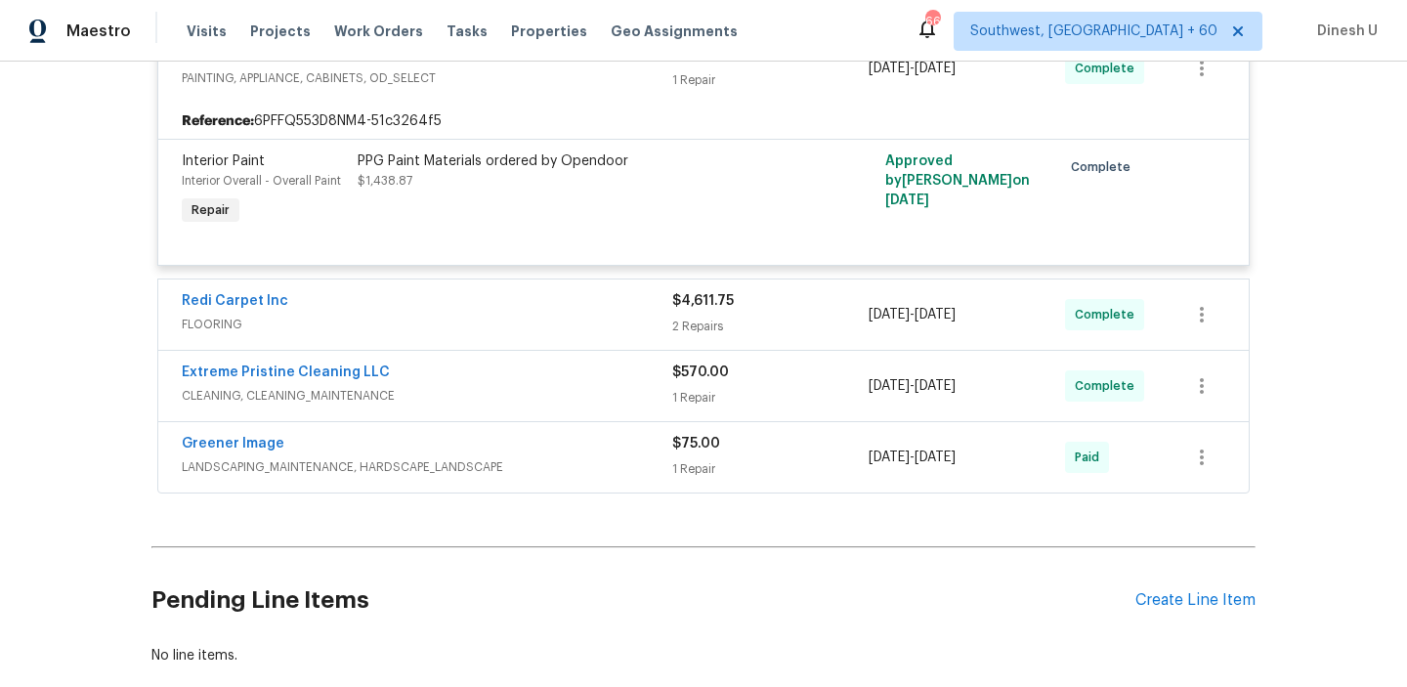
click at [707, 336] on div "2 Repairs" at bounding box center [770, 327] width 196 height 20
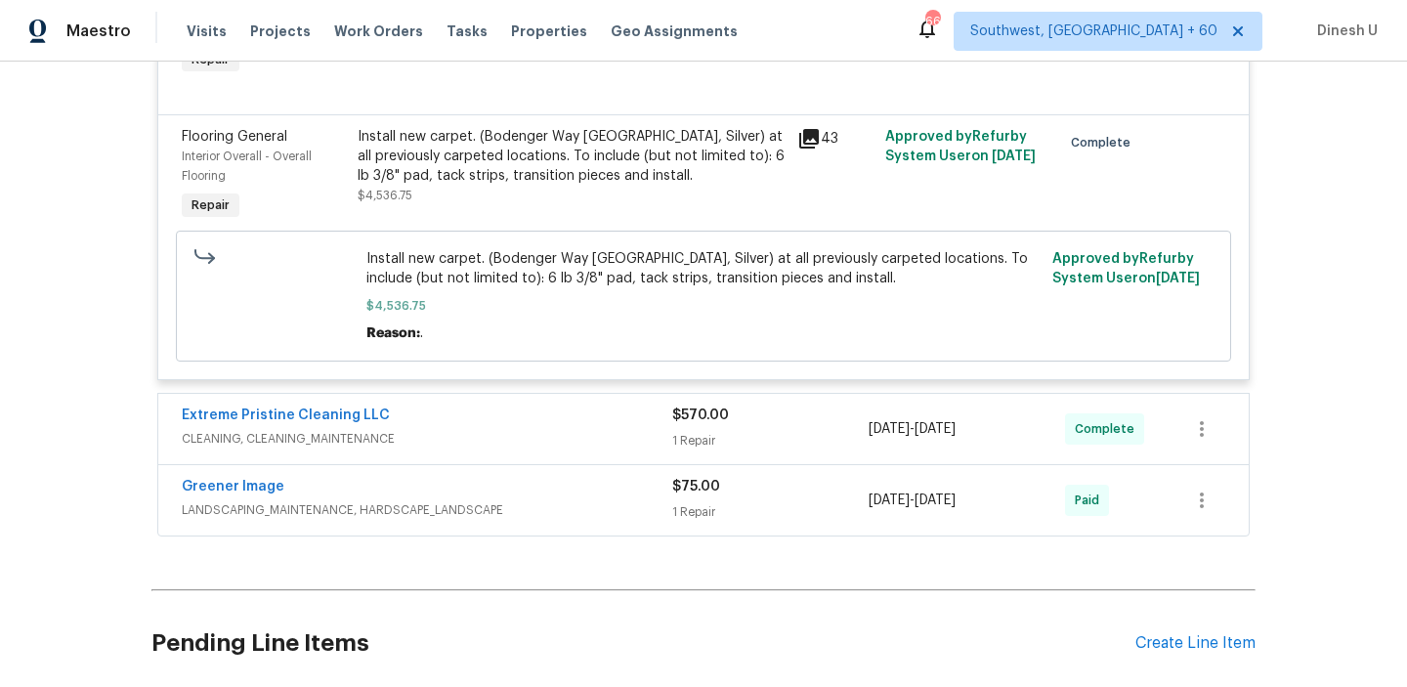
scroll to position [4139, 0]
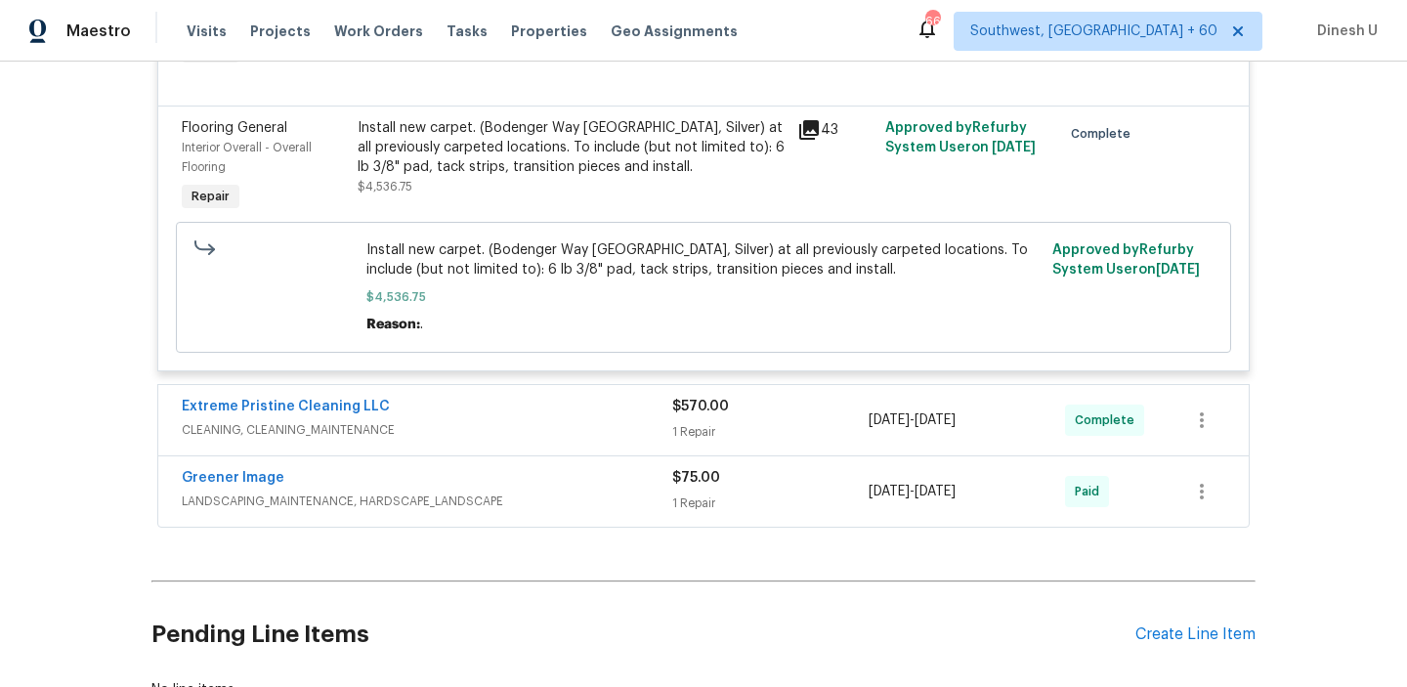
click at [705, 442] on div "1 Repair" at bounding box center [770, 432] width 196 height 20
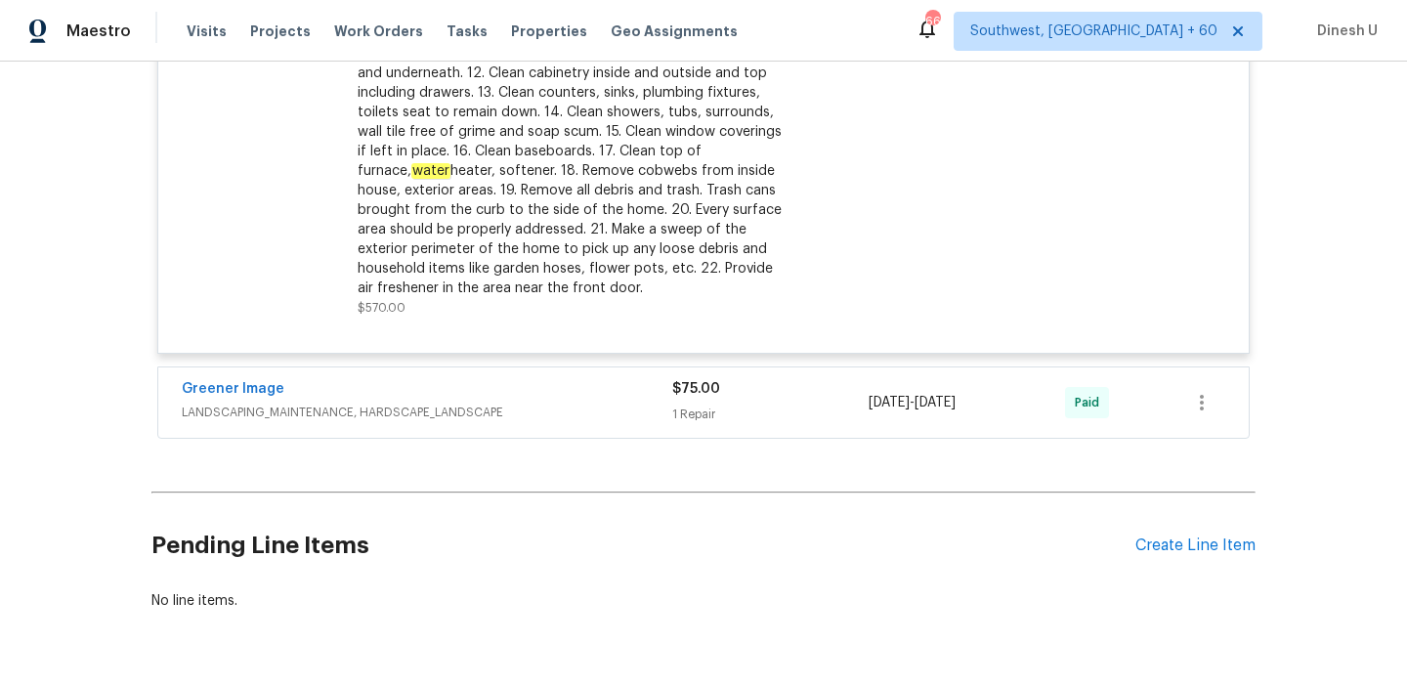
scroll to position [4766, 0]
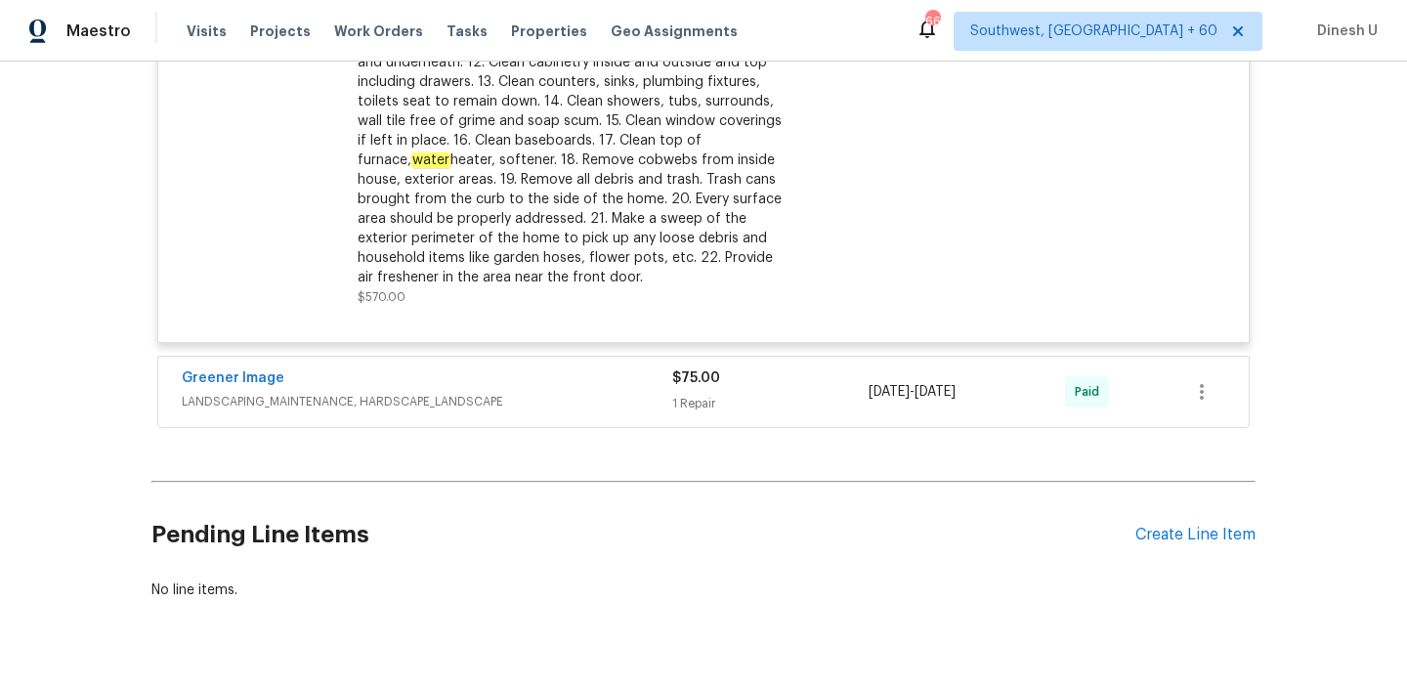
click at [708, 413] on div "1 Repair" at bounding box center [770, 404] width 196 height 20
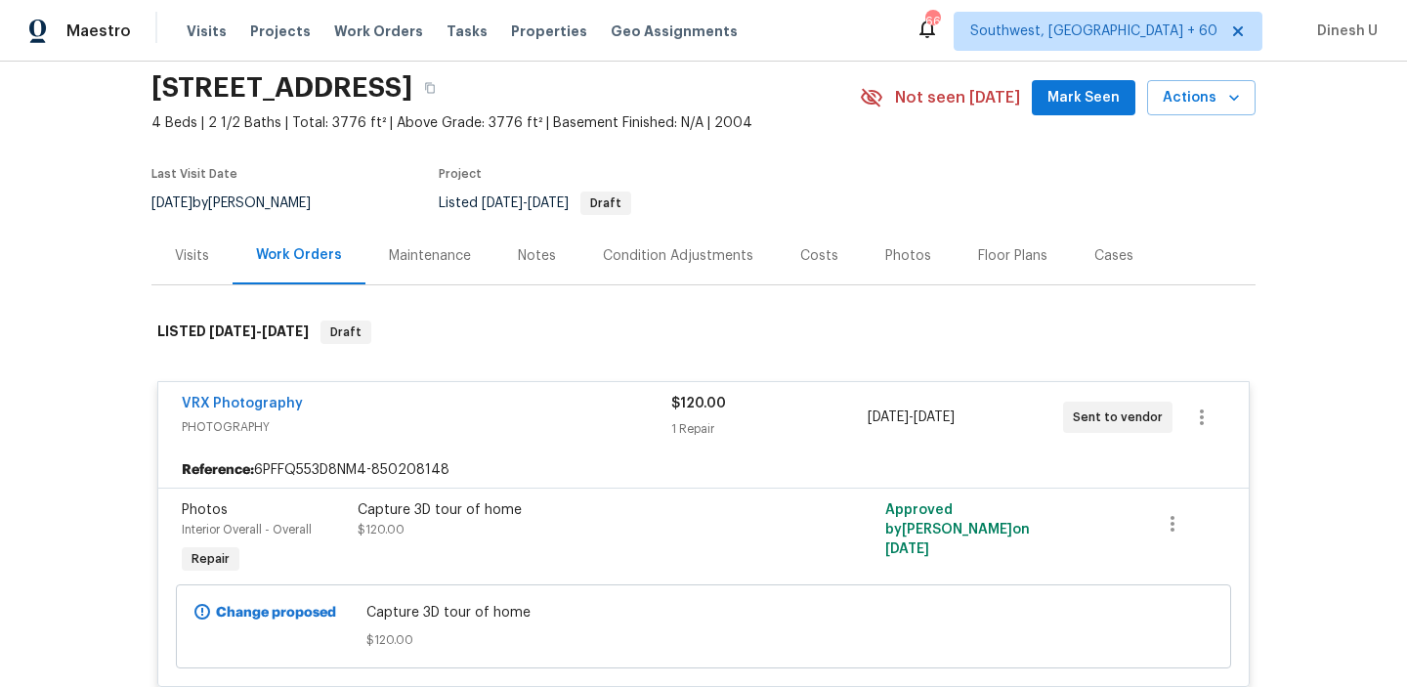
scroll to position [0, 0]
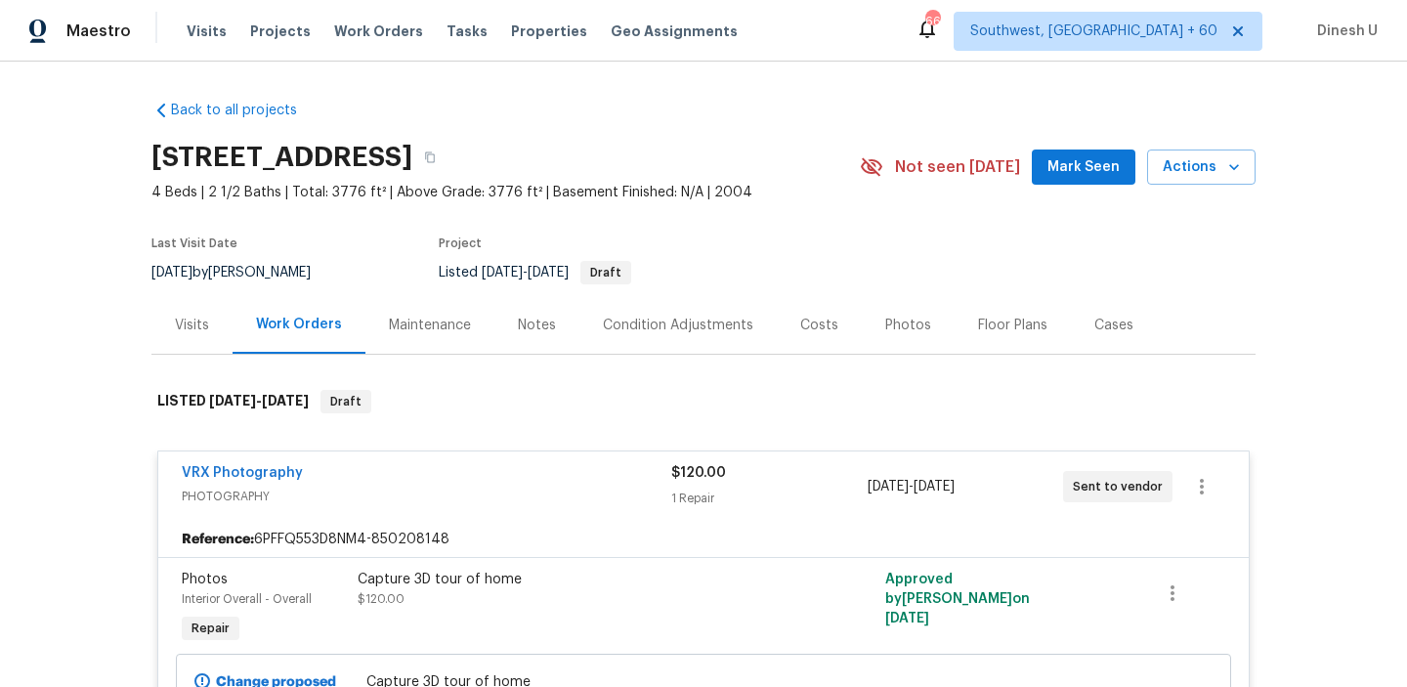
click at [212, 321] on div "Visits" at bounding box center [191, 325] width 81 height 58
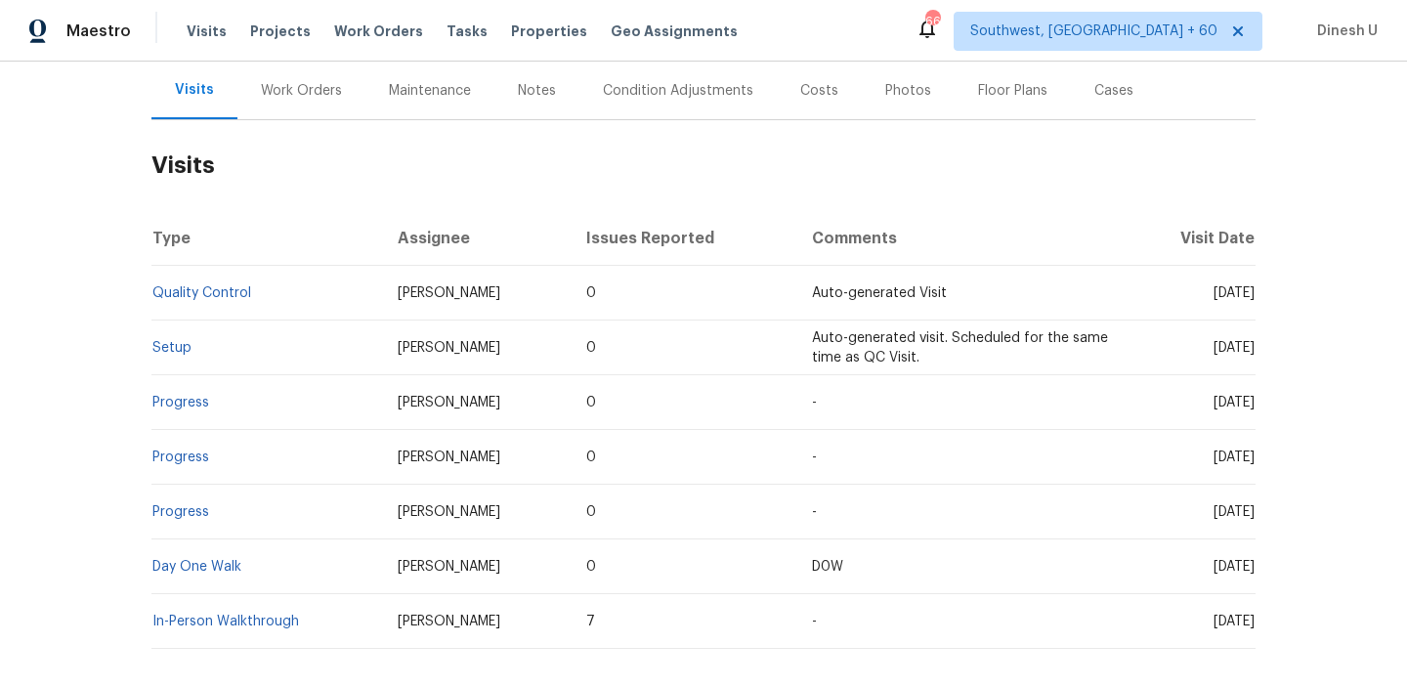
scroll to position [268, 0]
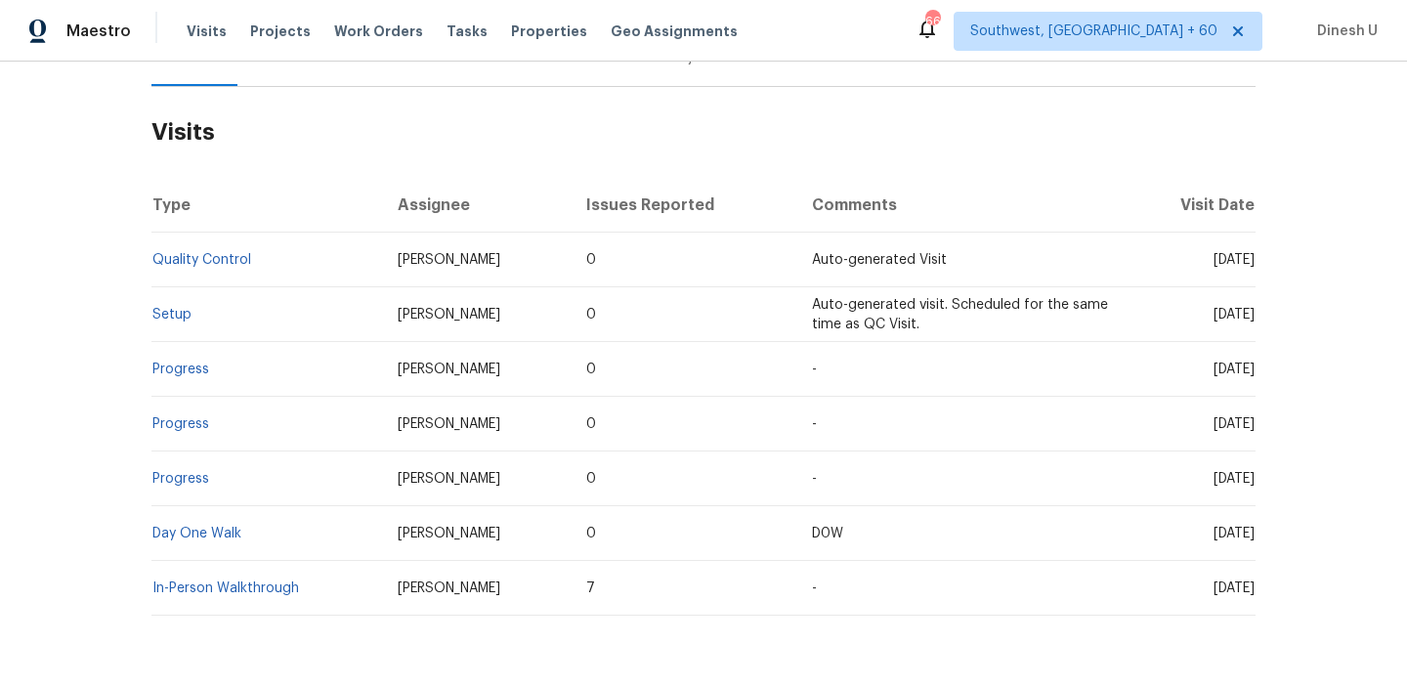
click at [201, 316] on td "Setup" at bounding box center [266, 314] width 231 height 55
click at [179, 314] on link "Setup" at bounding box center [171, 315] width 39 height 14
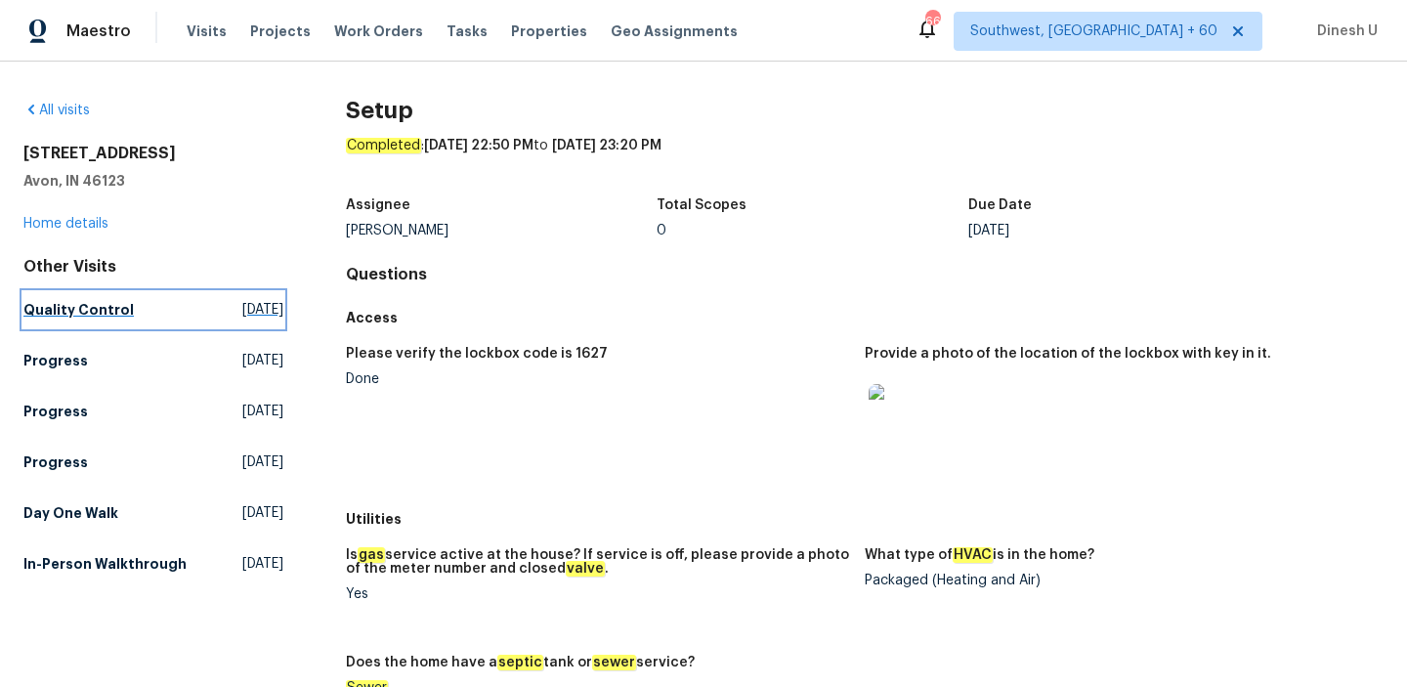
click at [242, 301] on span "[DATE]" at bounding box center [262, 310] width 41 height 20
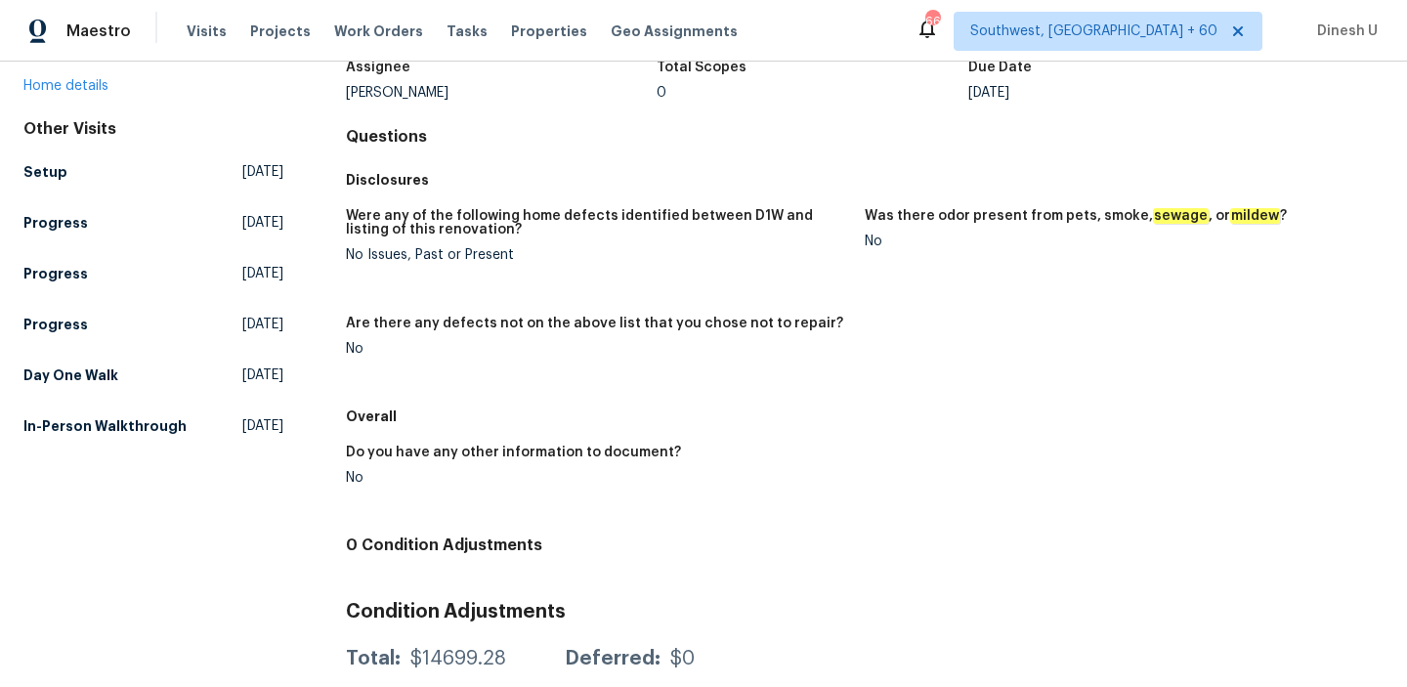
scroll to position [148, 0]
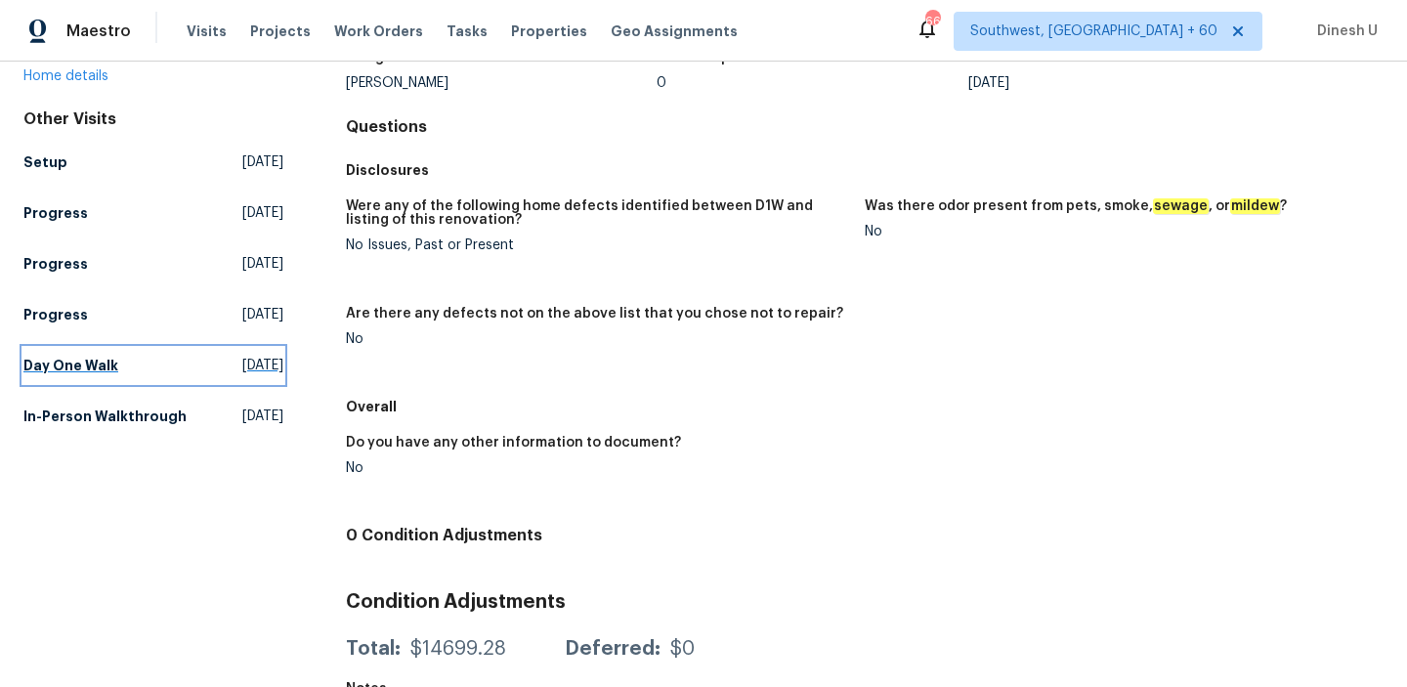
click at [242, 370] on span "Tue, Sep 16 2025" at bounding box center [262, 366] width 41 height 20
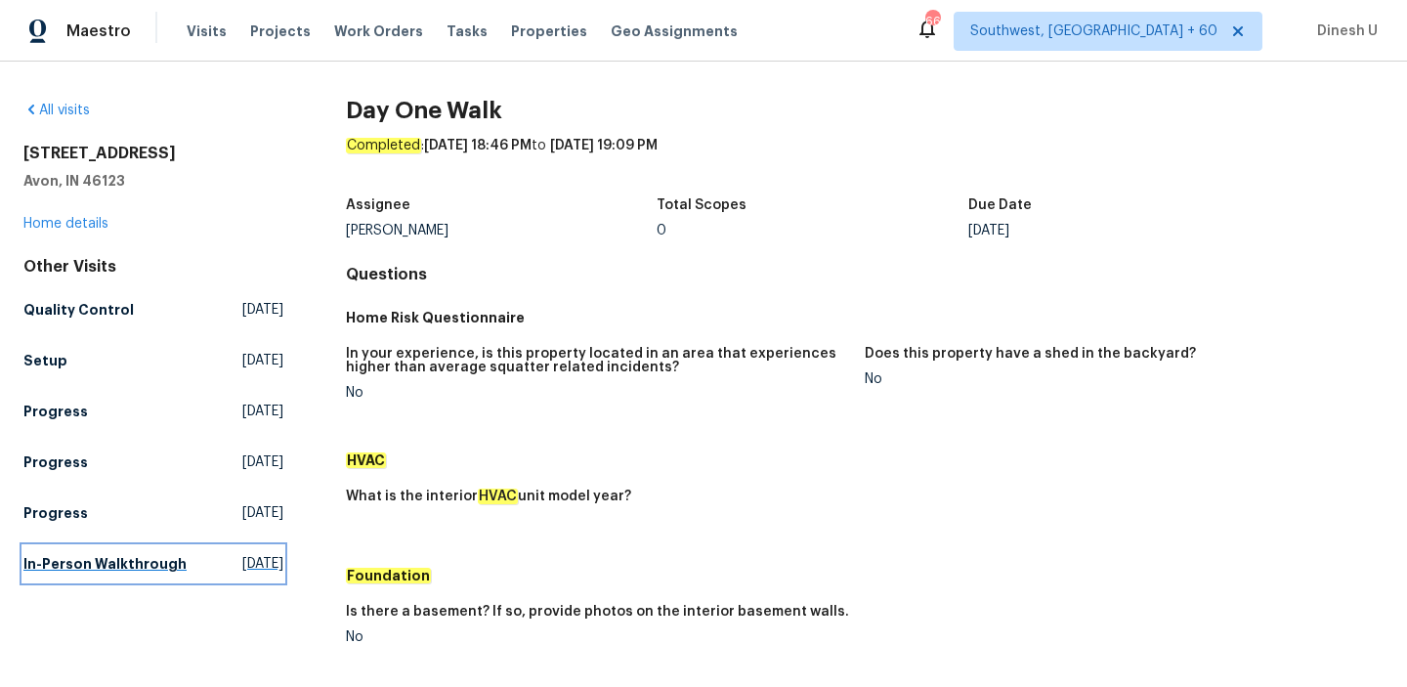
click at [242, 571] on span "Tue, Aug 26 2025" at bounding box center [262, 564] width 41 height 20
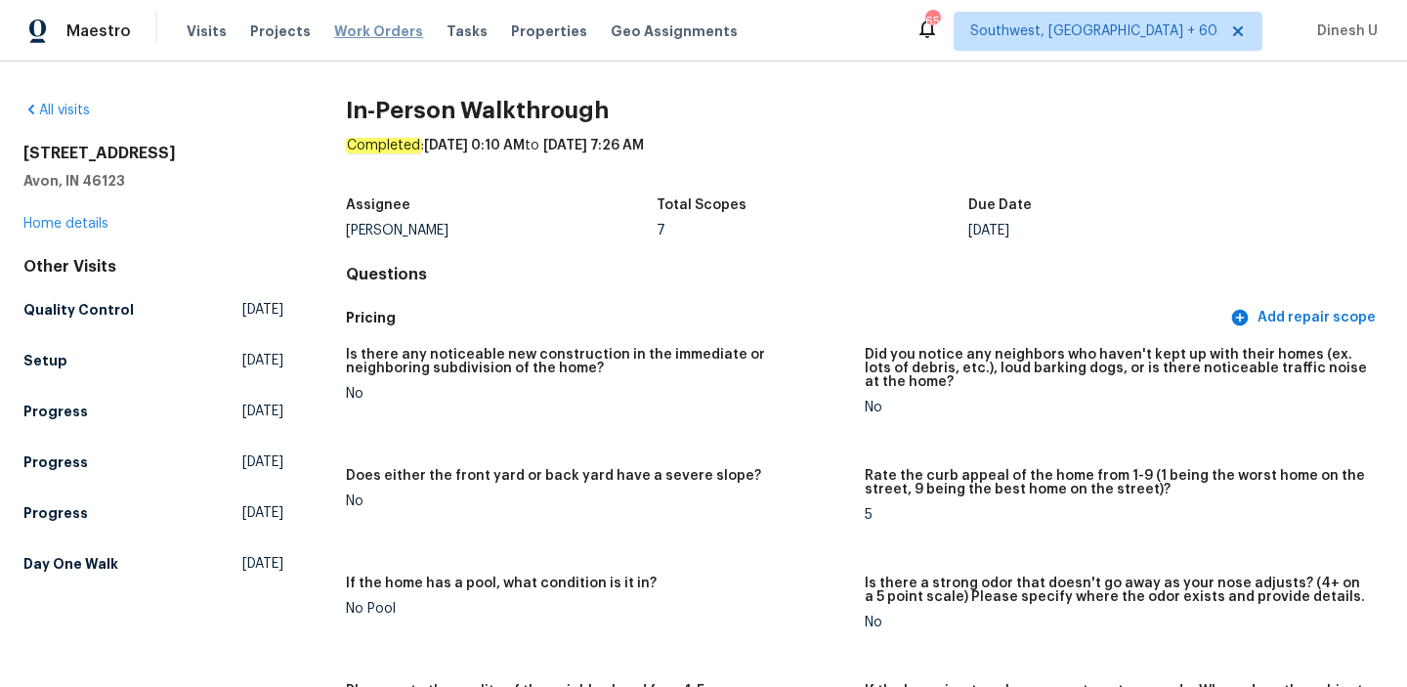
click at [344, 33] on span "Work Orders" at bounding box center [378, 31] width 89 height 20
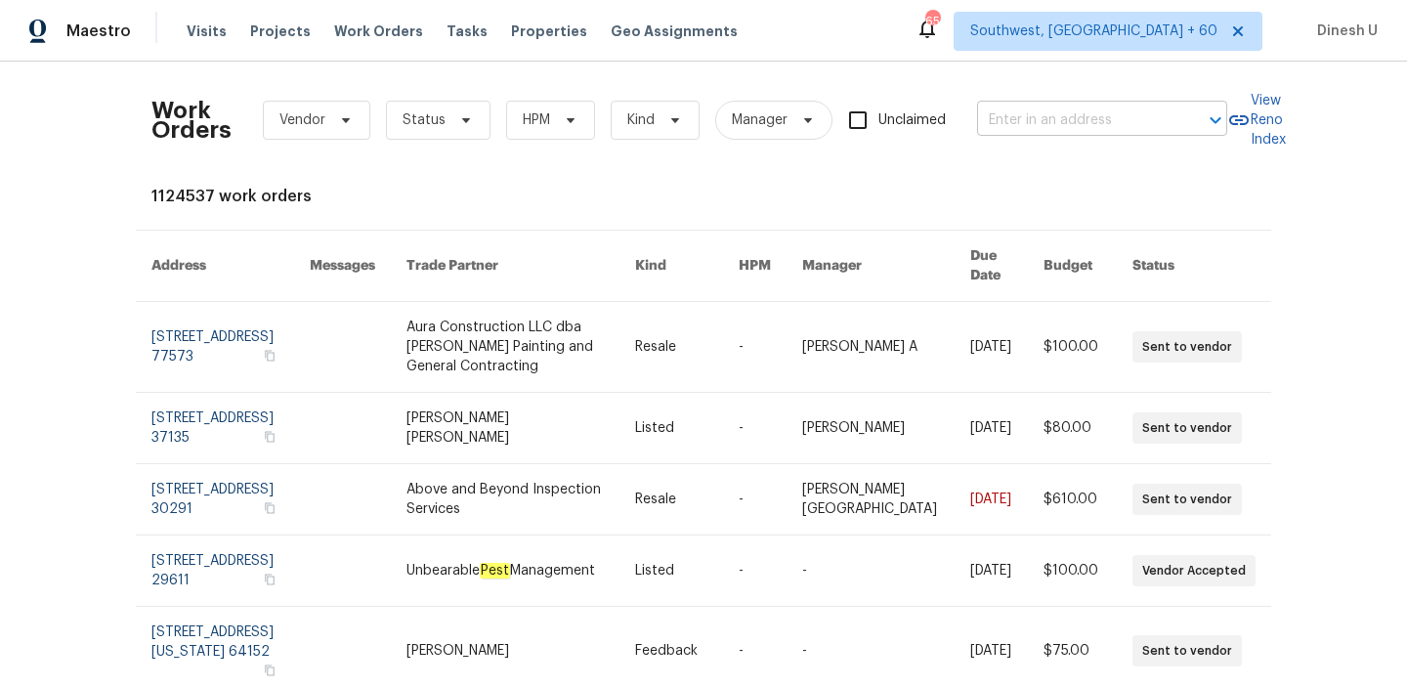
click at [1058, 119] on input "text" at bounding box center [1074, 121] width 195 height 30
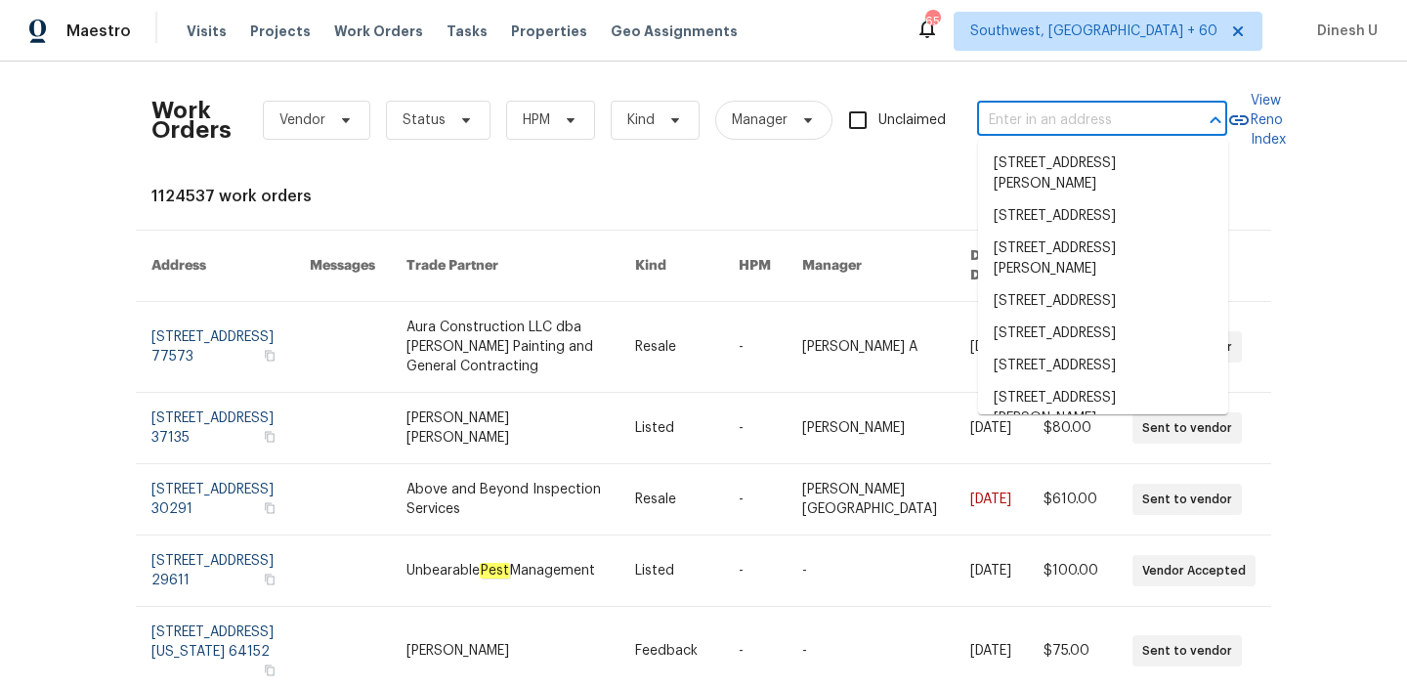
paste input "1409 Rivers Creek Ln, Little Elm, TX 75068"
type input "1409 Rivers Creek Ln, Little Elm, TX 75068"
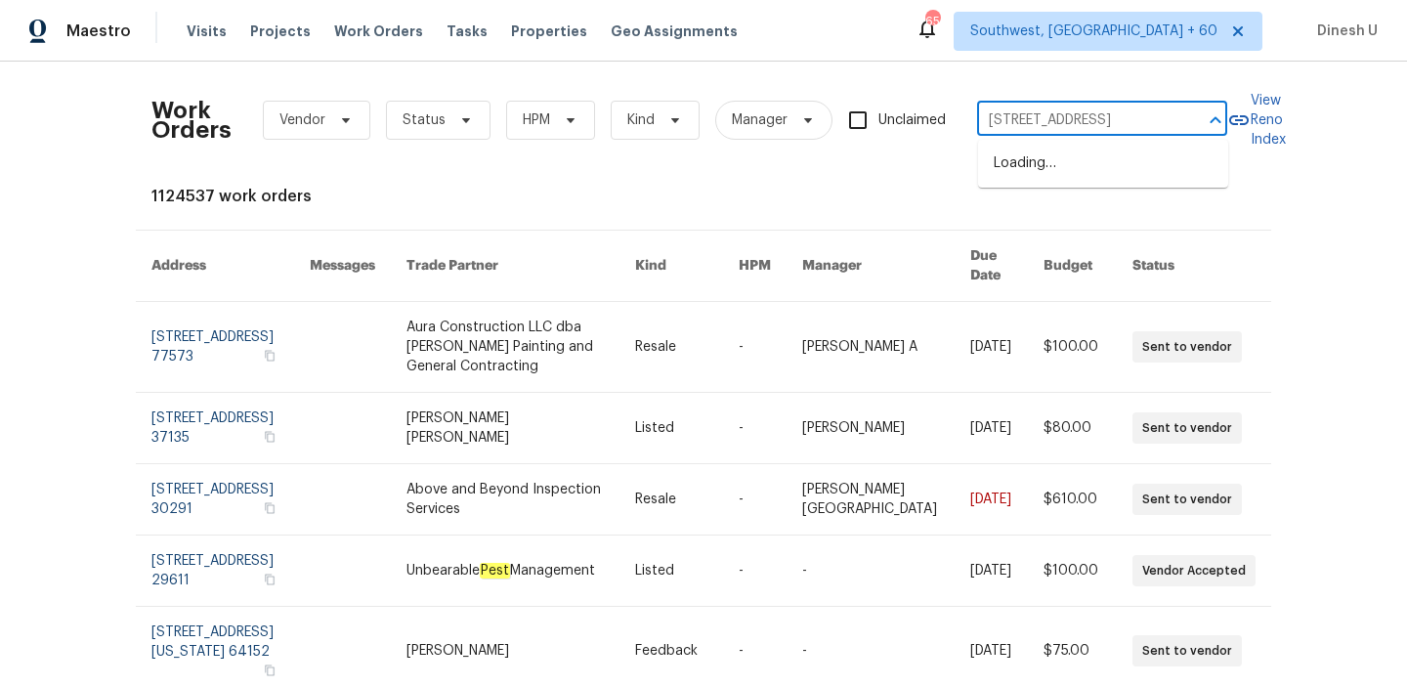
scroll to position [0, 85]
click at [1035, 160] on li "1409 Rivers Creek Ln, Little Elm, TX 75068" at bounding box center [1103, 164] width 250 height 32
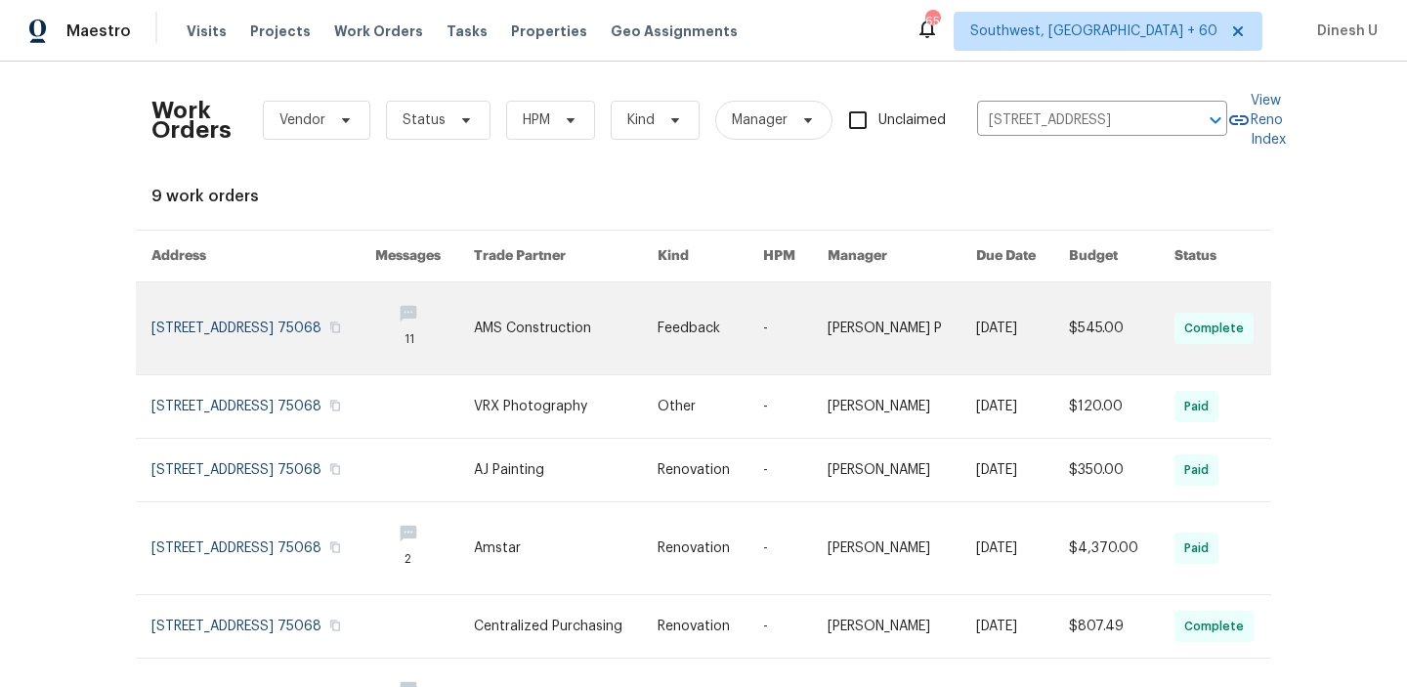
click at [240, 321] on link at bounding box center [263, 328] width 224 height 92
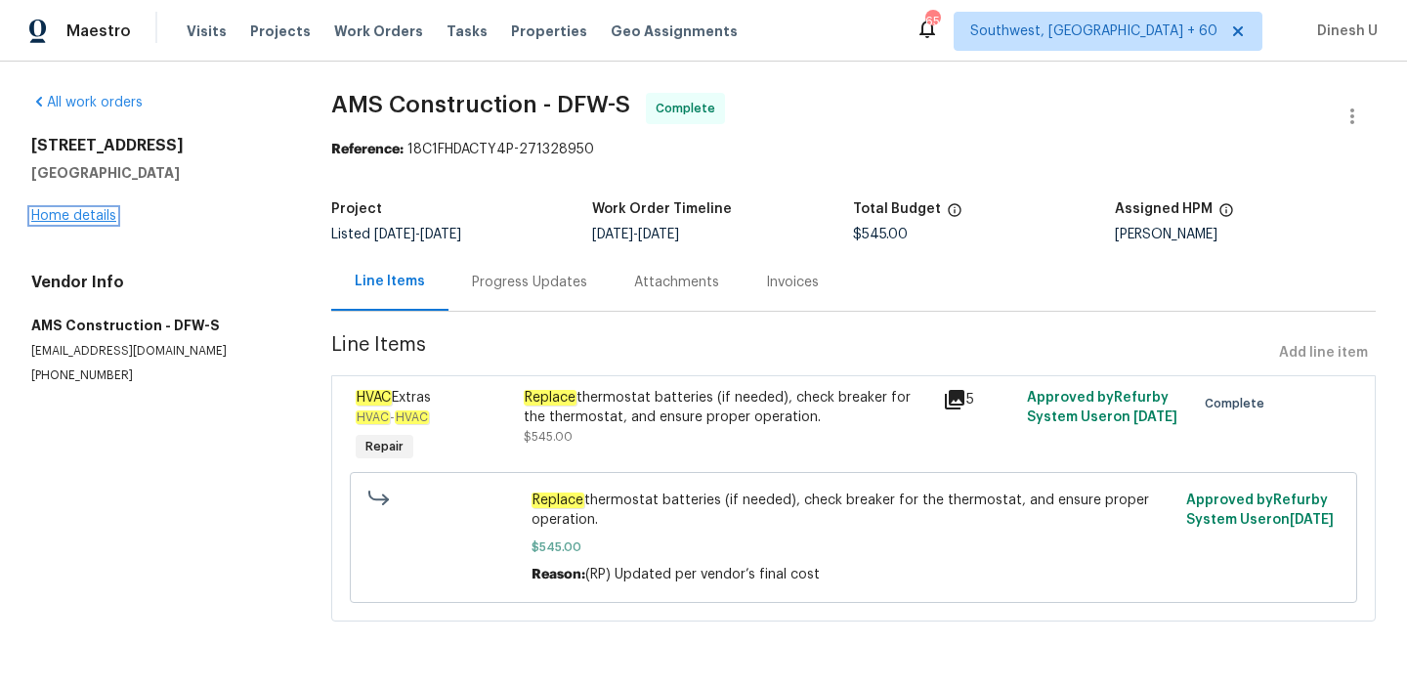
click at [91, 213] on link "Home details" at bounding box center [73, 216] width 85 height 14
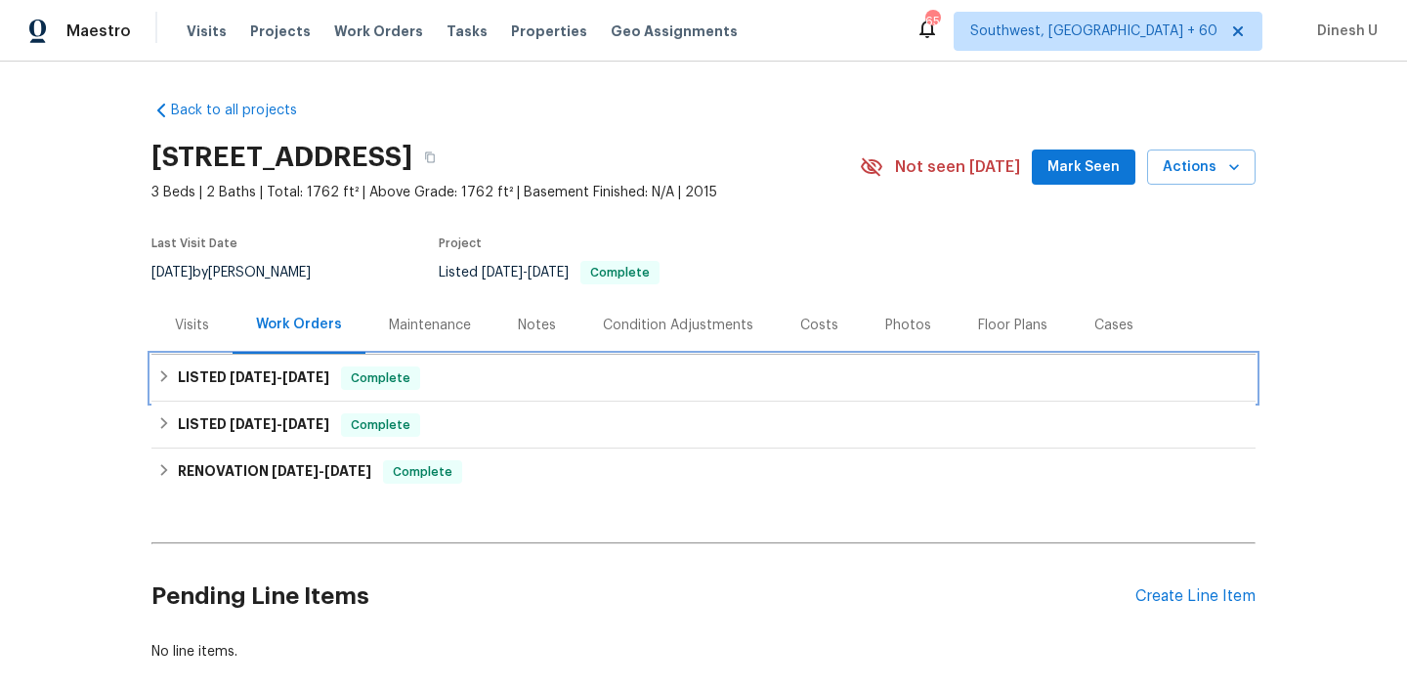
click at [260, 371] on span "9/23/25" at bounding box center [253, 377] width 47 height 14
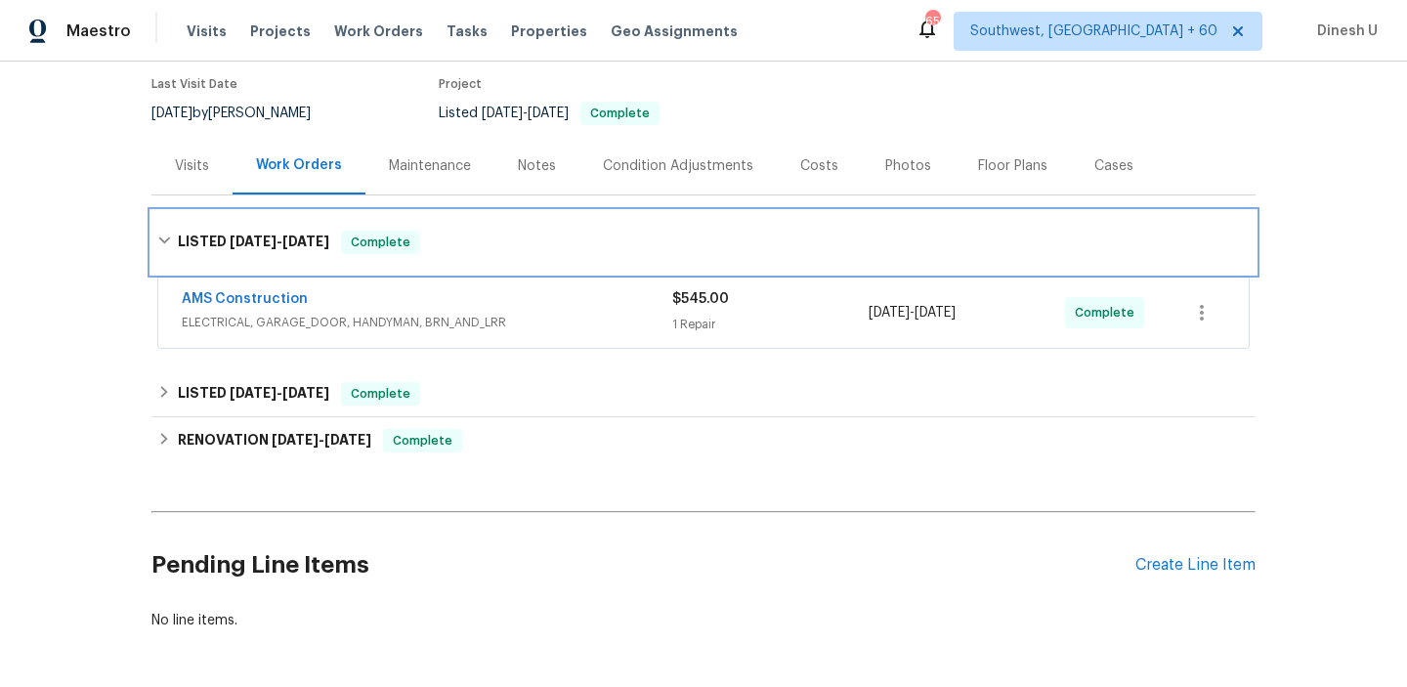
scroll to position [182, 0]
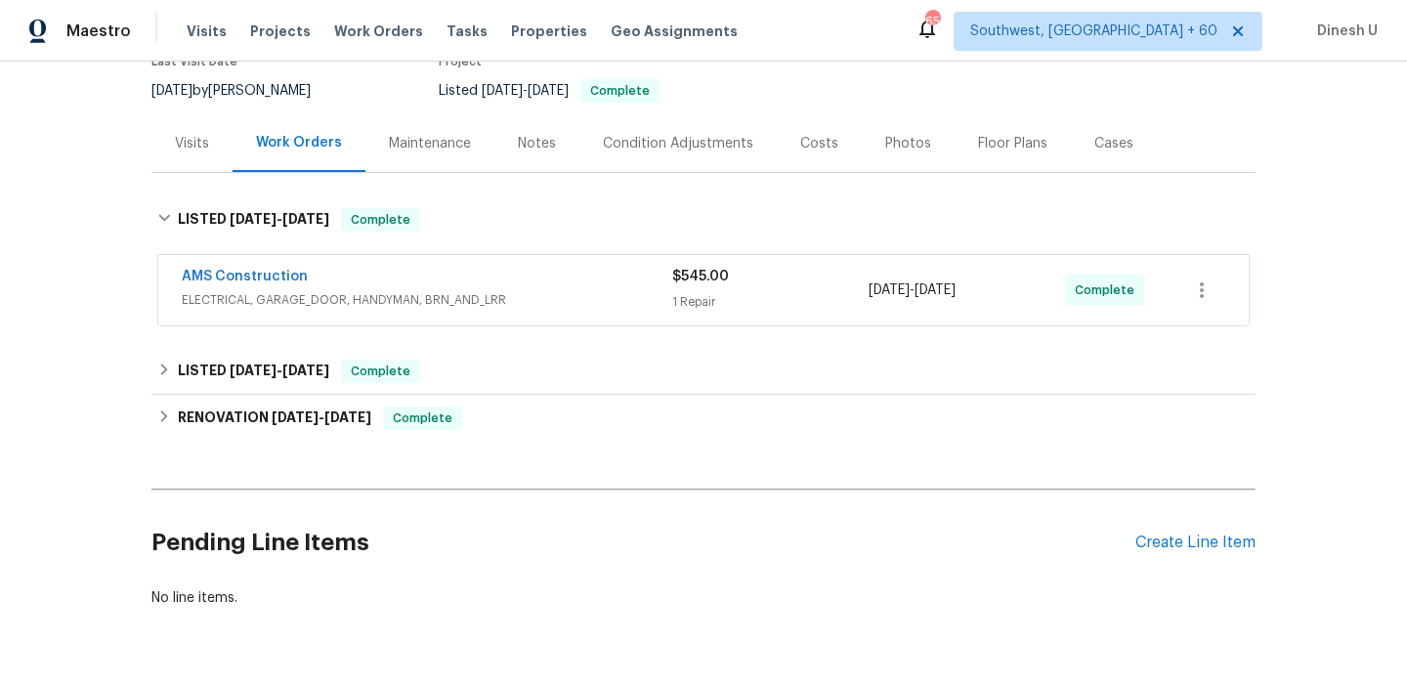
click at [688, 307] on div "1 Repair" at bounding box center [770, 302] width 196 height 20
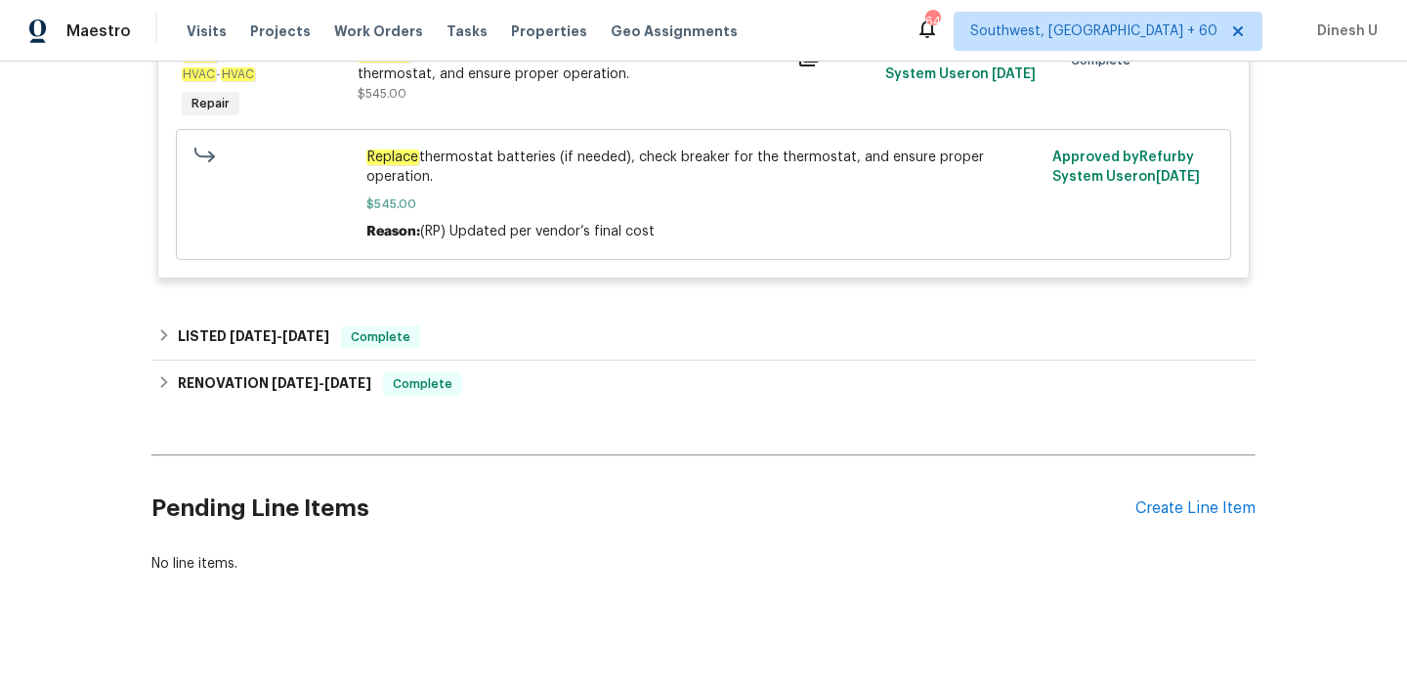
scroll to position [526, 0]
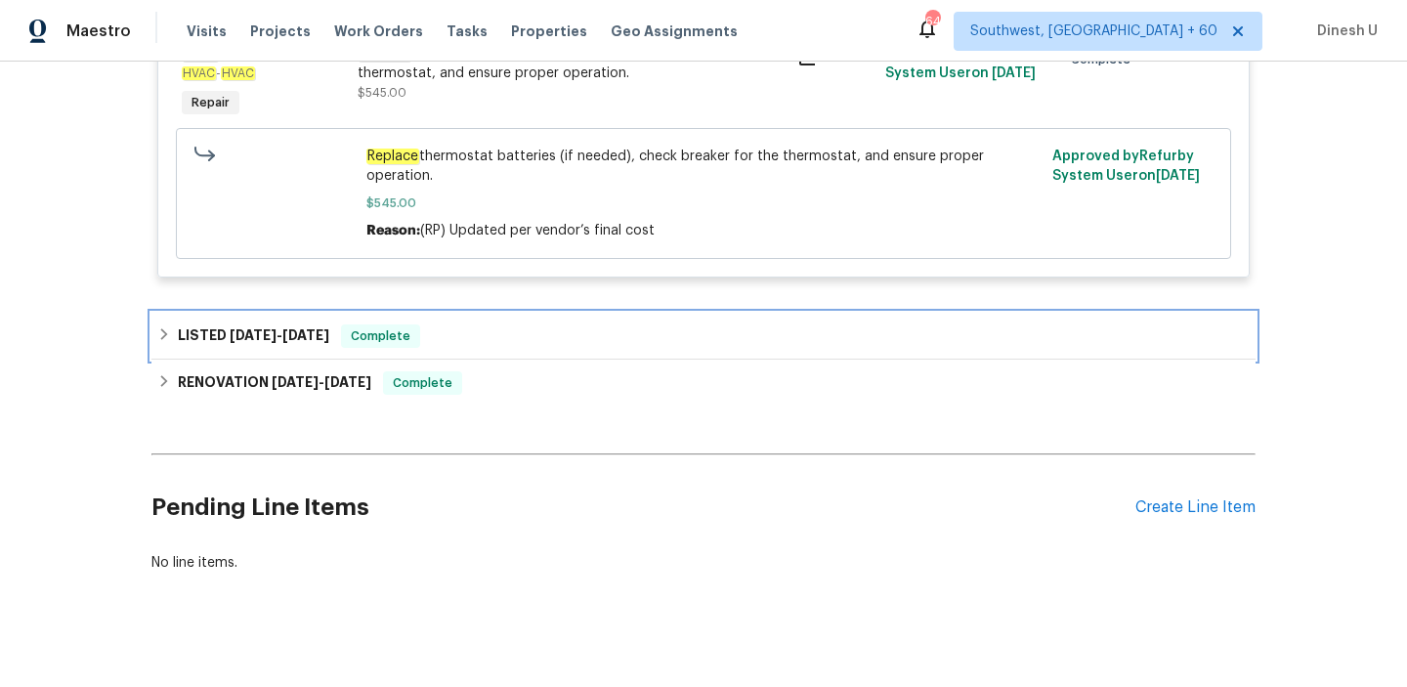
click at [287, 313] on div "LISTED 6/21/25 - 6/23/25 Complete" at bounding box center [703, 336] width 1104 height 47
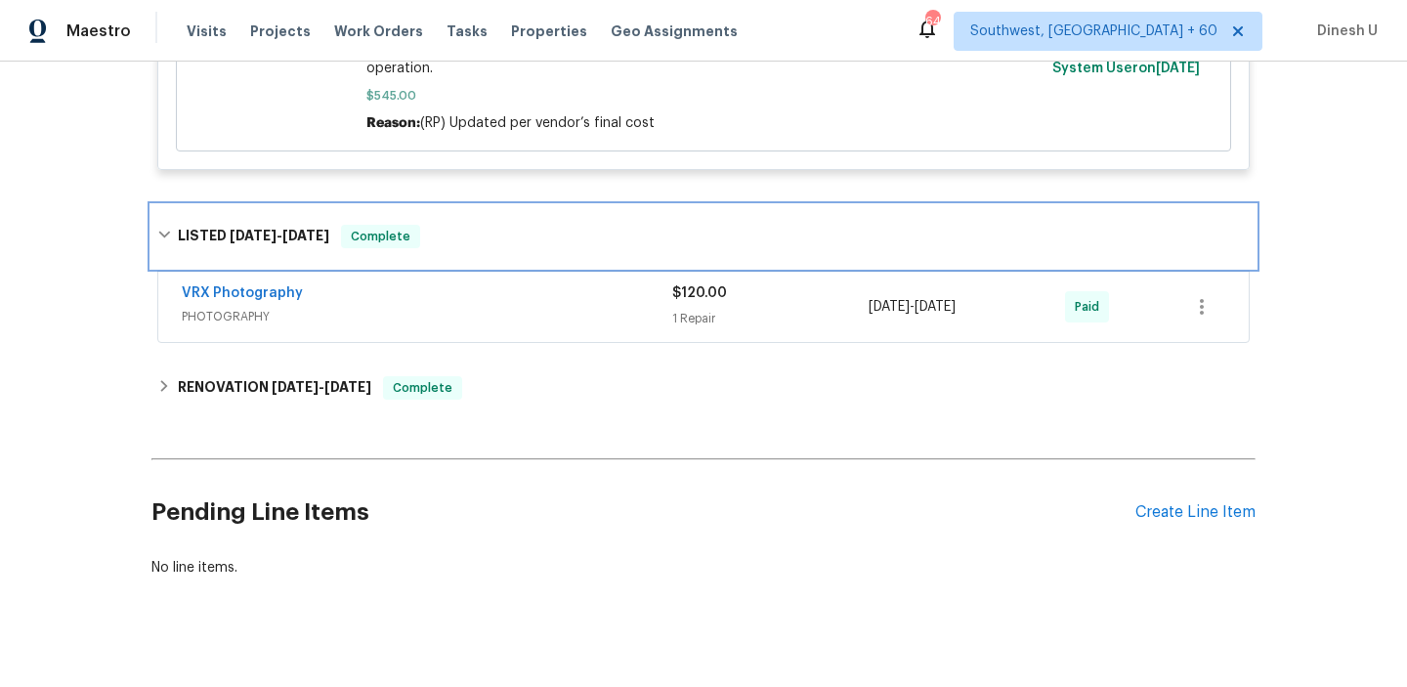
scroll to position [638, 0]
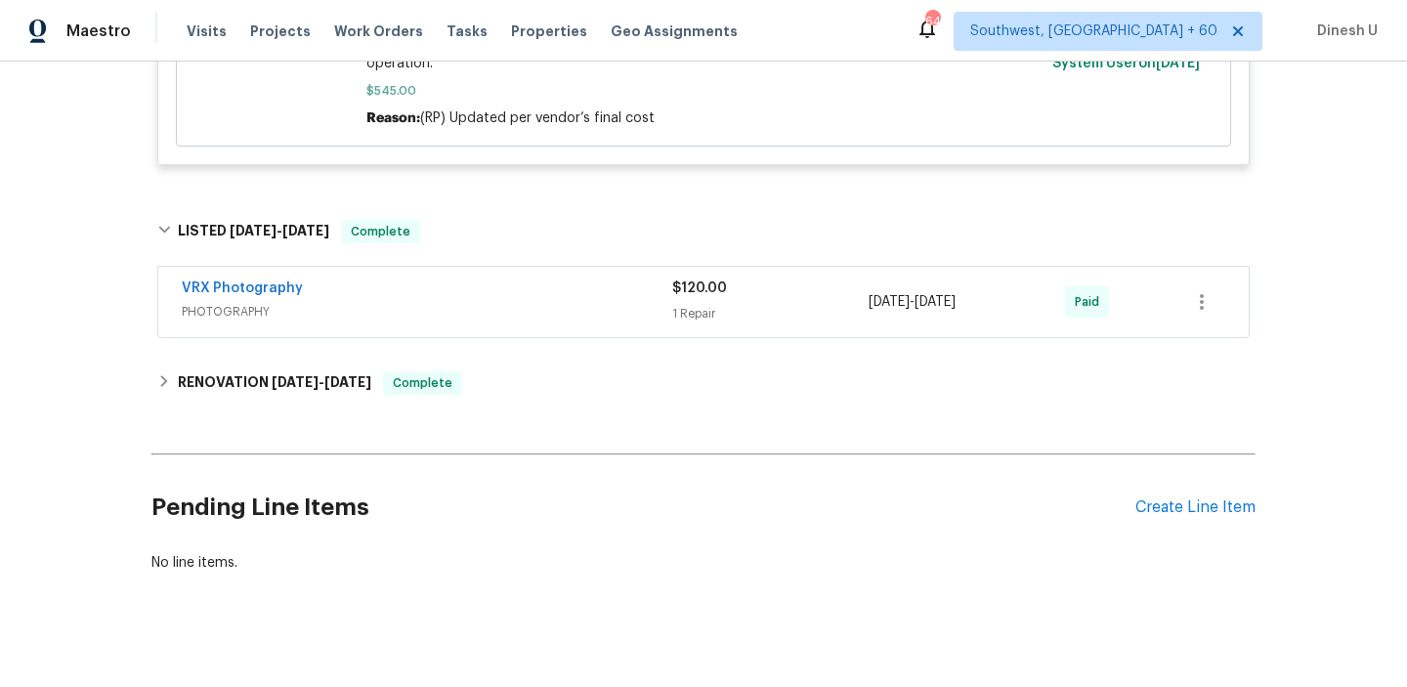
click at [735, 304] on div "1 Repair" at bounding box center [770, 314] width 196 height 20
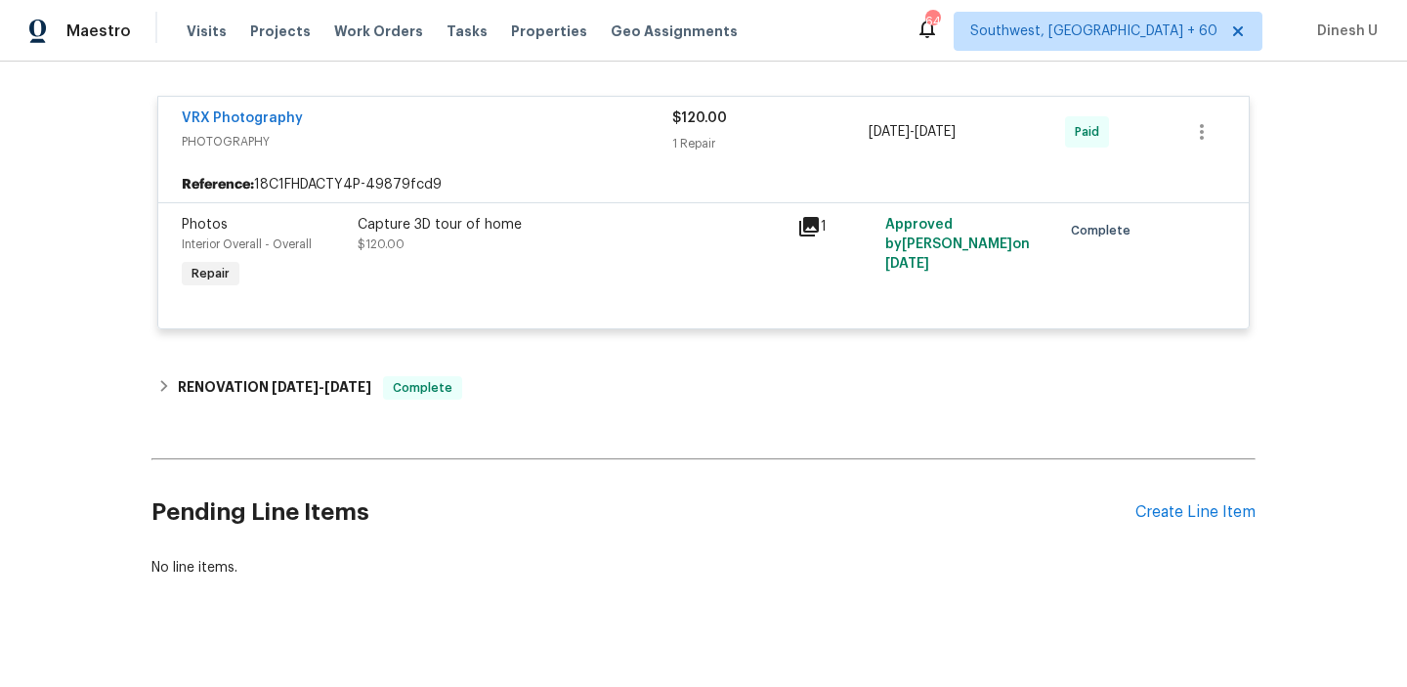
scroll to position [827, 0]
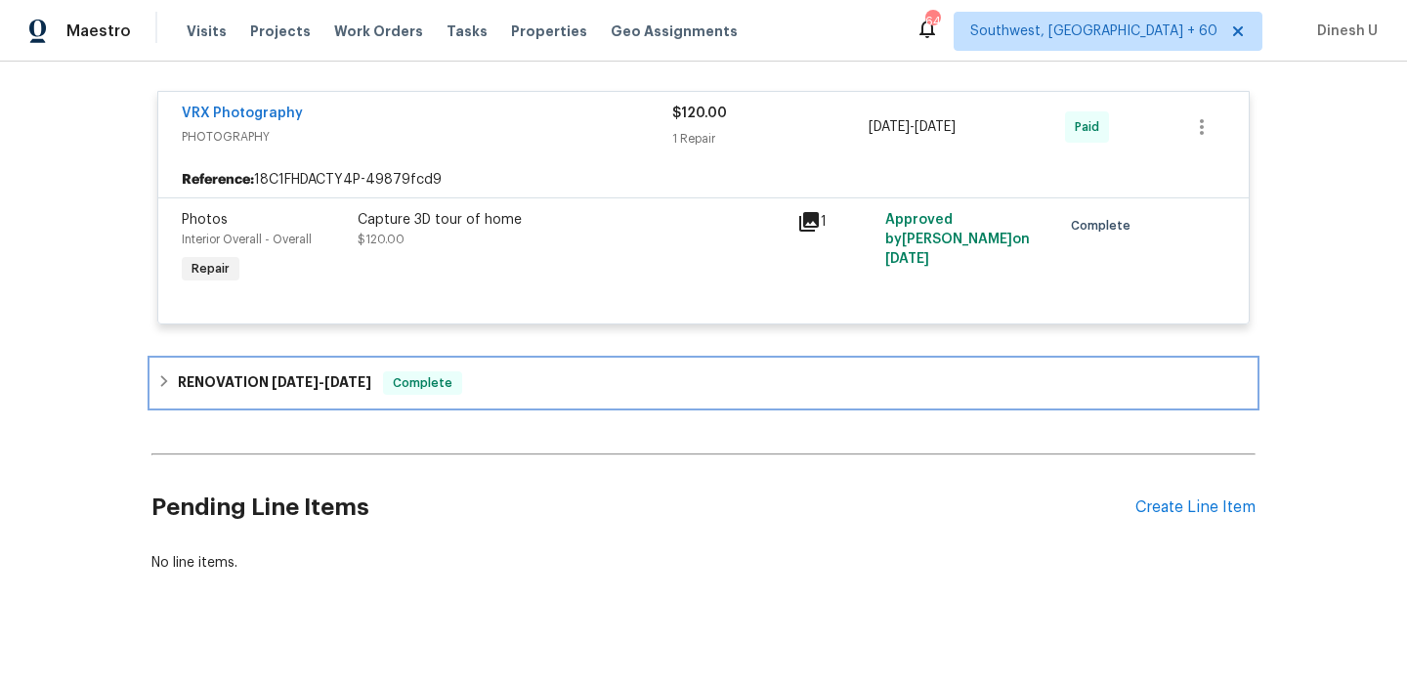
click at [306, 376] on div "RENOVATION 5/30/25 - 6/18/25 Complete" at bounding box center [703, 383] width 1104 height 47
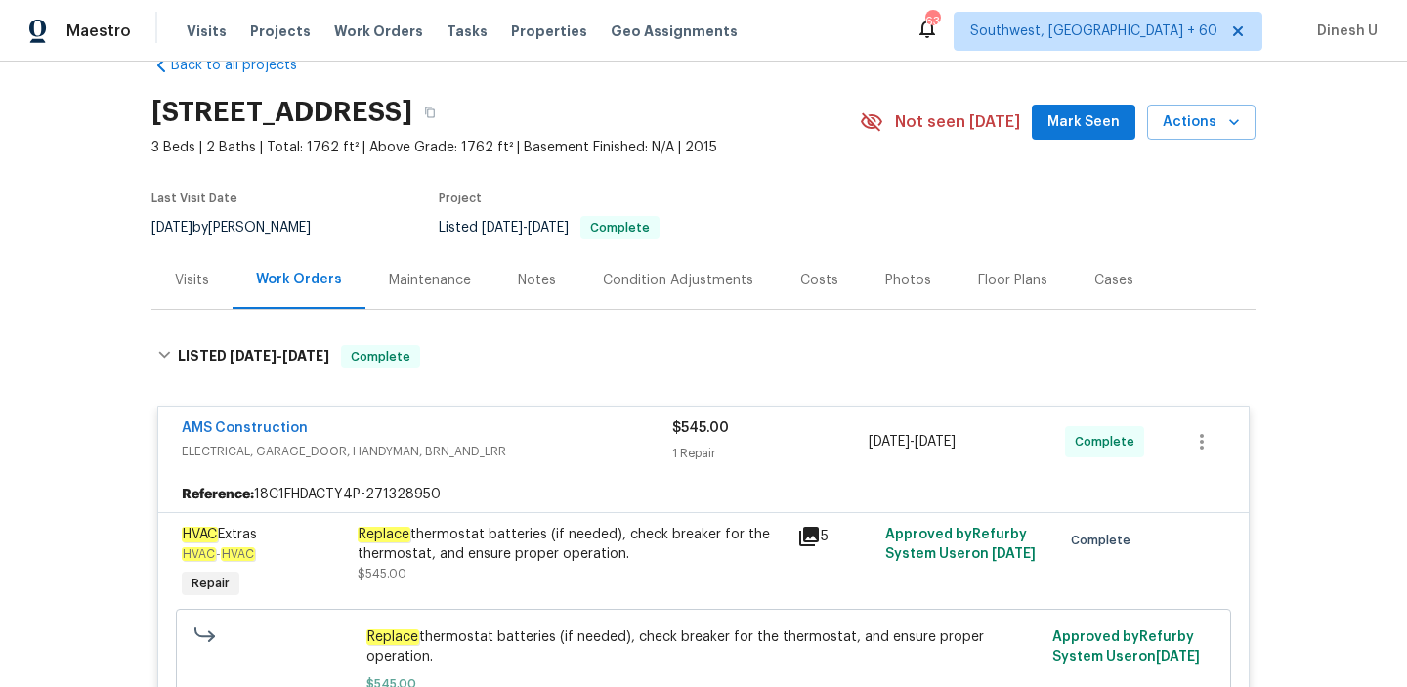
scroll to position [0, 0]
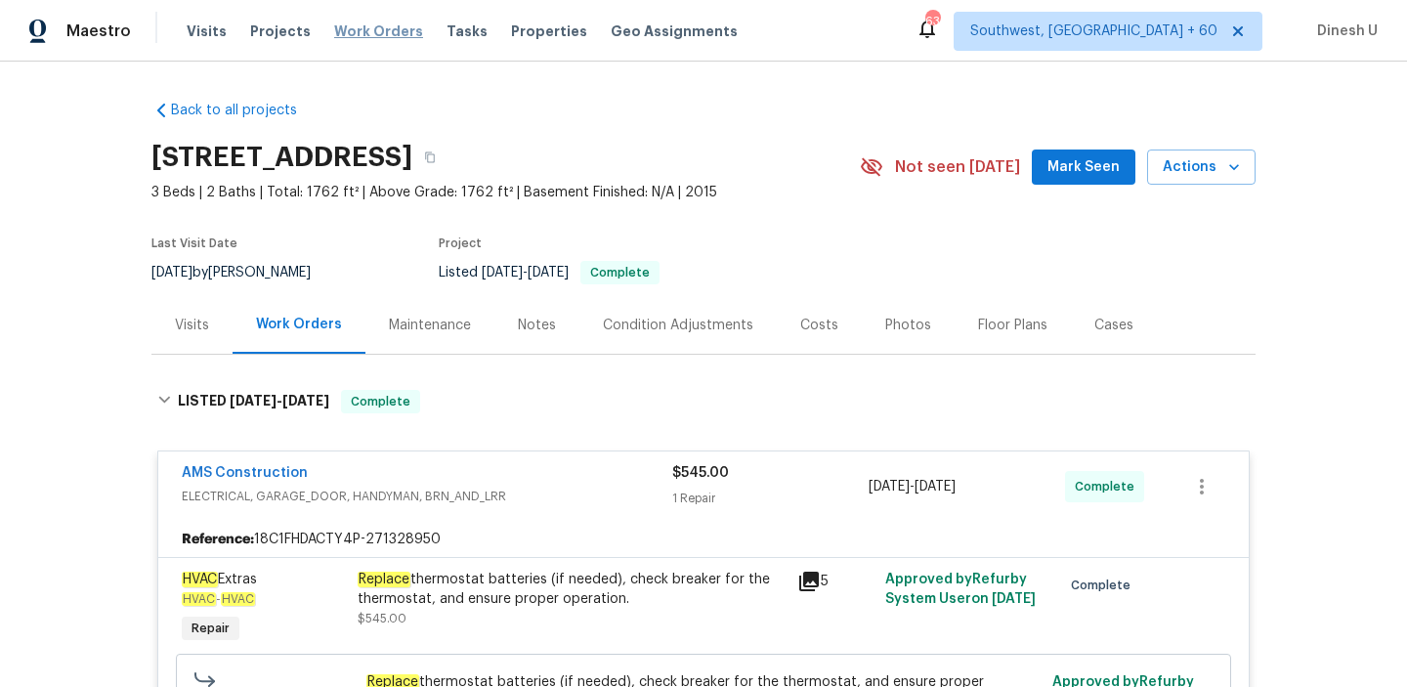
click at [365, 31] on span "Work Orders" at bounding box center [378, 31] width 89 height 20
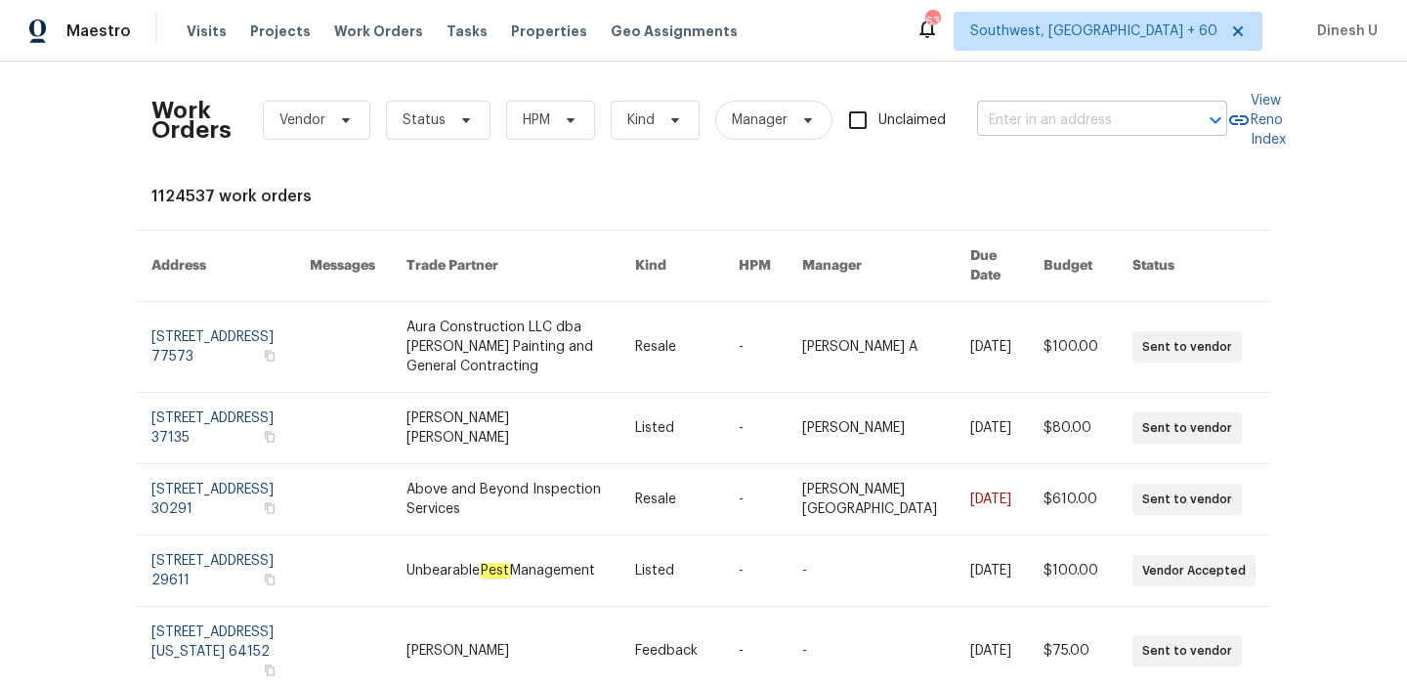
click at [1040, 119] on input "text" at bounding box center [1074, 121] width 195 height 30
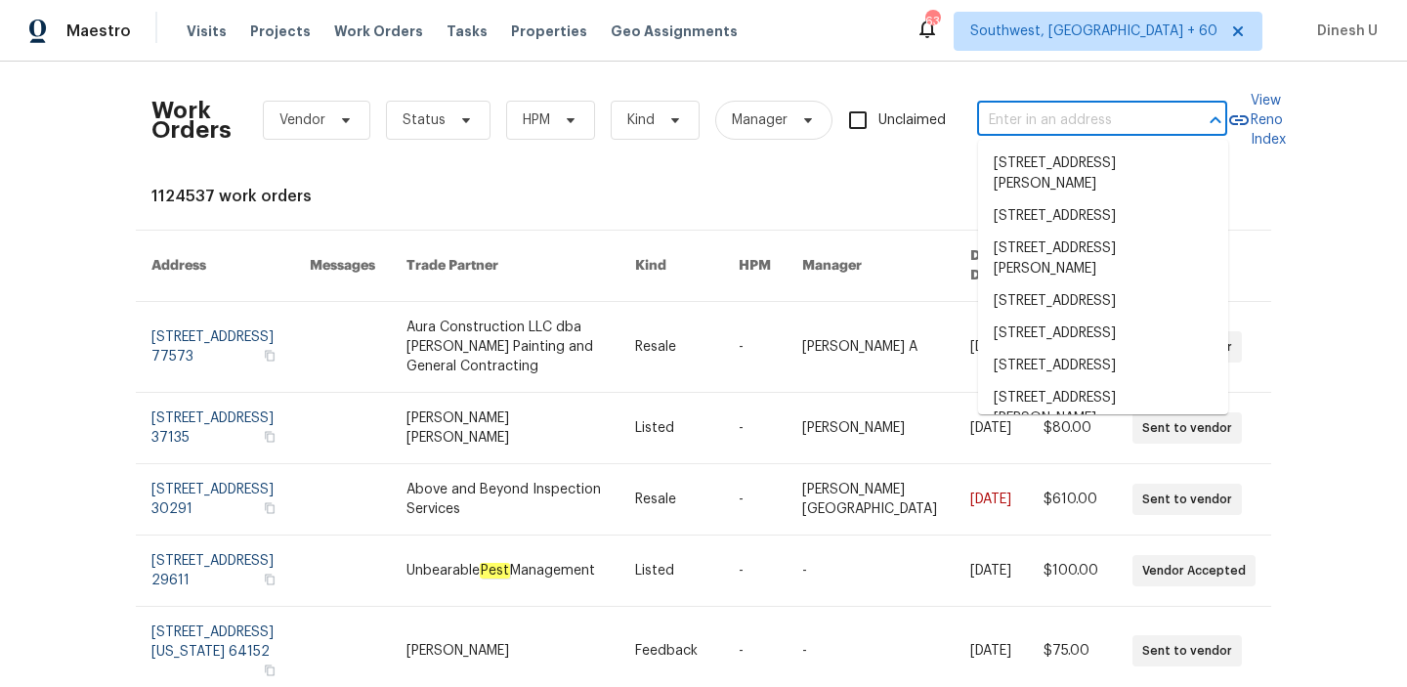
paste input "196 Whispering Pines Way, Davenport, FL 33837"
type input "196 Whispering Pines Way, Davenport, FL 33837"
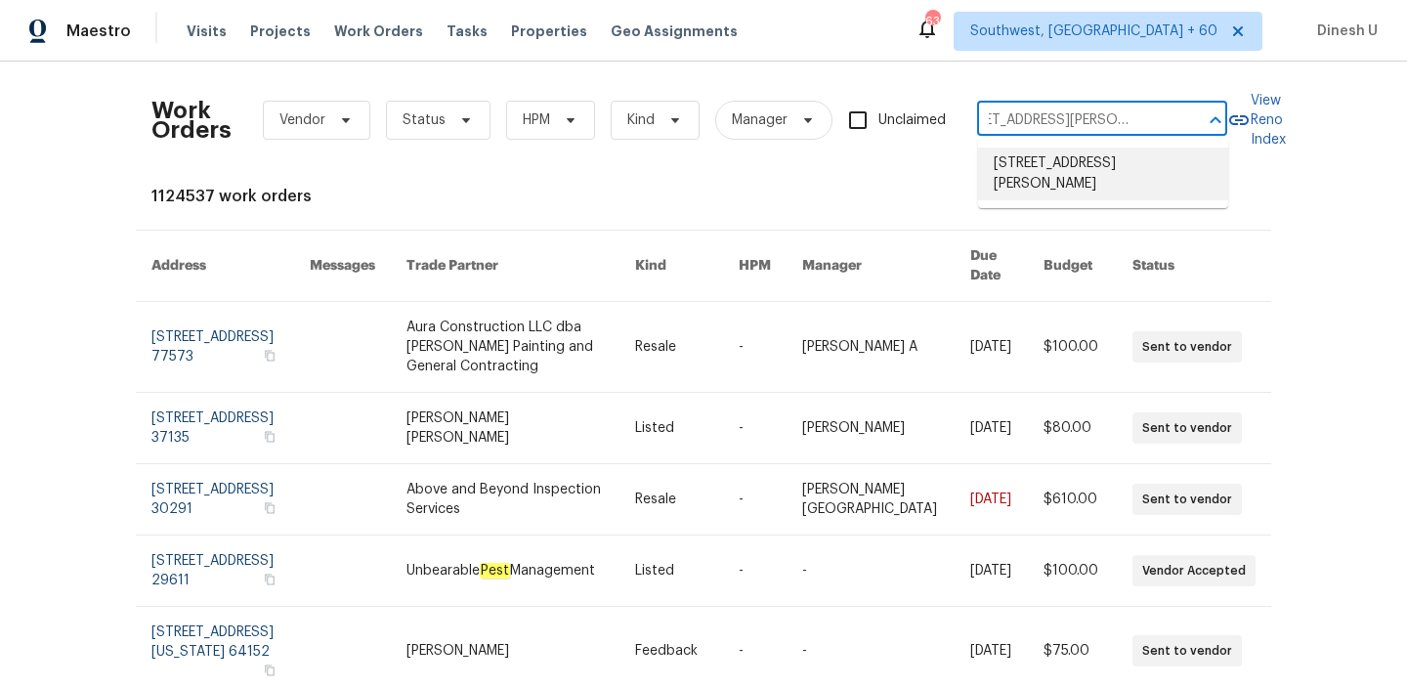
click at [1030, 165] on li "196 Whispering Pines Way, Davenport, FL 33837" at bounding box center [1103, 174] width 250 height 53
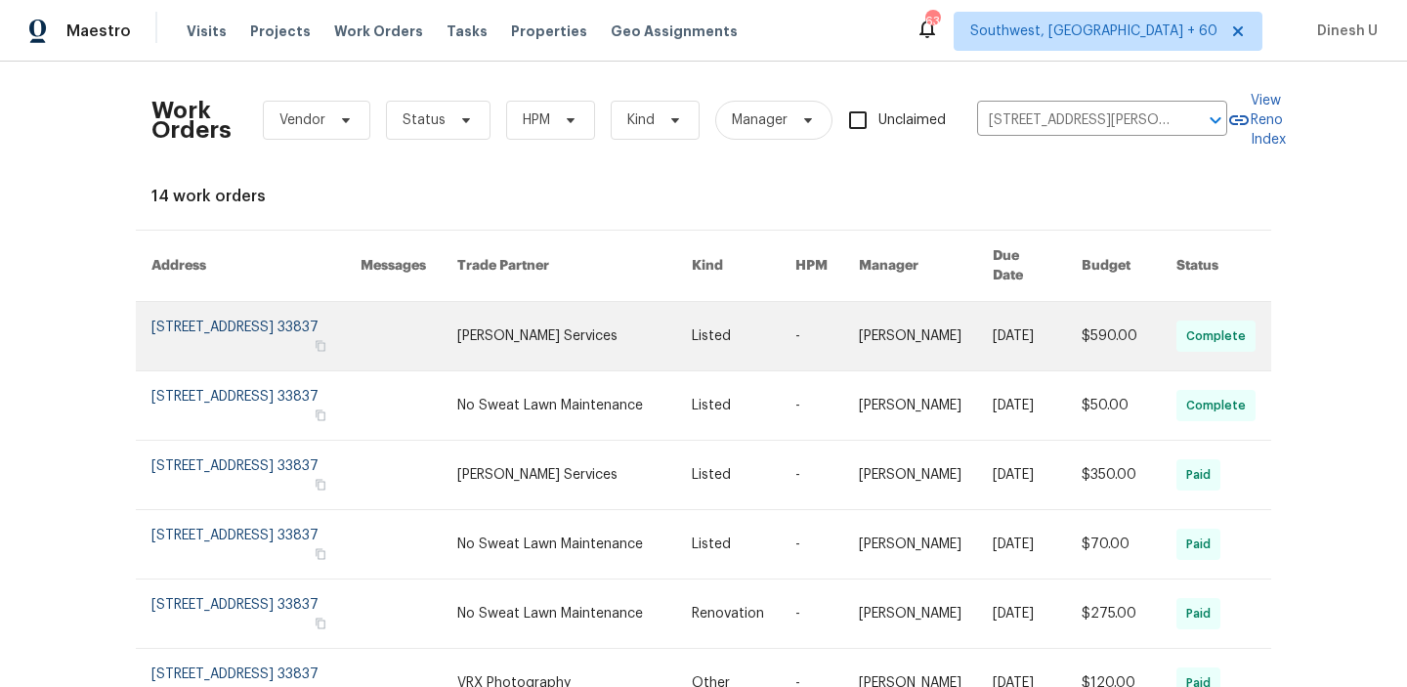
click at [243, 317] on link at bounding box center [255, 336] width 209 height 68
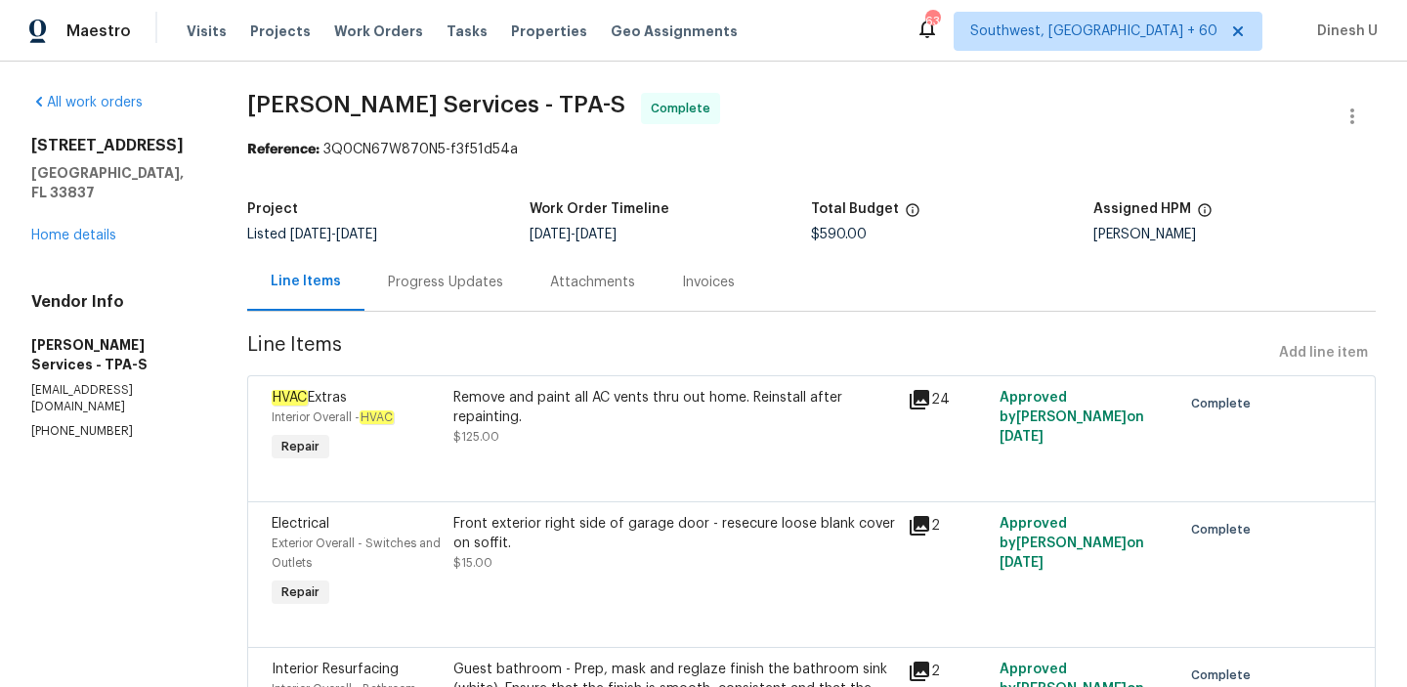
click at [89, 242] on div "196 Whispering Pines Way Davenport, FL 33837 Home details" at bounding box center [115, 190] width 169 height 109
click at [77, 235] on link "Home details" at bounding box center [73, 236] width 85 height 14
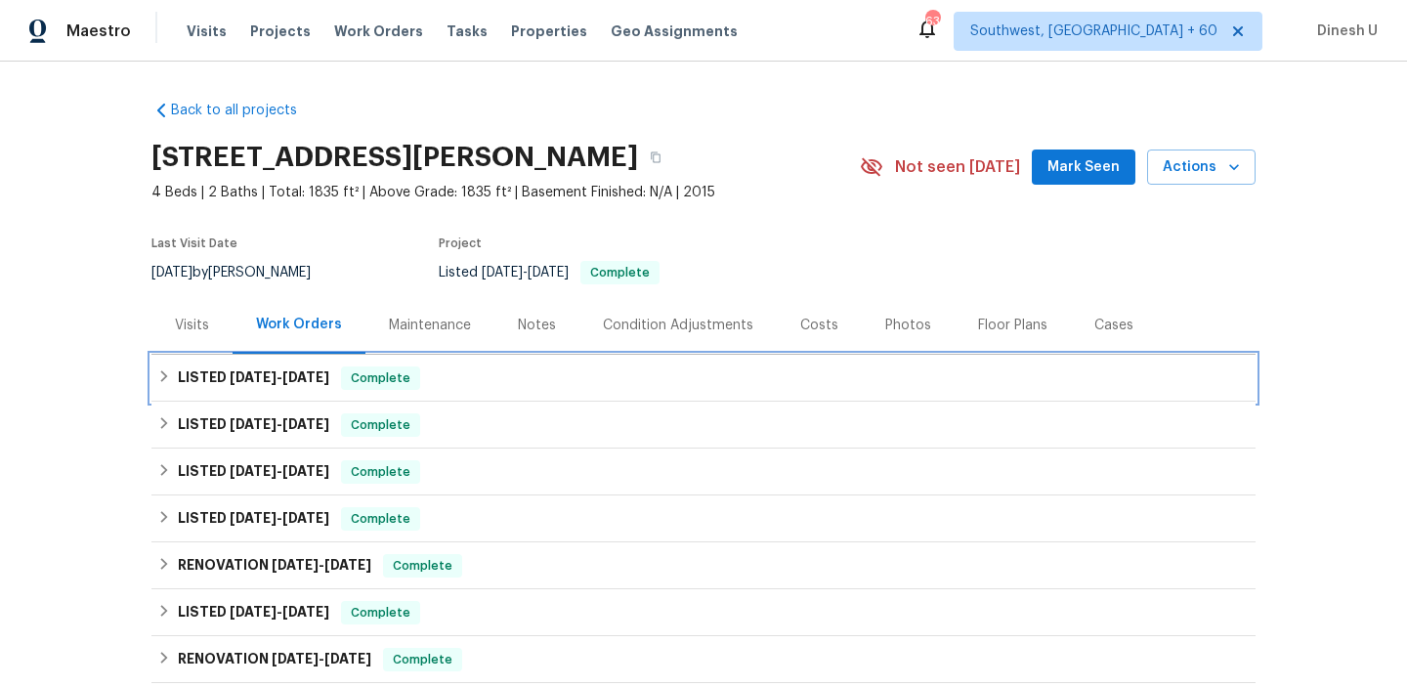
click at [261, 374] on span "10/3/25" at bounding box center [253, 377] width 47 height 14
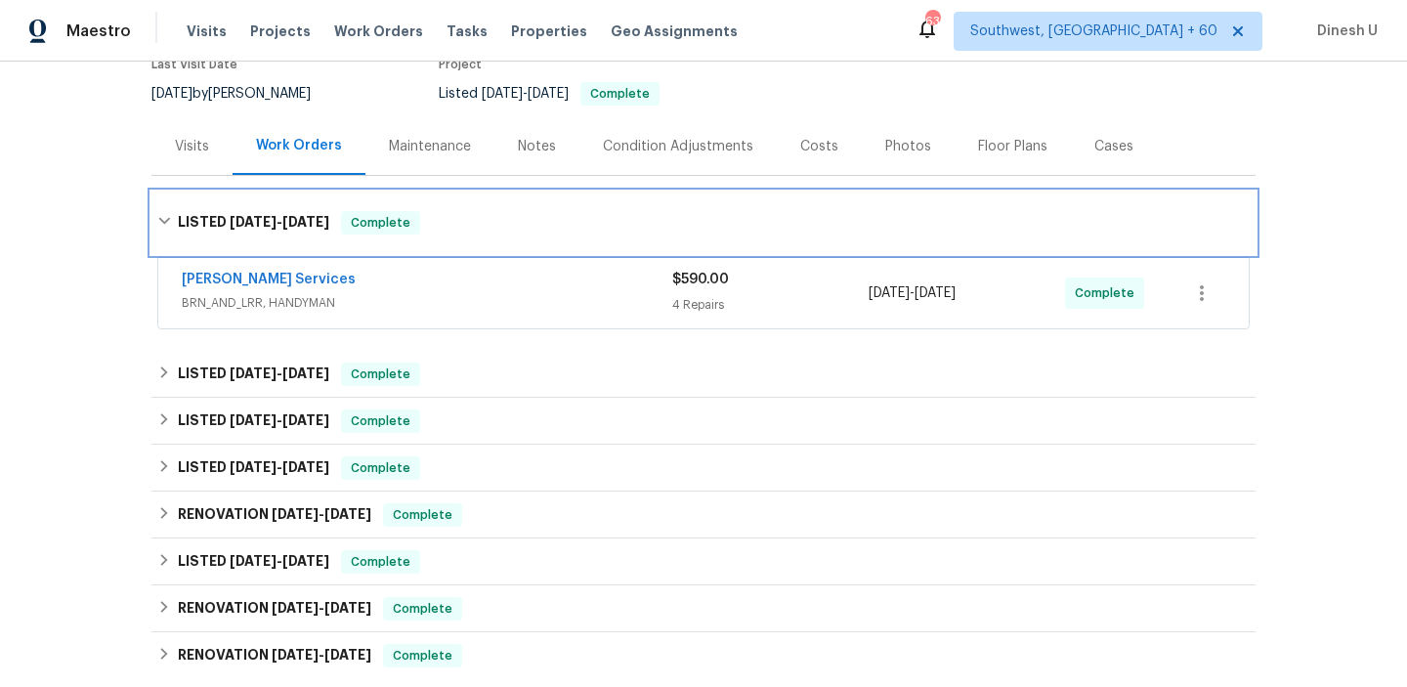
scroll to position [189, 0]
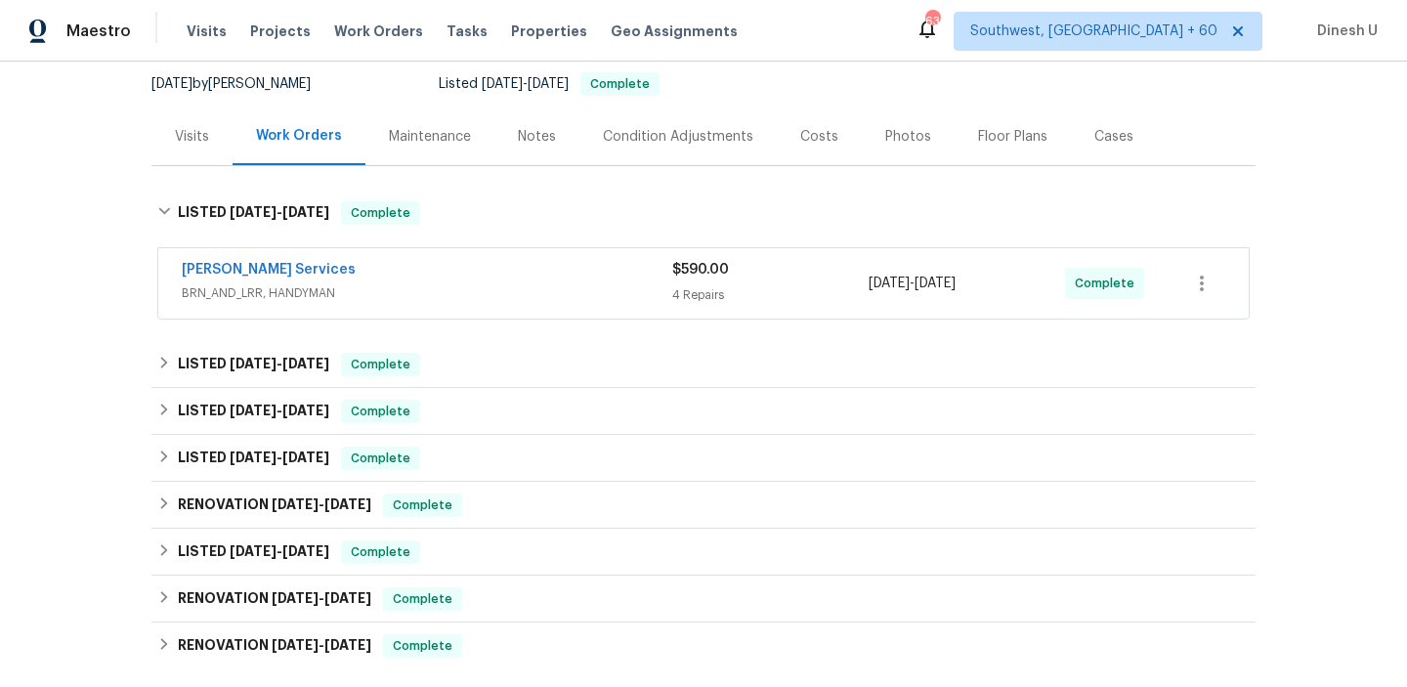
click at [687, 294] on div "4 Repairs" at bounding box center [770, 295] width 196 height 20
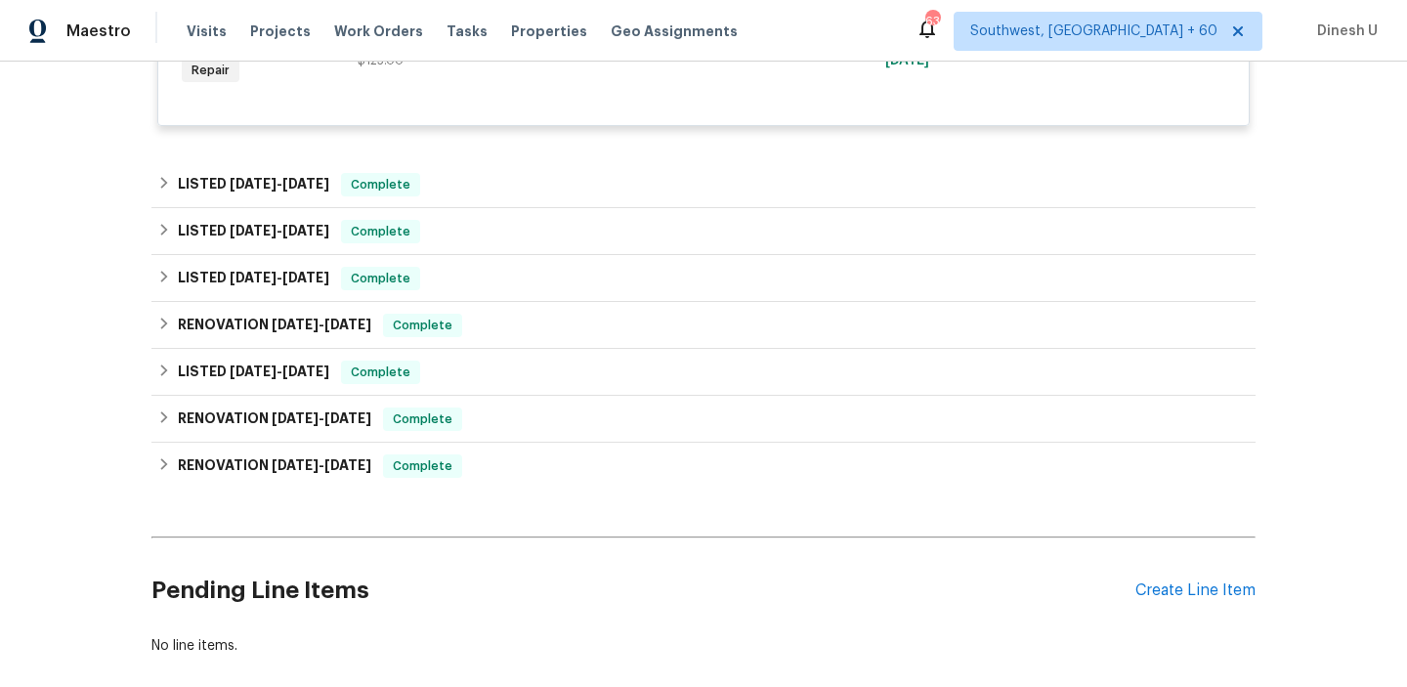
scroll to position [977, 0]
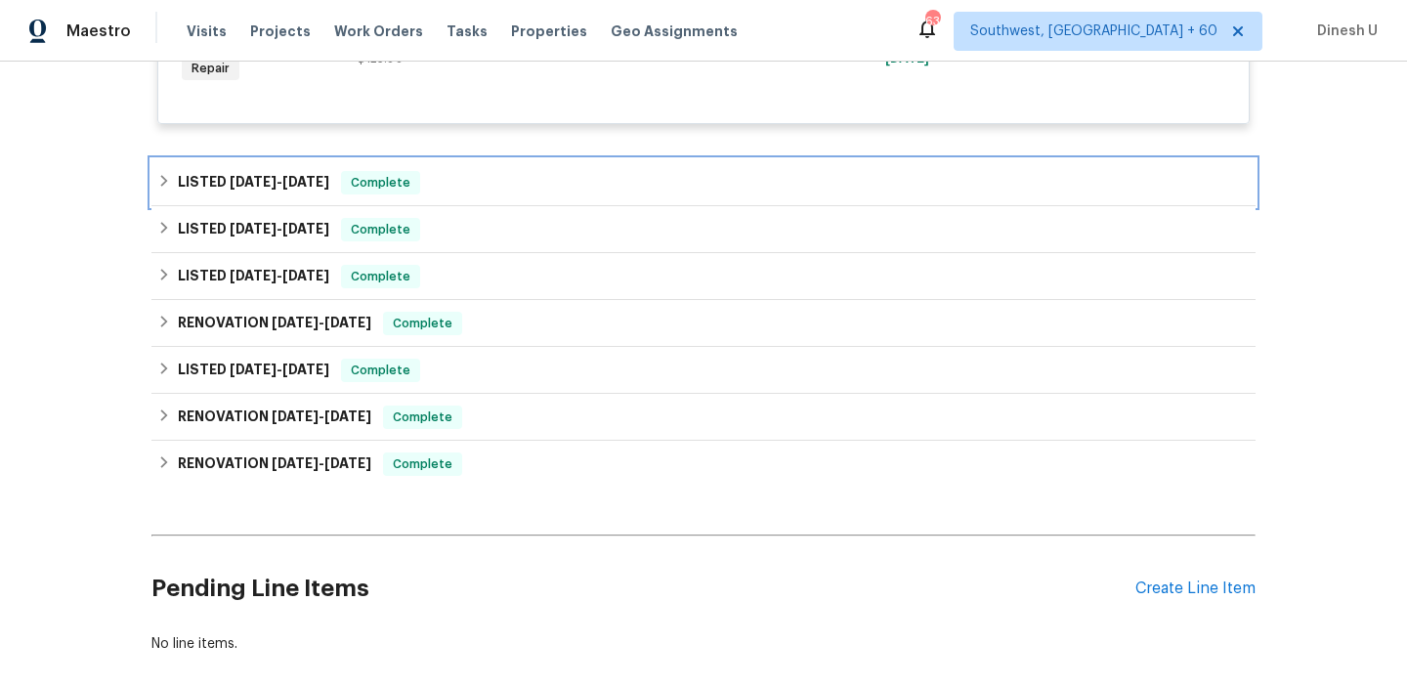
click at [276, 169] on div "LISTED 9/16/25 - 9/23/25 Complete" at bounding box center [703, 182] width 1104 height 47
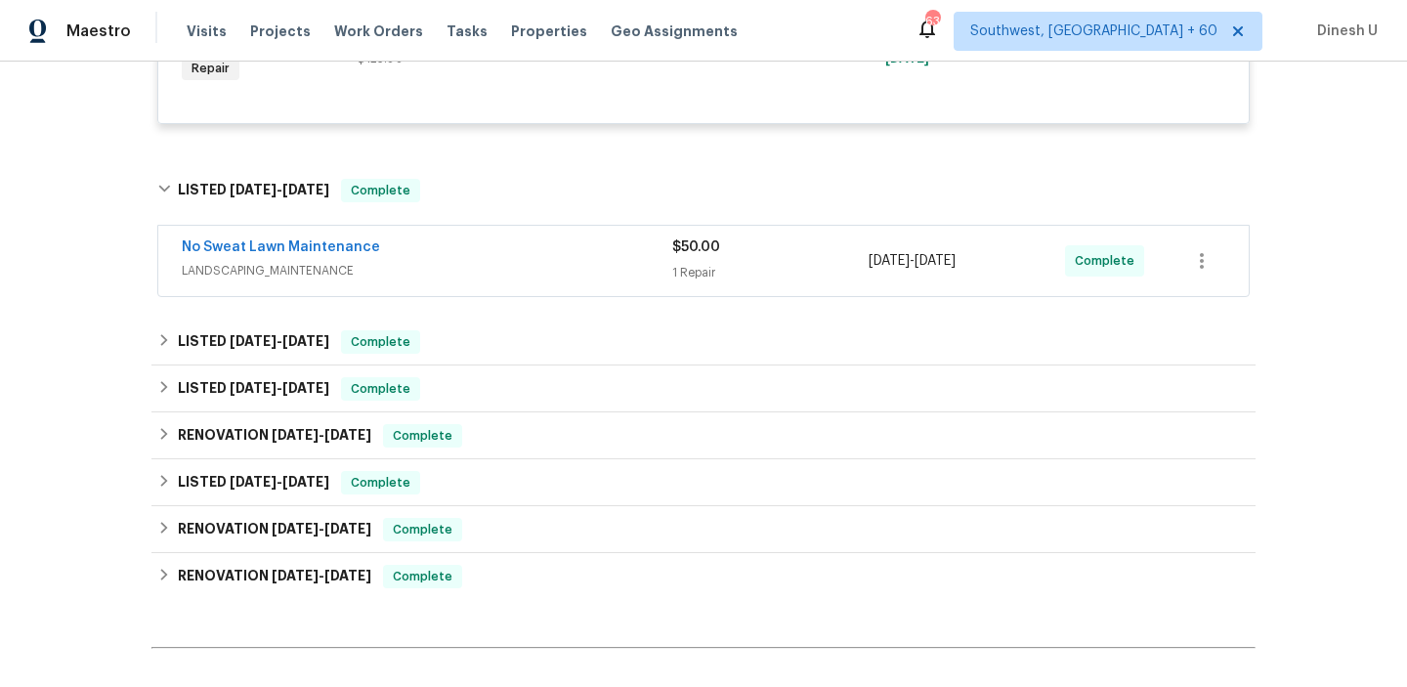
click at [688, 271] on div "1 Repair" at bounding box center [770, 273] width 196 height 20
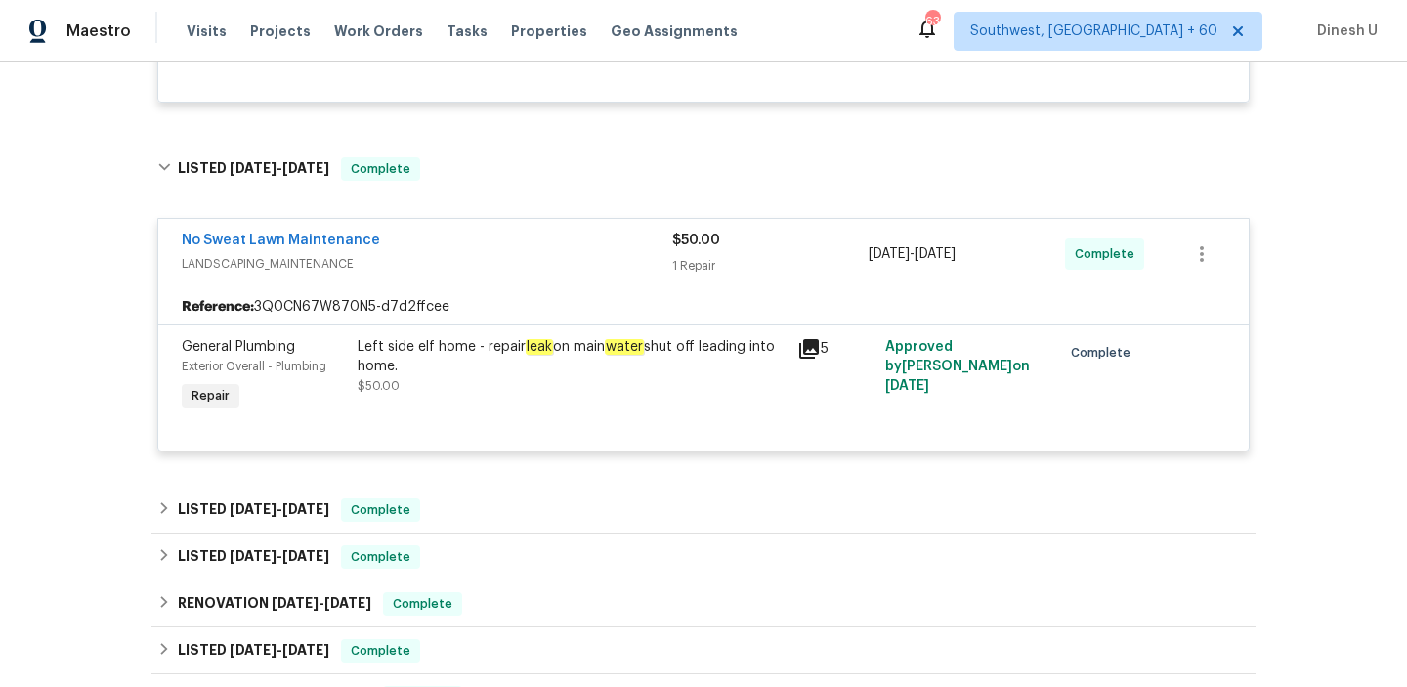
scroll to position [1002, 0]
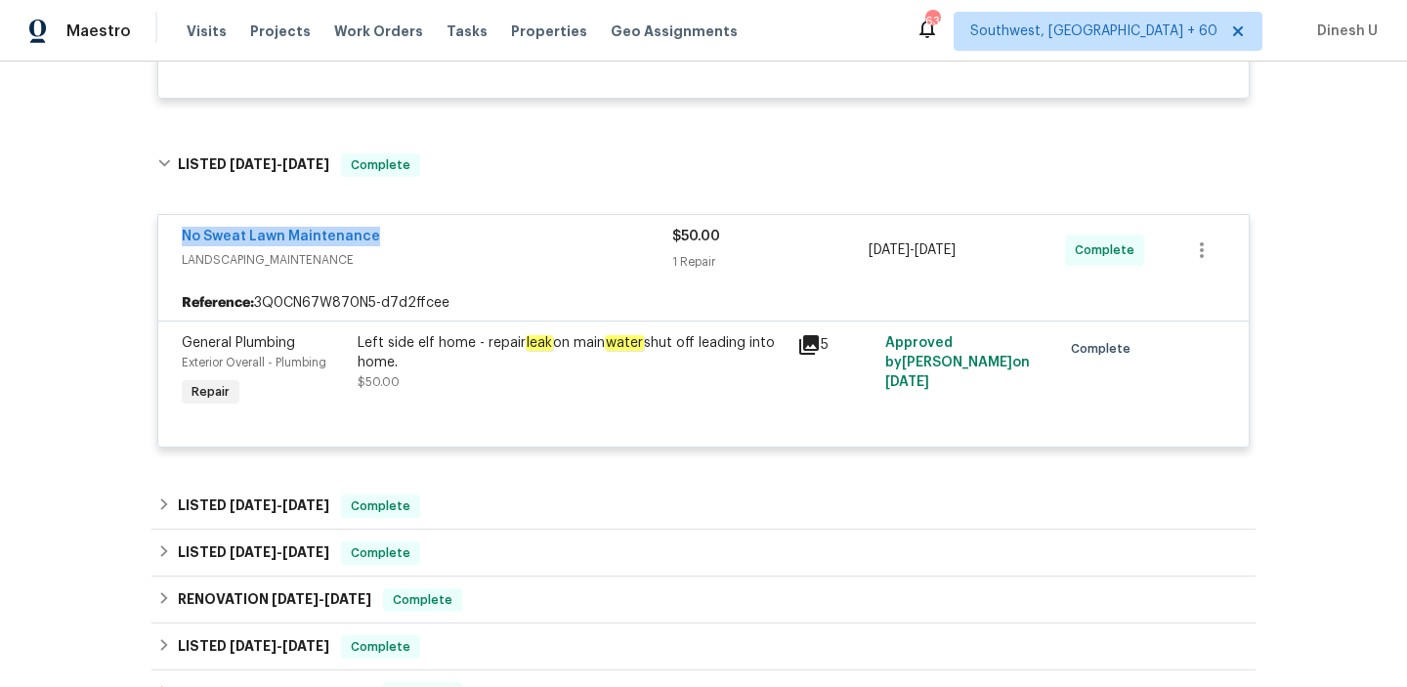
click at [817, 350] on icon at bounding box center [809, 345] width 20 height 20
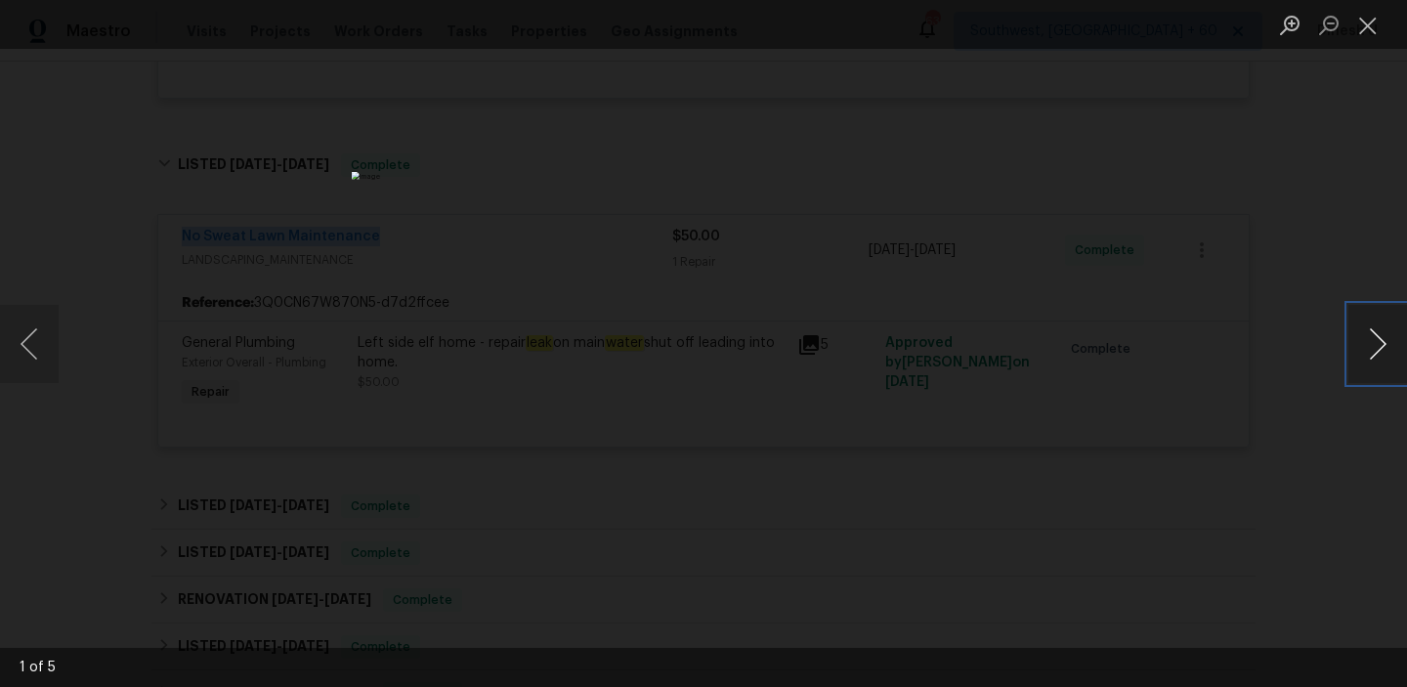
click at [1375, 337] on button "Next image" at bounding box center [1377, 344] width 59 height 78
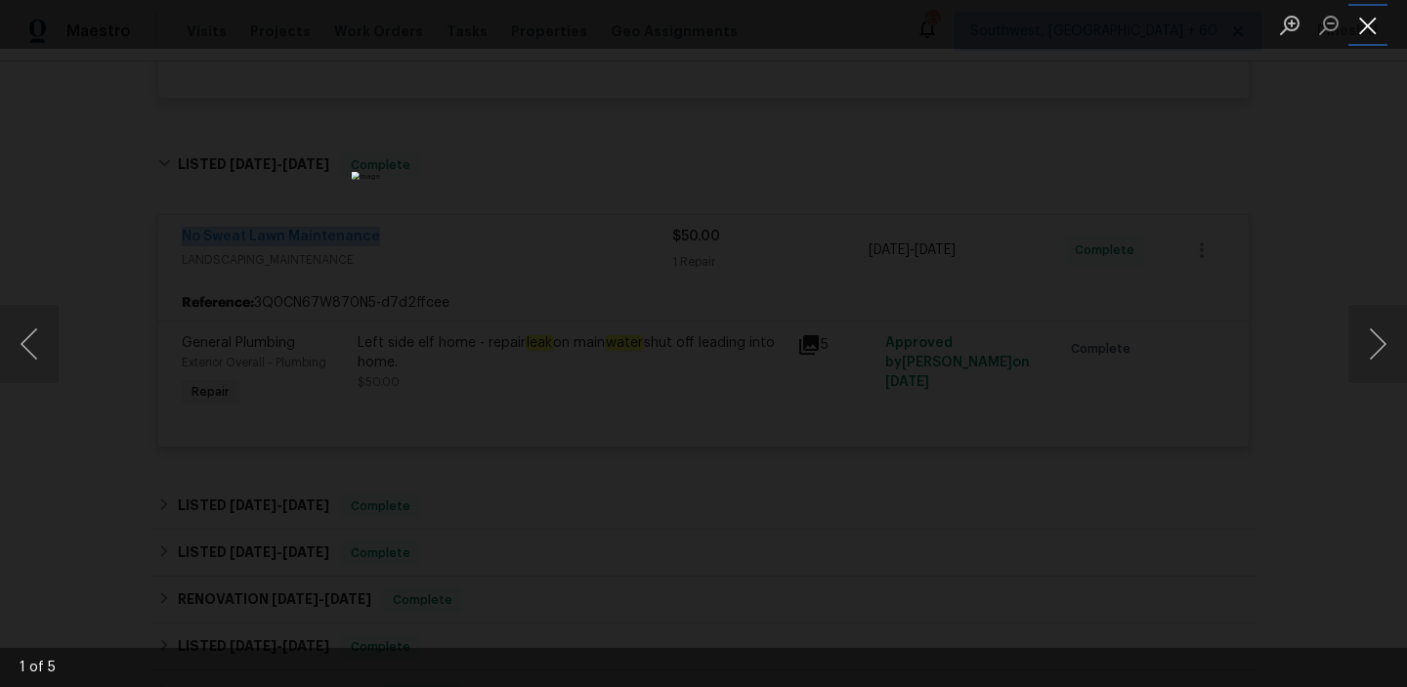
click at [1352, 19] on button "Close lightbox" at bounding box center [1367, 25] width 39 height 34
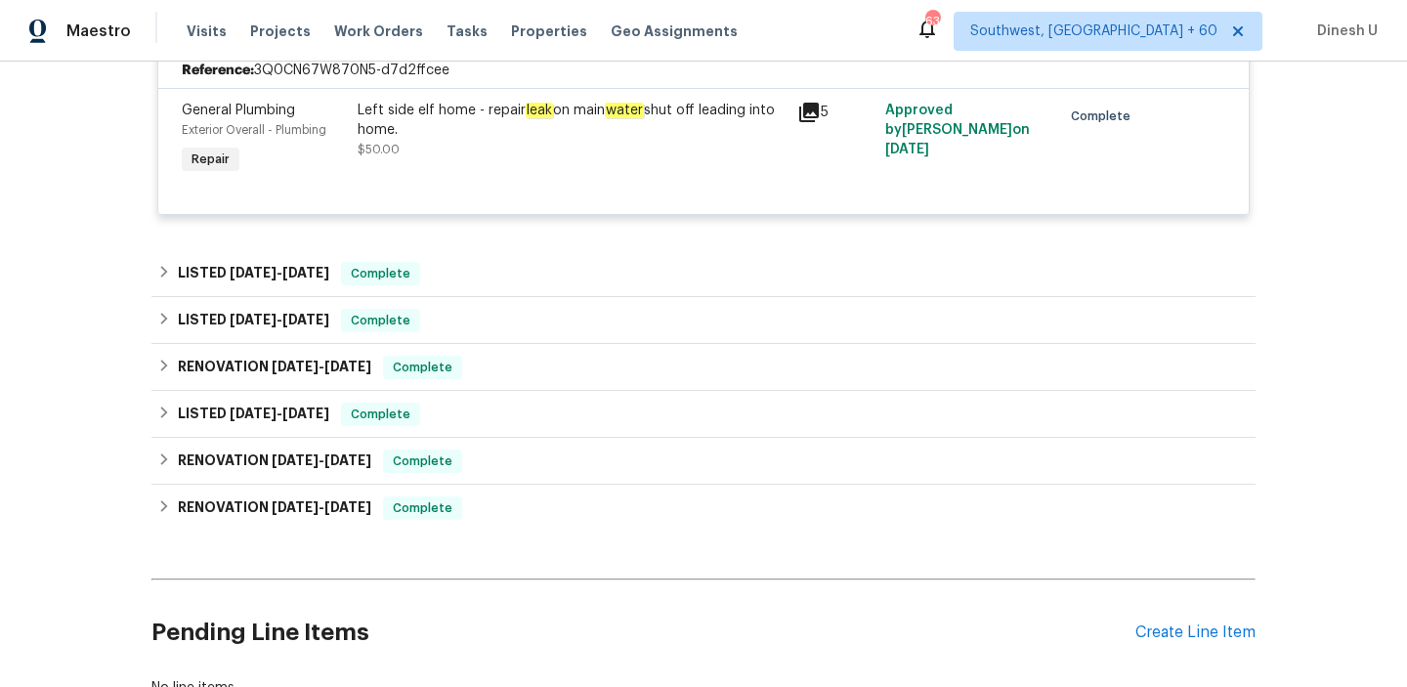
scroll to position [1240, 0]
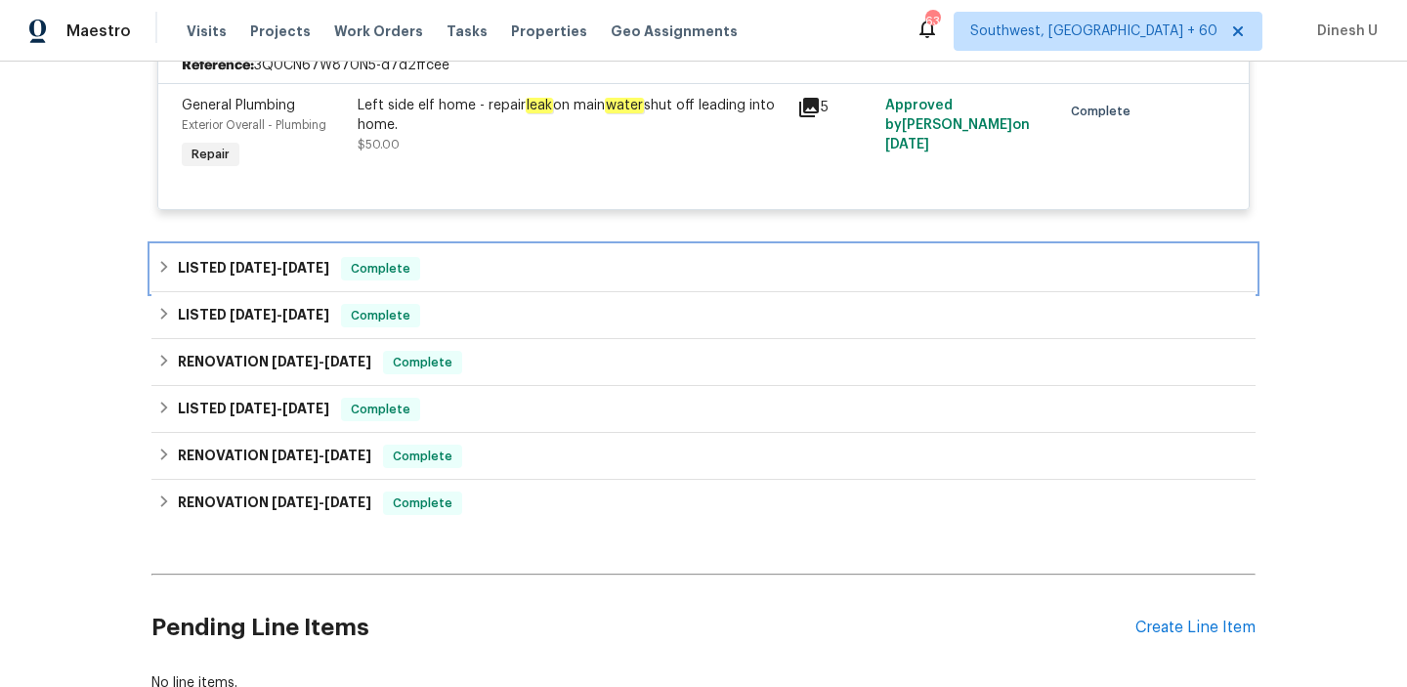
click at [292, 275] on span "8/29/25" at bounding box center [305, 268] width 47 height 14
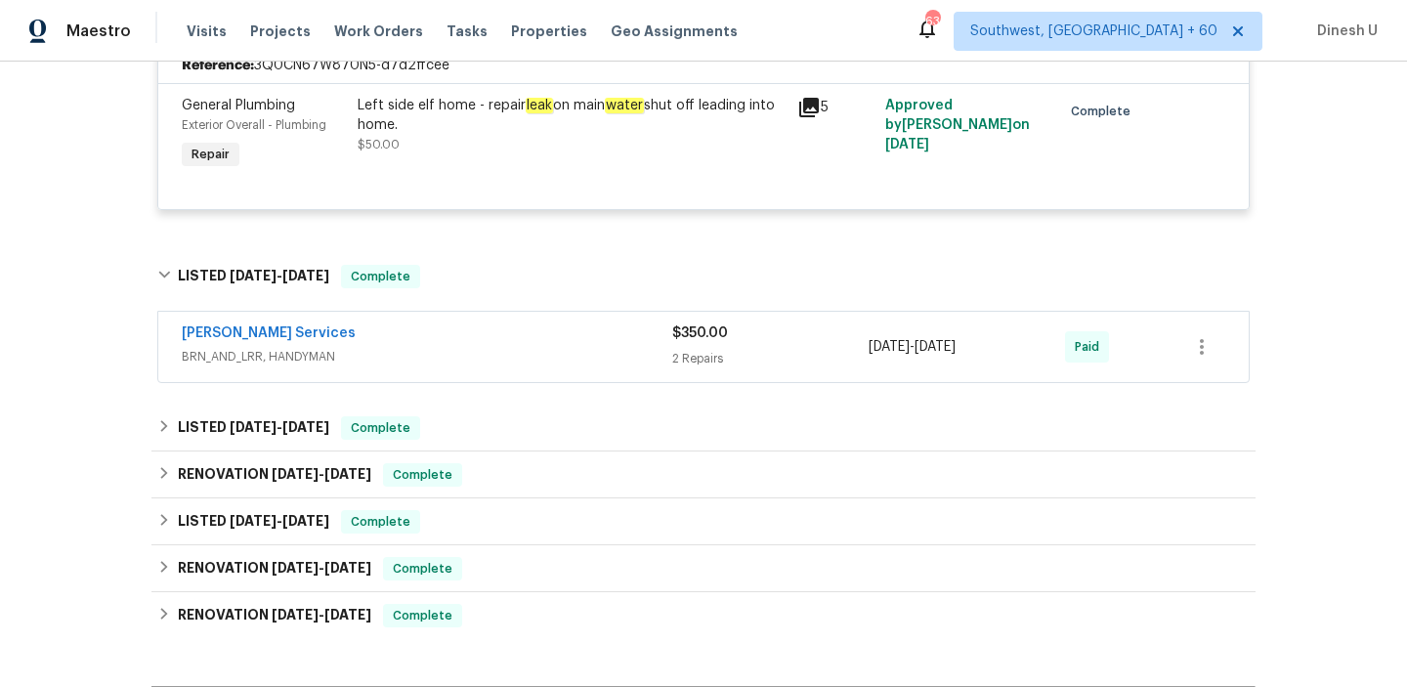
click at [681, 351] on div "2 Repairs" at bounding box center [770, 359] width 196 height 20
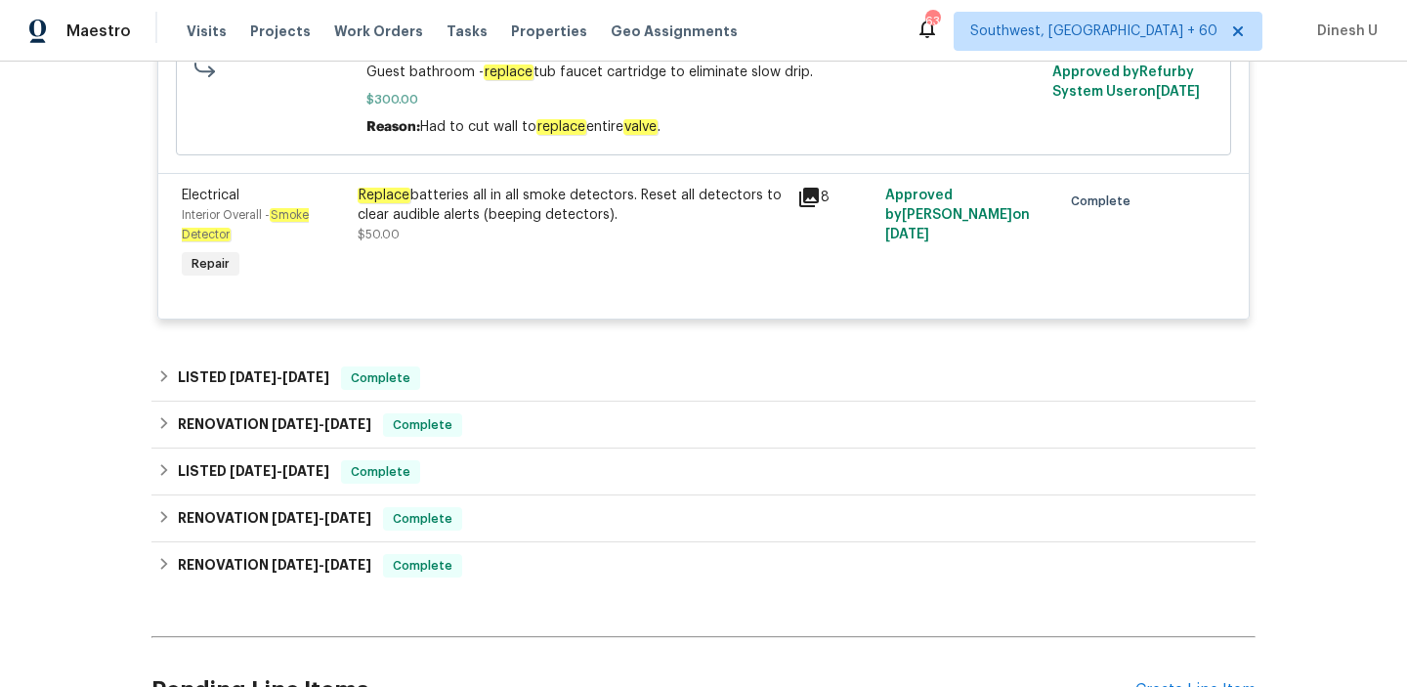
scroll to position [1761, 0]
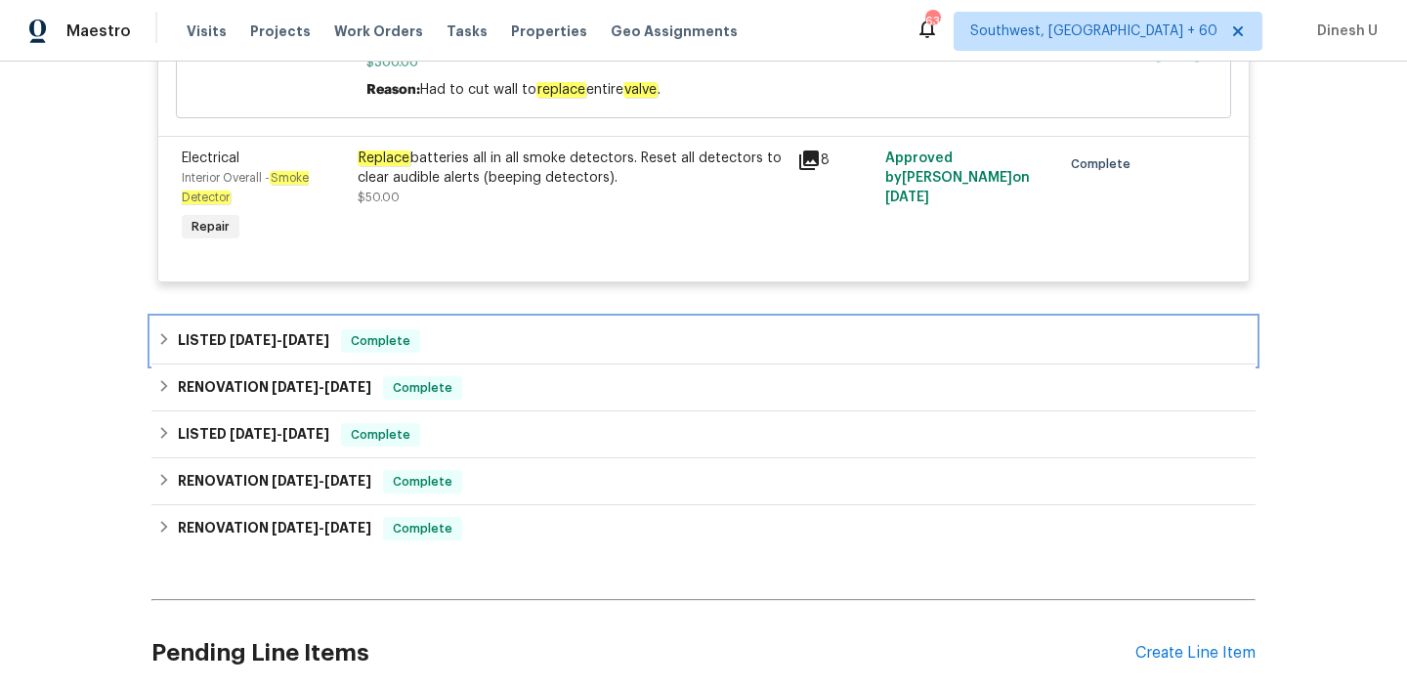
click at [317, 336] on h6 "LISTED 7/29/25 - 8/5/25" at bounding box center [253, 340] width 151 height 23
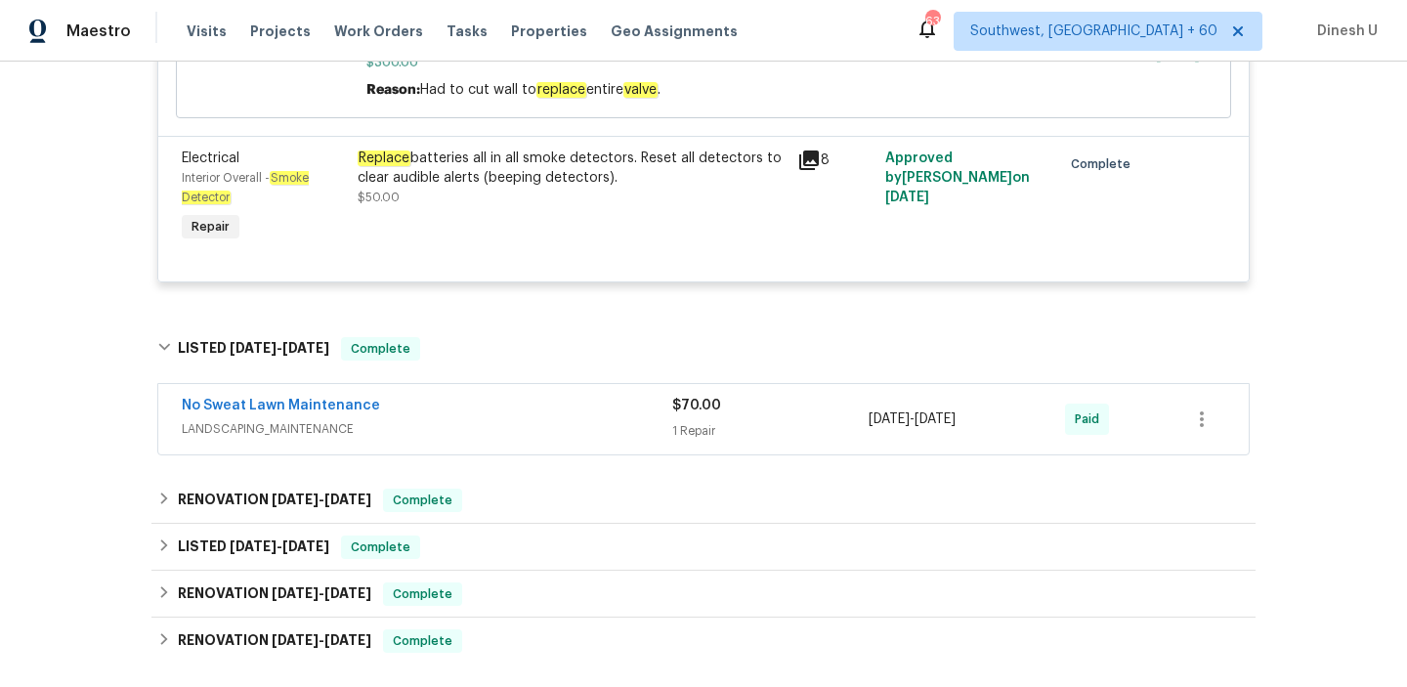
click at [682, 433] on div "1 Repair" at bounding box center [770, 431] width 196 height 20
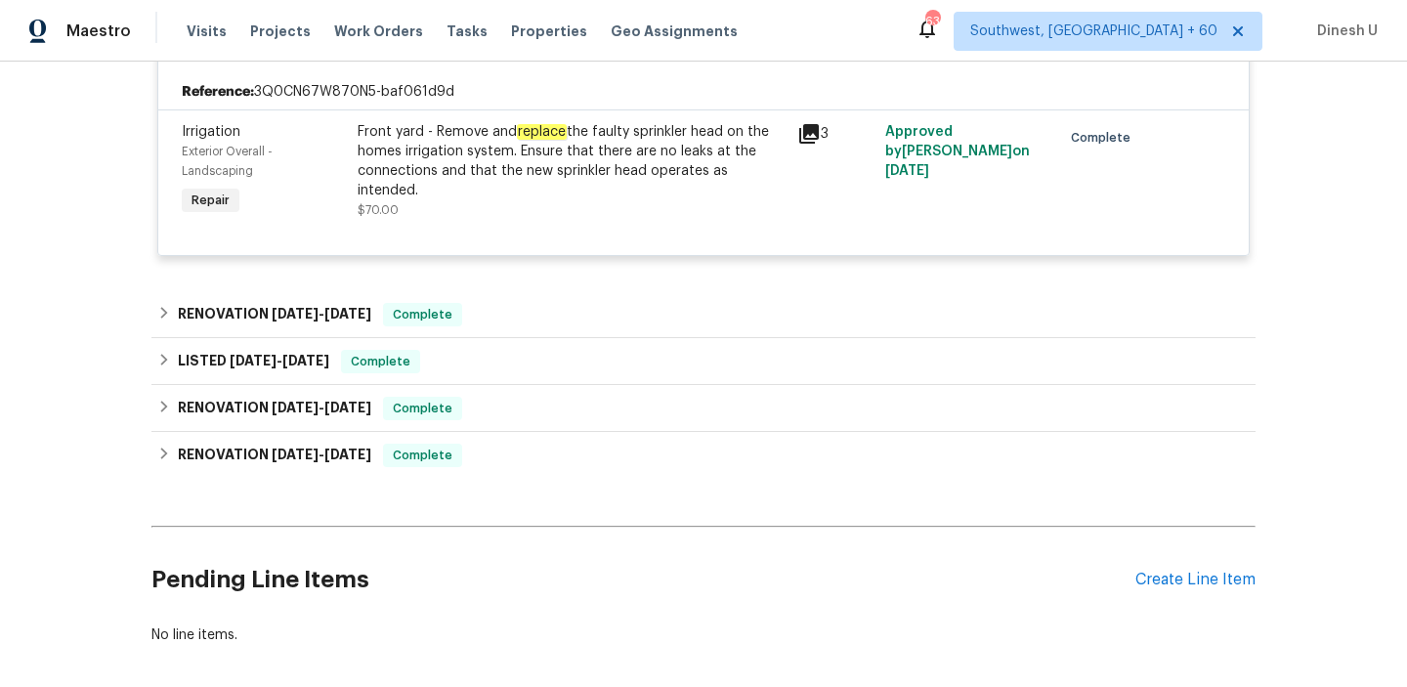
scroll to position [2171, 0]
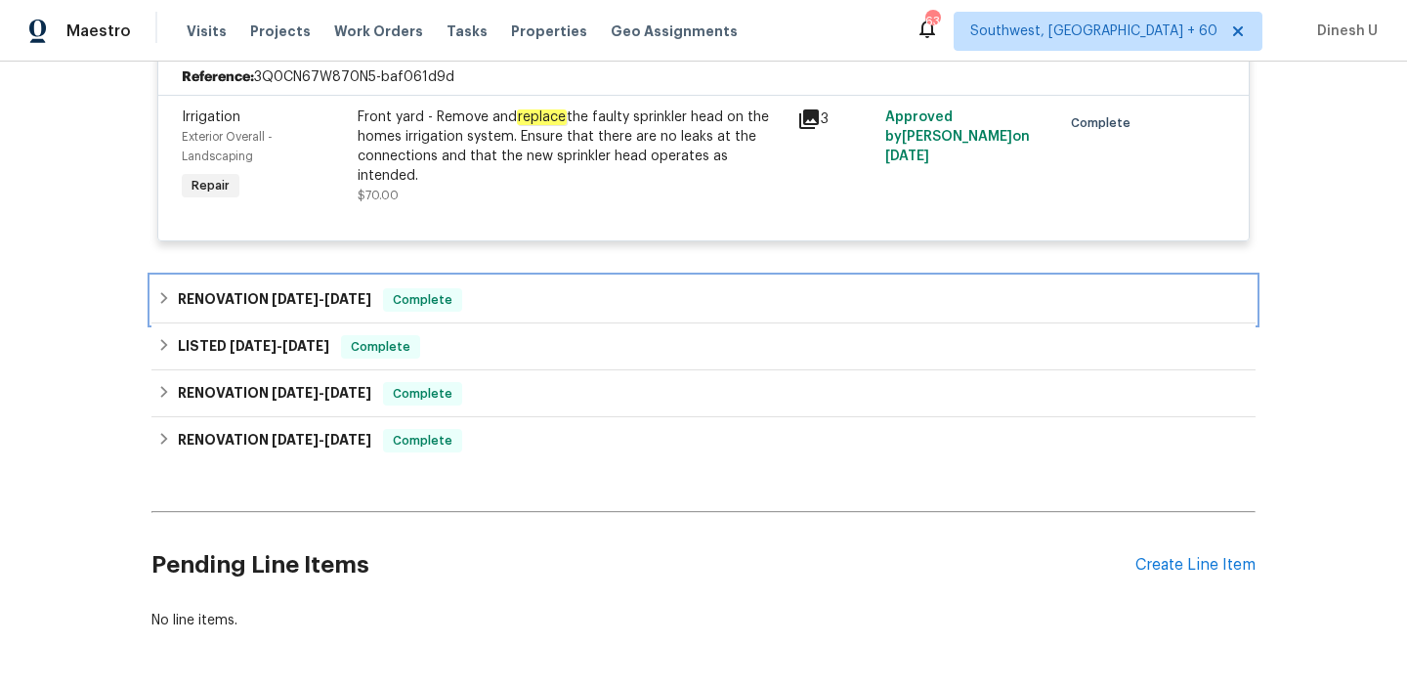
click at [309, 304] on span "7/16/25" at bounding box center [295, 299] width 47 height 14
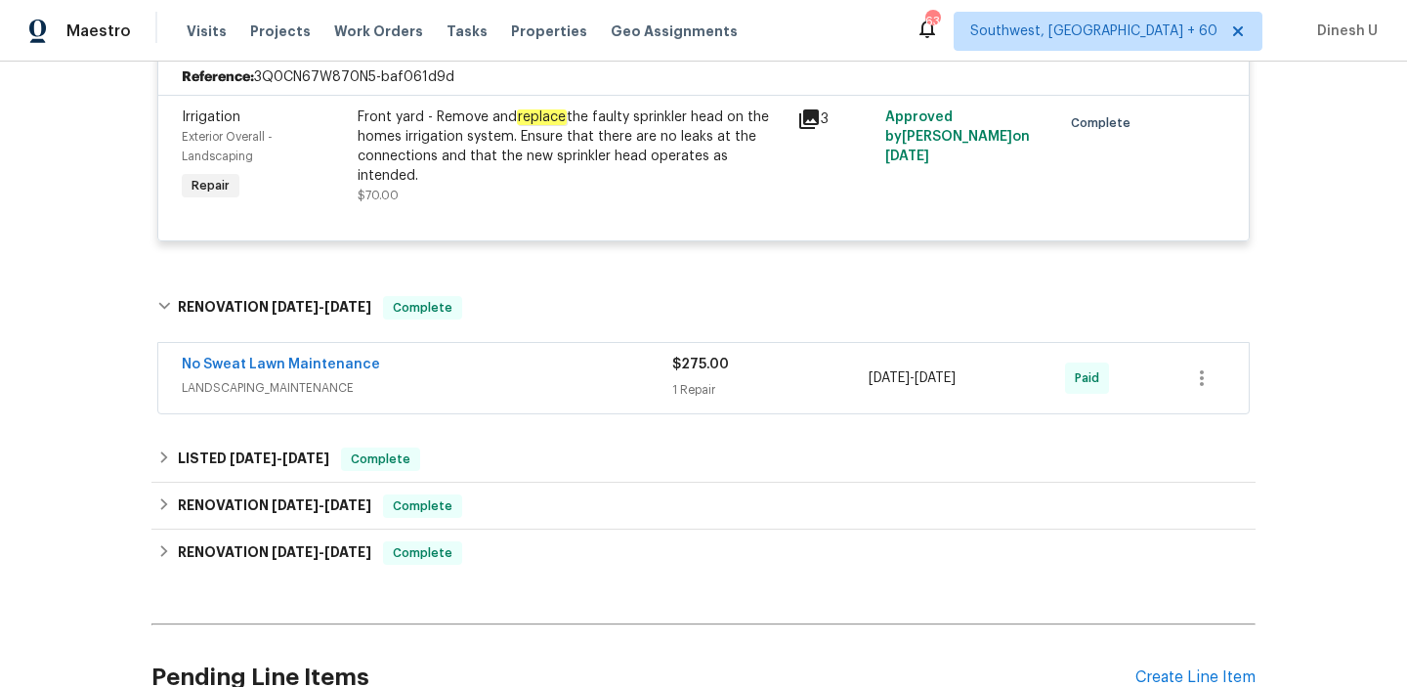
click at [703, 393] on div "1 Repair" at bounding box center [770, 390] width 196 height 20
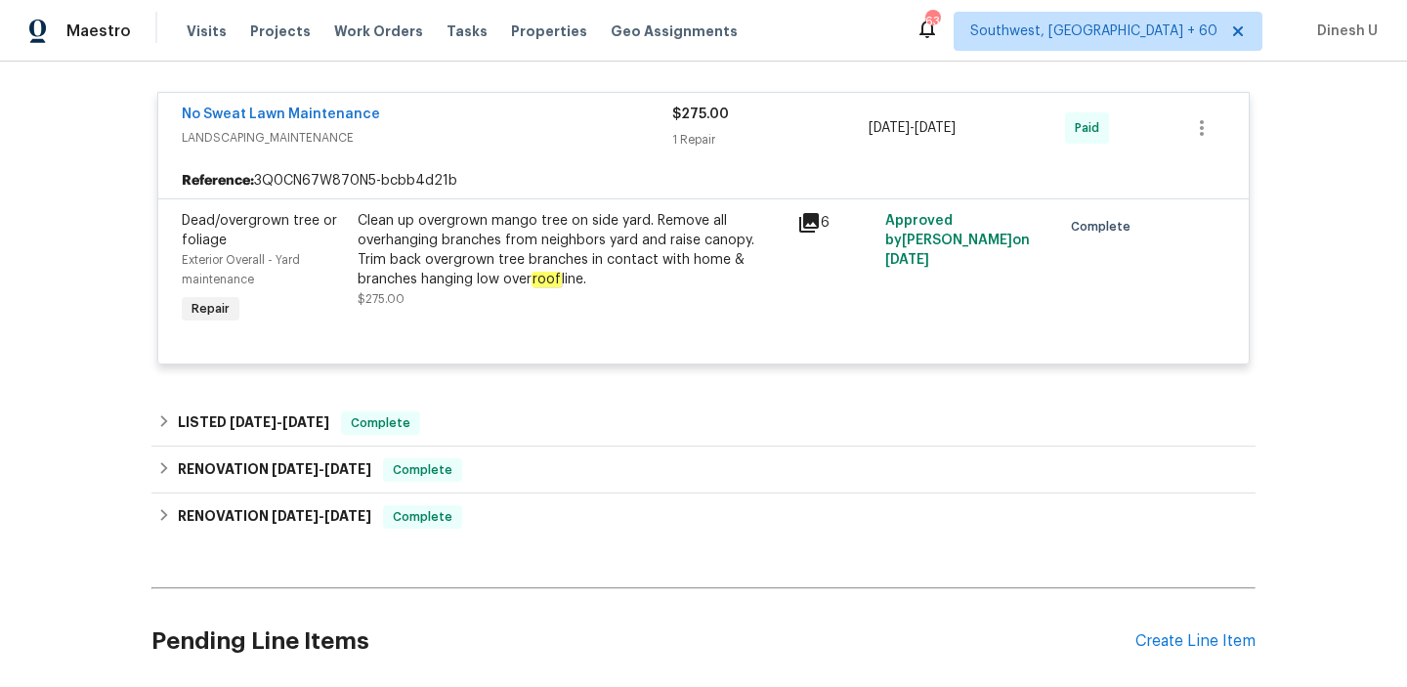
scroll to position [2446, 0]
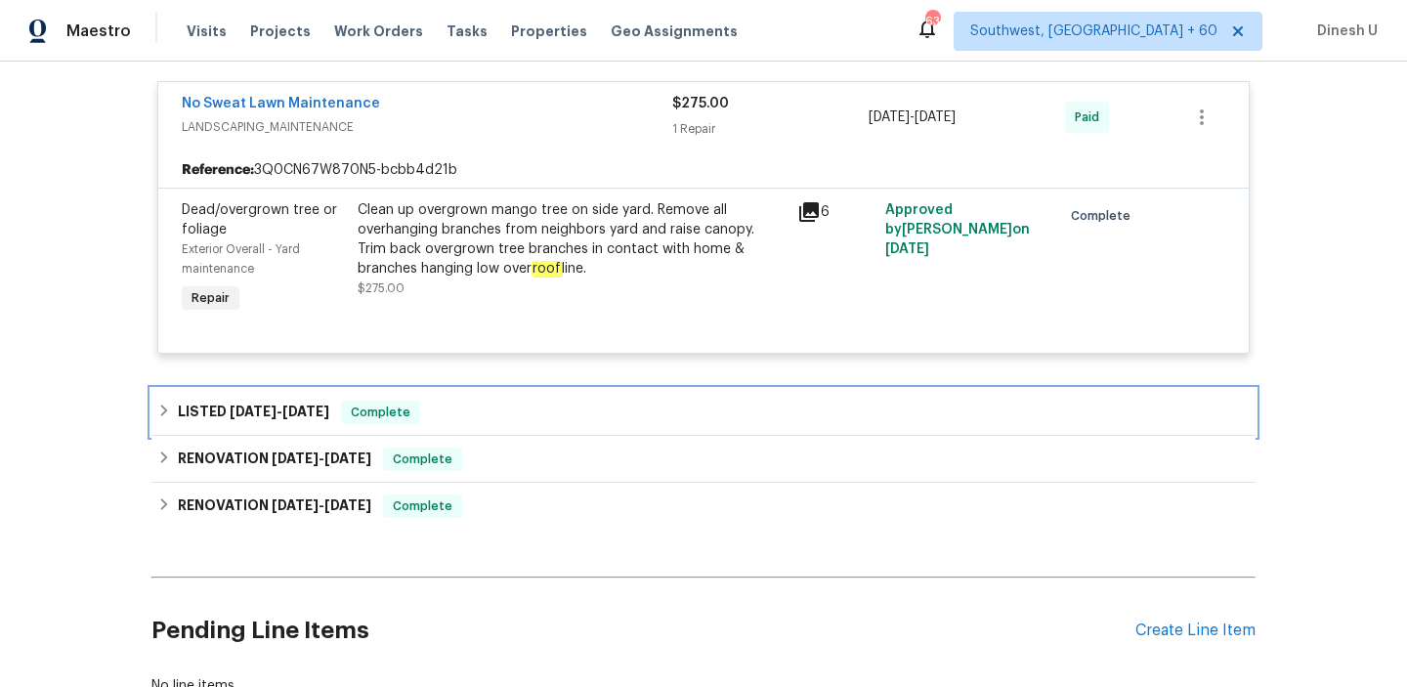
click at [279, 406] on h6 "LISTED 7/15/25 - 7/16/25" at bounding box center [253, 412] width 151 height 23
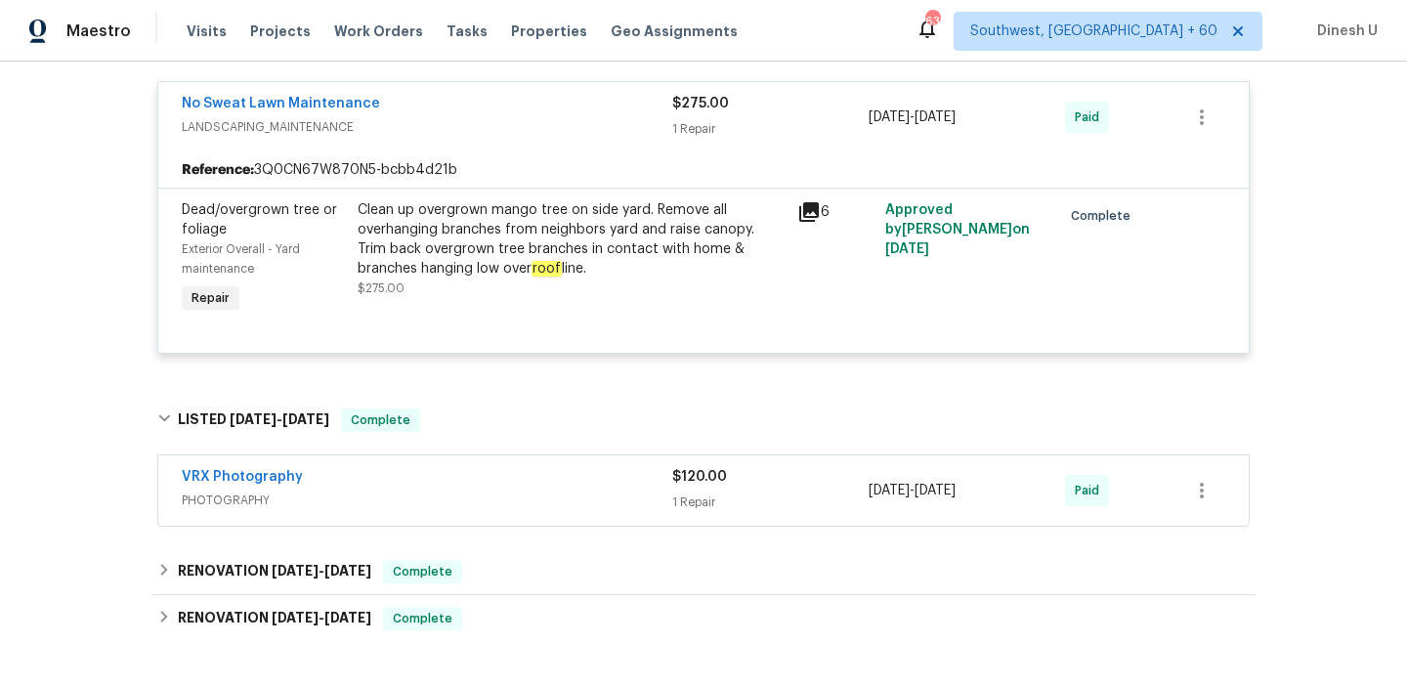
click at [695, 502] on div "1 Repair" at bounding box center [770, 502] width 196 height 20
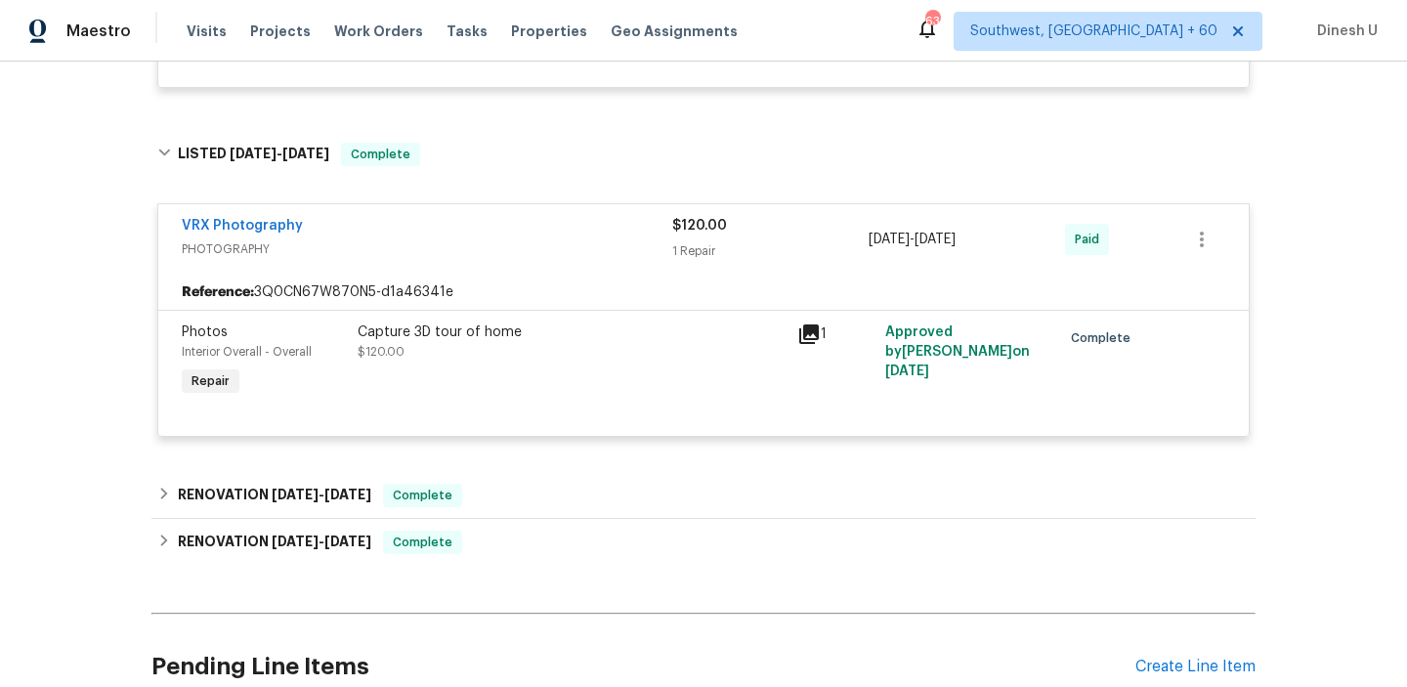
scroll to position [2759, 0]
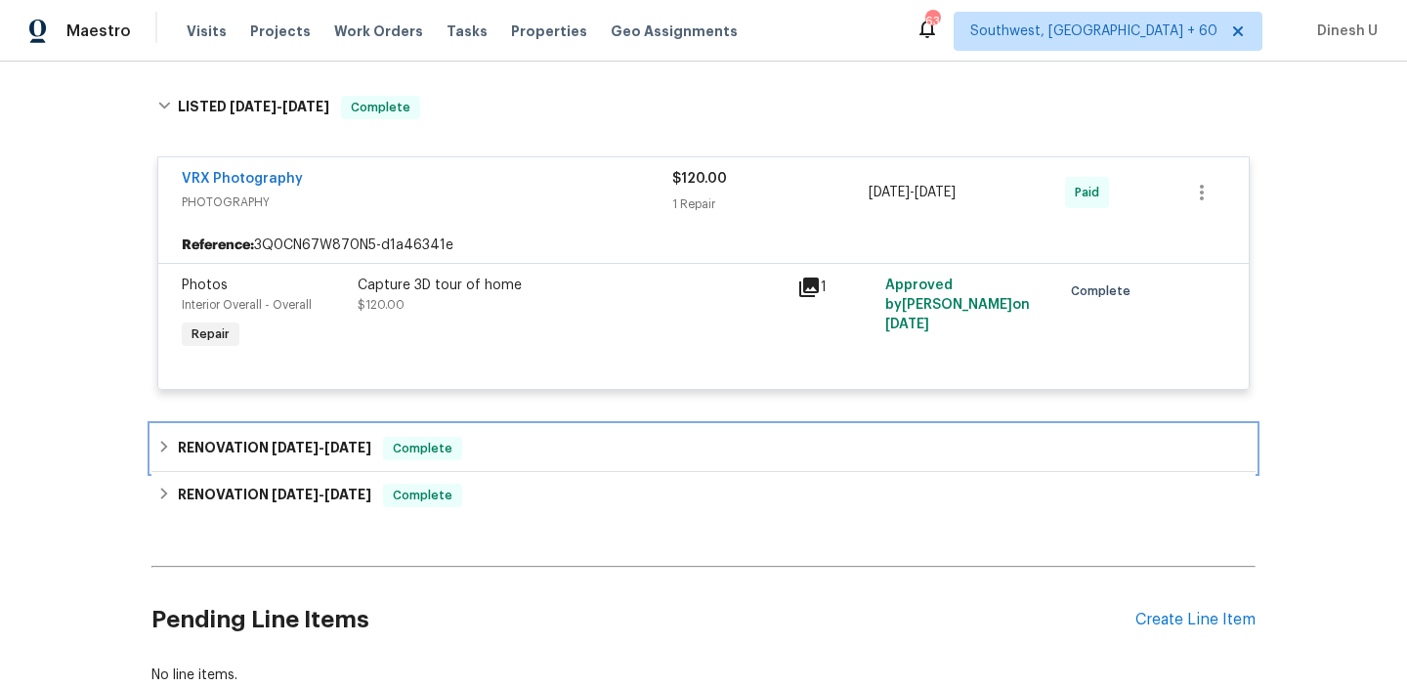
click at [330, 441] on div "RENOVATION 7/14/25 - 7/14/25 Complete" at bounding box center [703, 448] width 1104 height 47
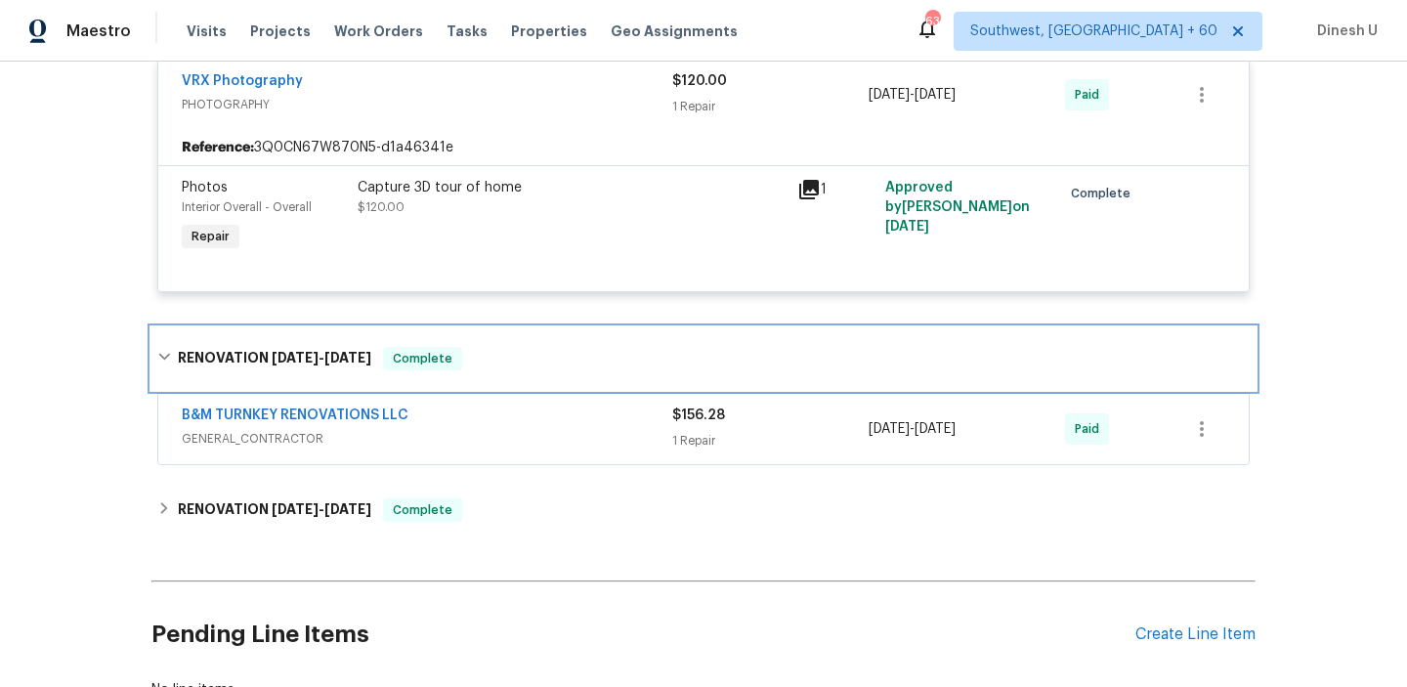
scroll to position [2866, 0]
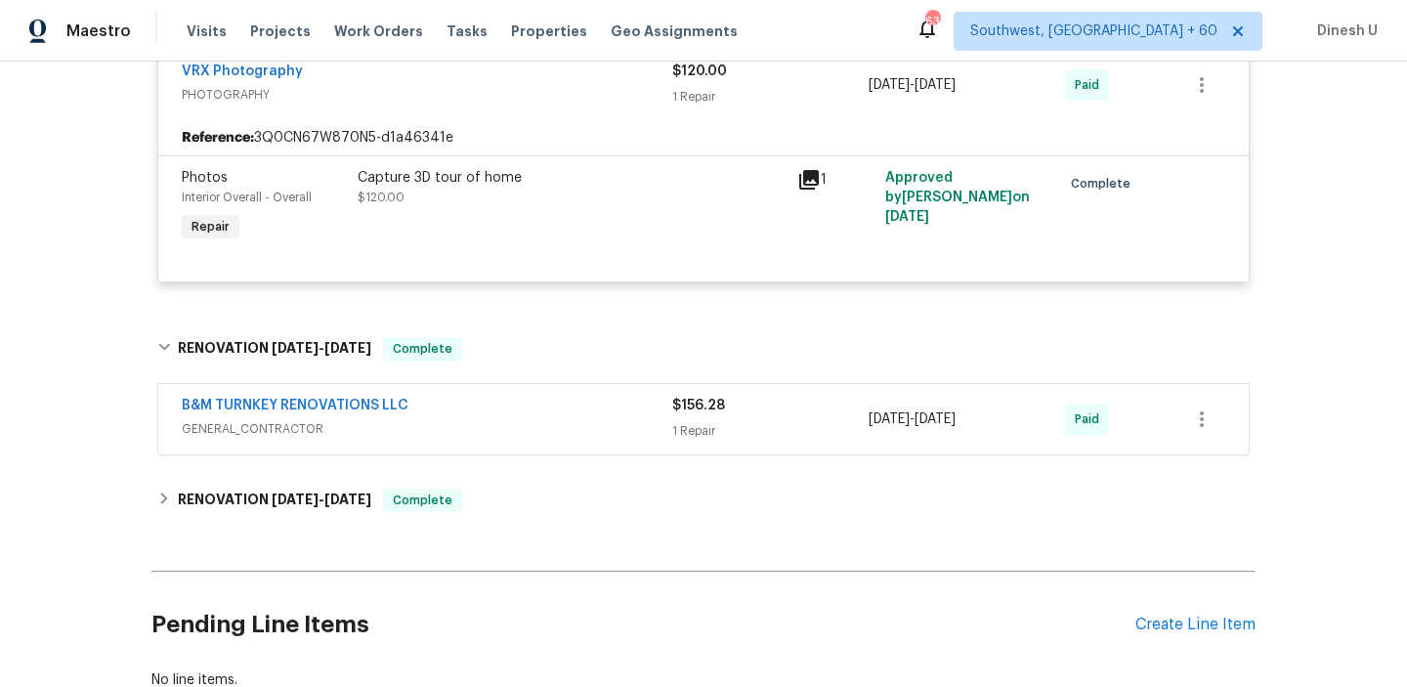
click at [698, 428] on div "1 Repair" at bounding box center [770, 431] width 196 height 20
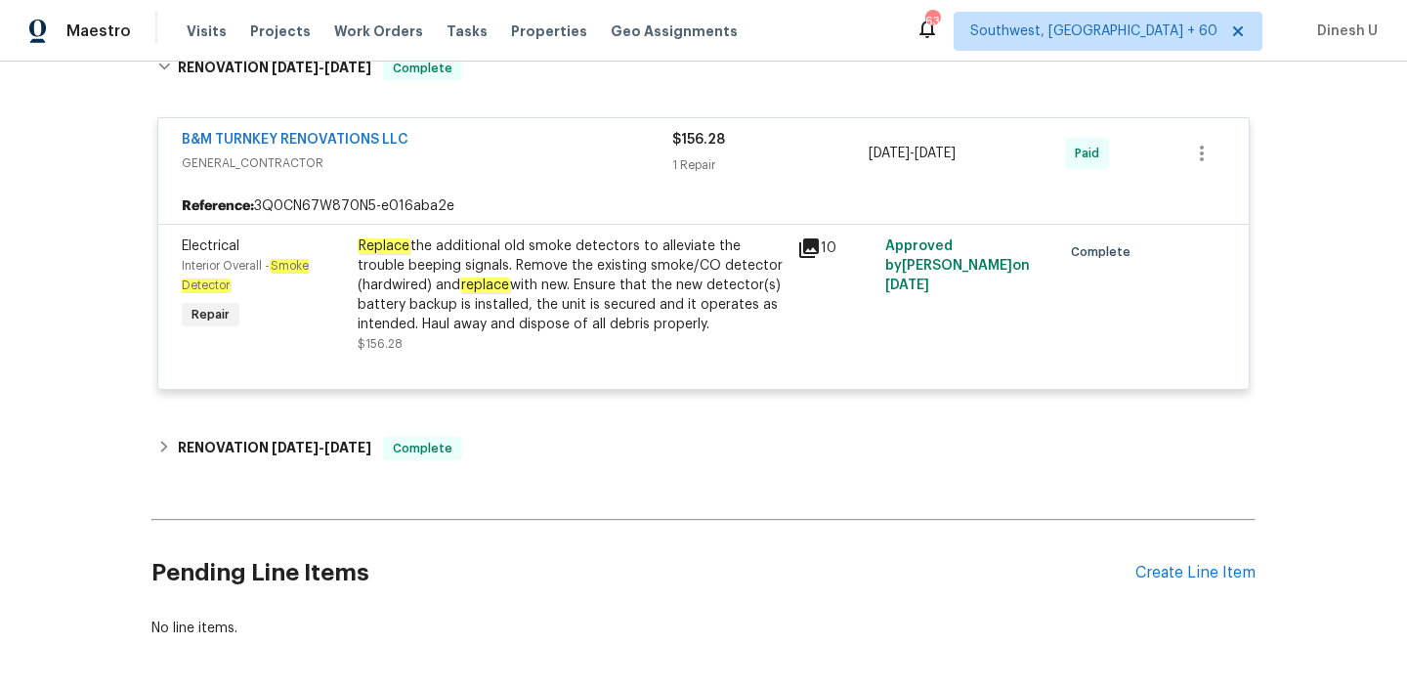
scroll to position [3160, 0]
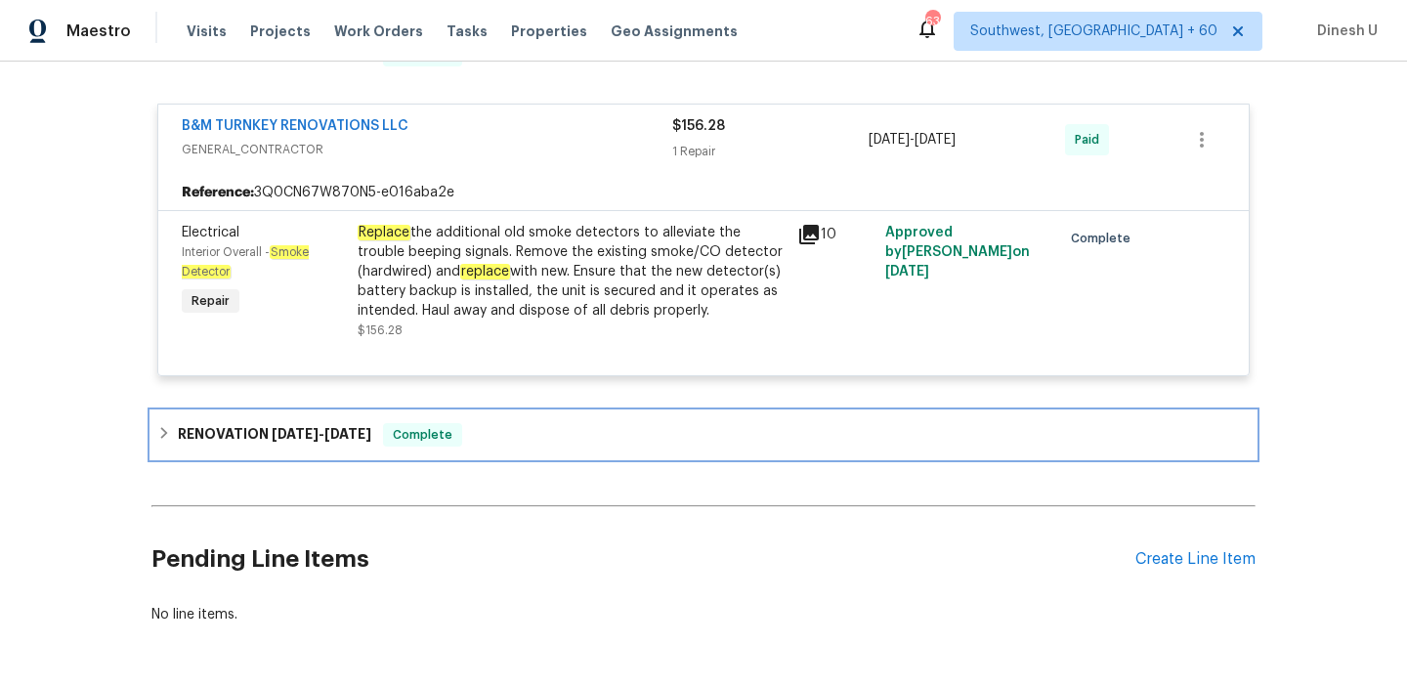
click at [261, 442] on h6 "RENOVATION 7/2/25 - 7/14/25" at bounding box center [274, 434] width 193 height 23
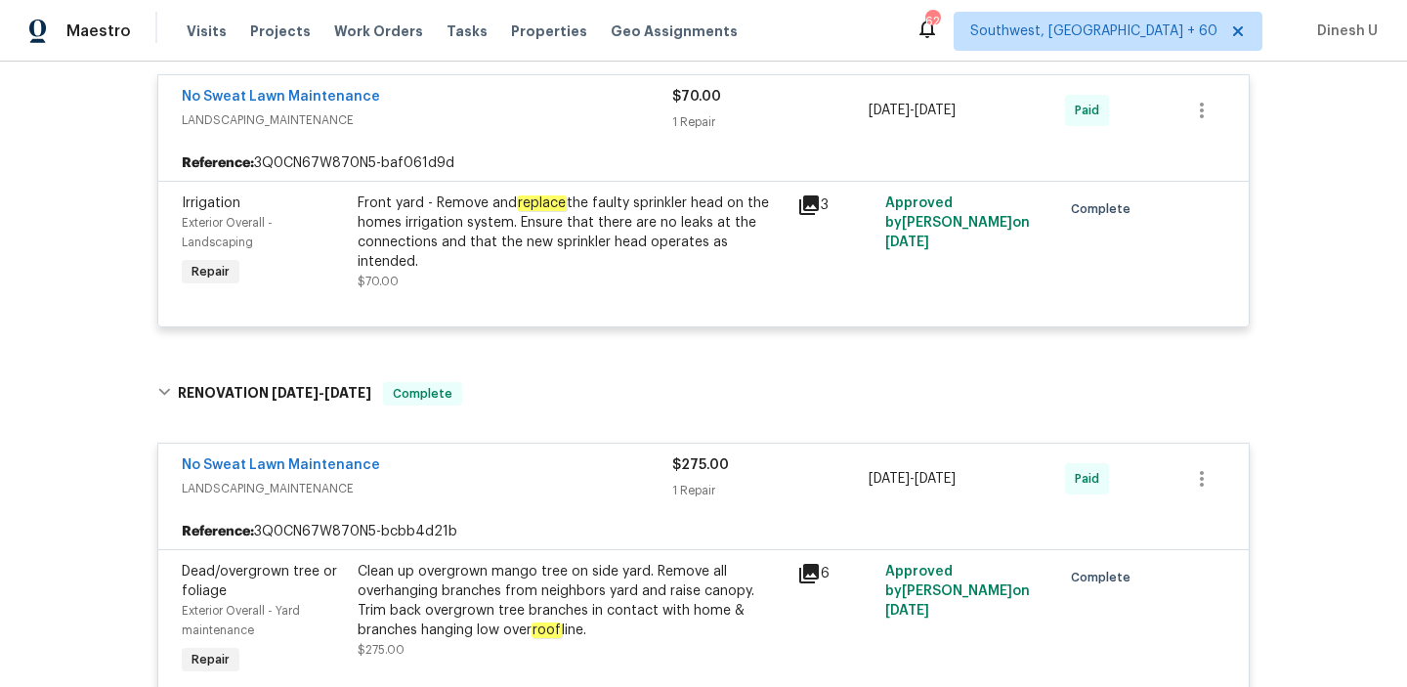
scroll to position [1288, 0]
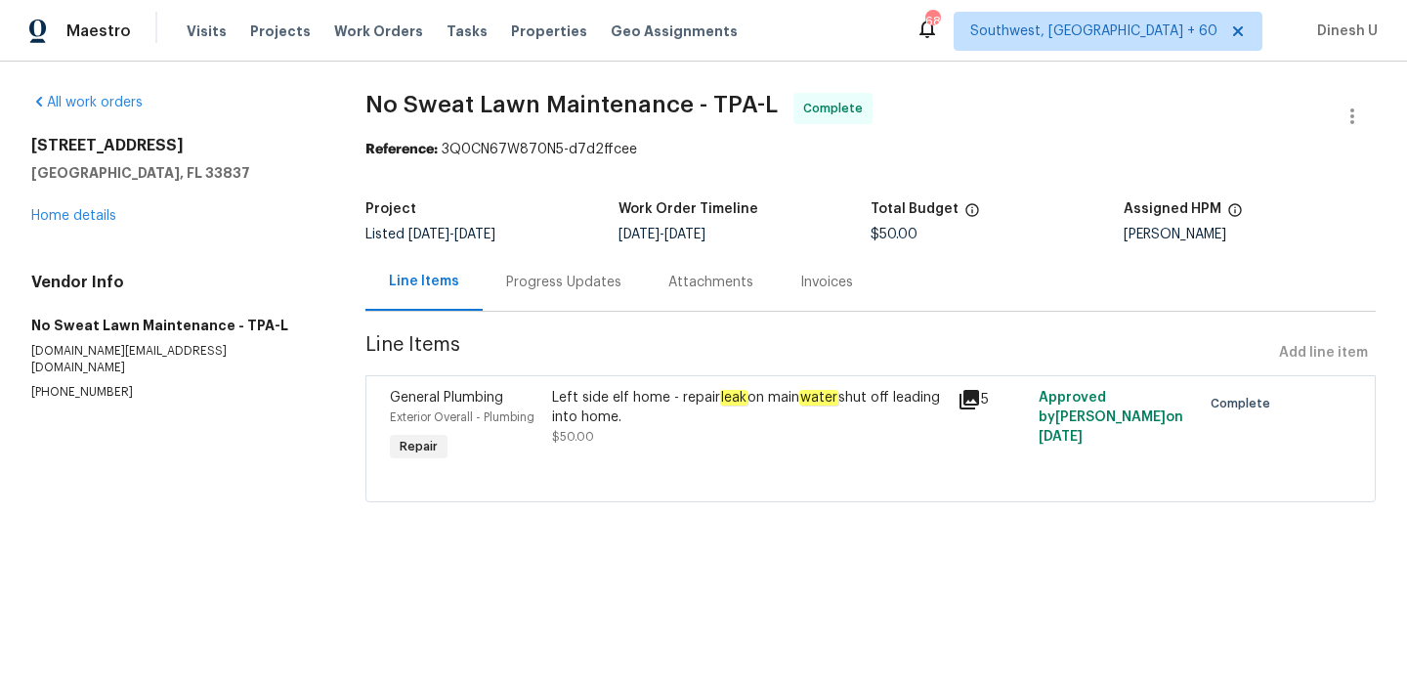
click at [552, 262] on div "Progress Updates" at bounding box center [564, 282] width 162 height 58
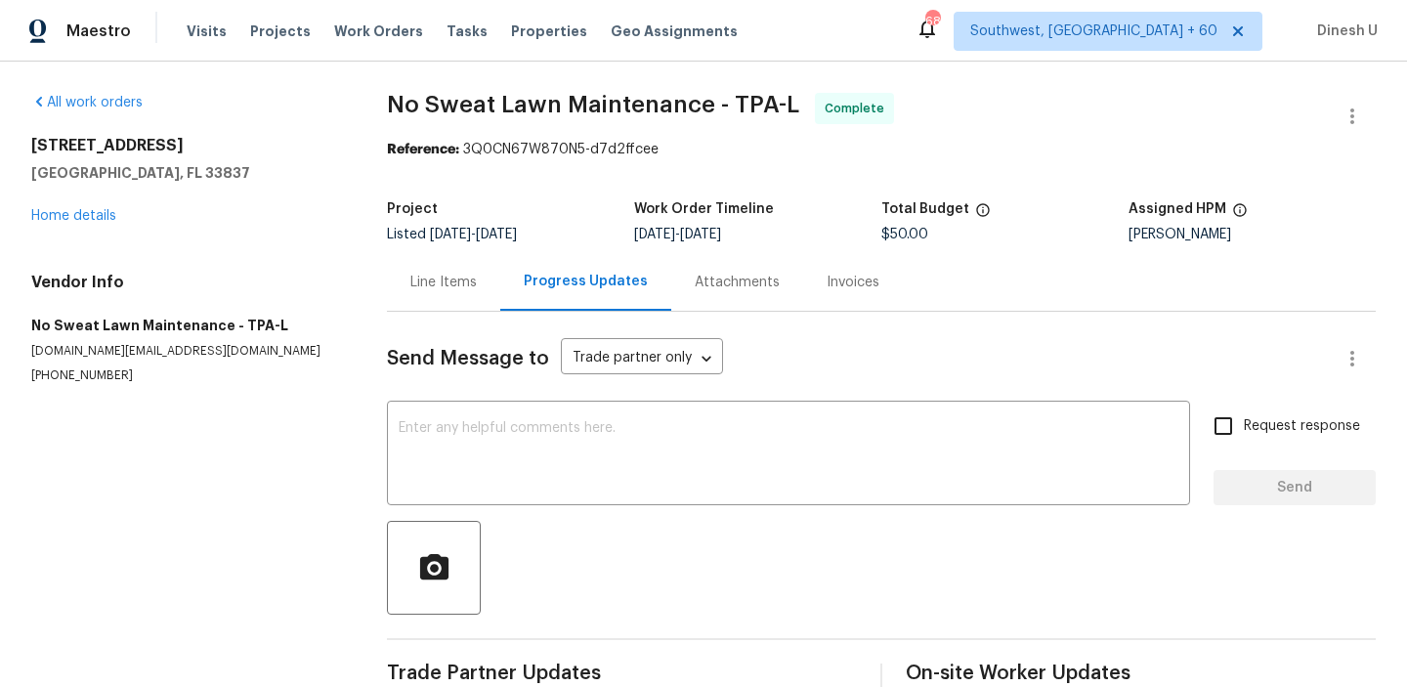
scroll to position [39, 0]
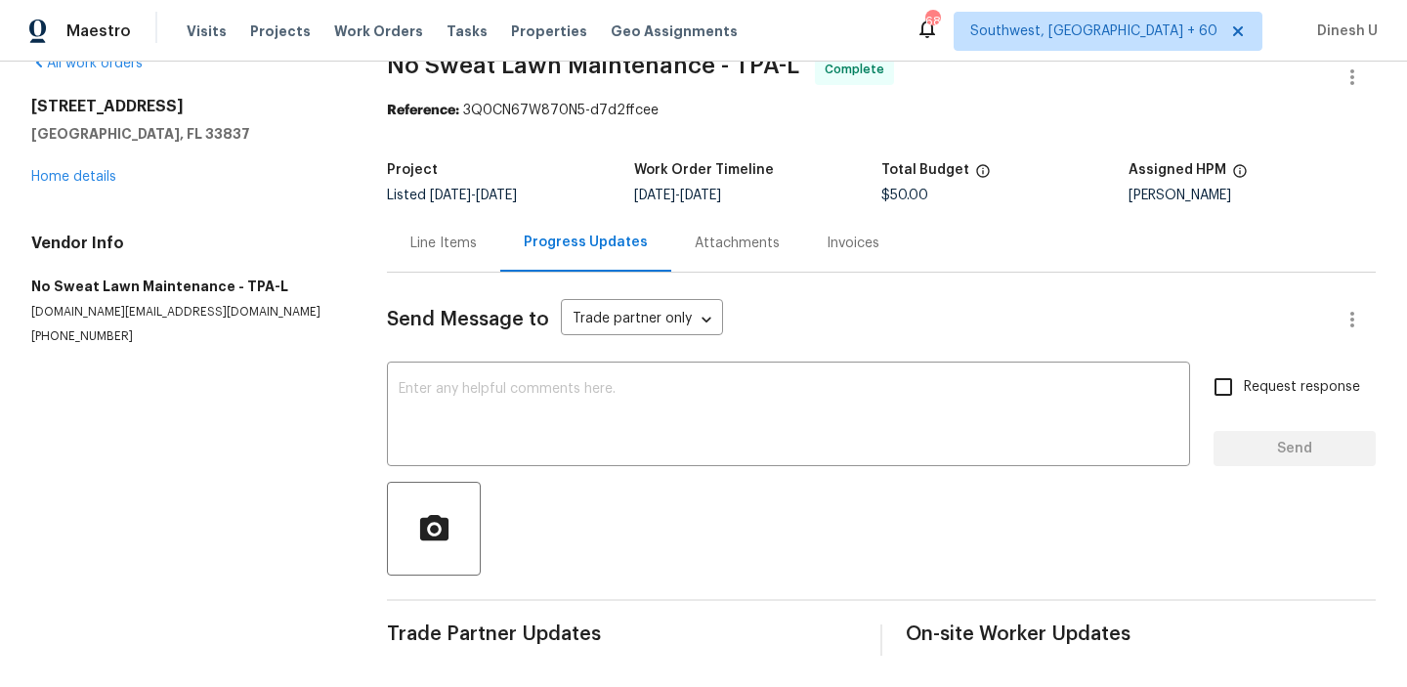
click at [453, 243] on div "Line Items" at bounding box center [443, 243] width 66 height 20
